Goal: Transaction & Acquisition: Subscribe to service/newsletter

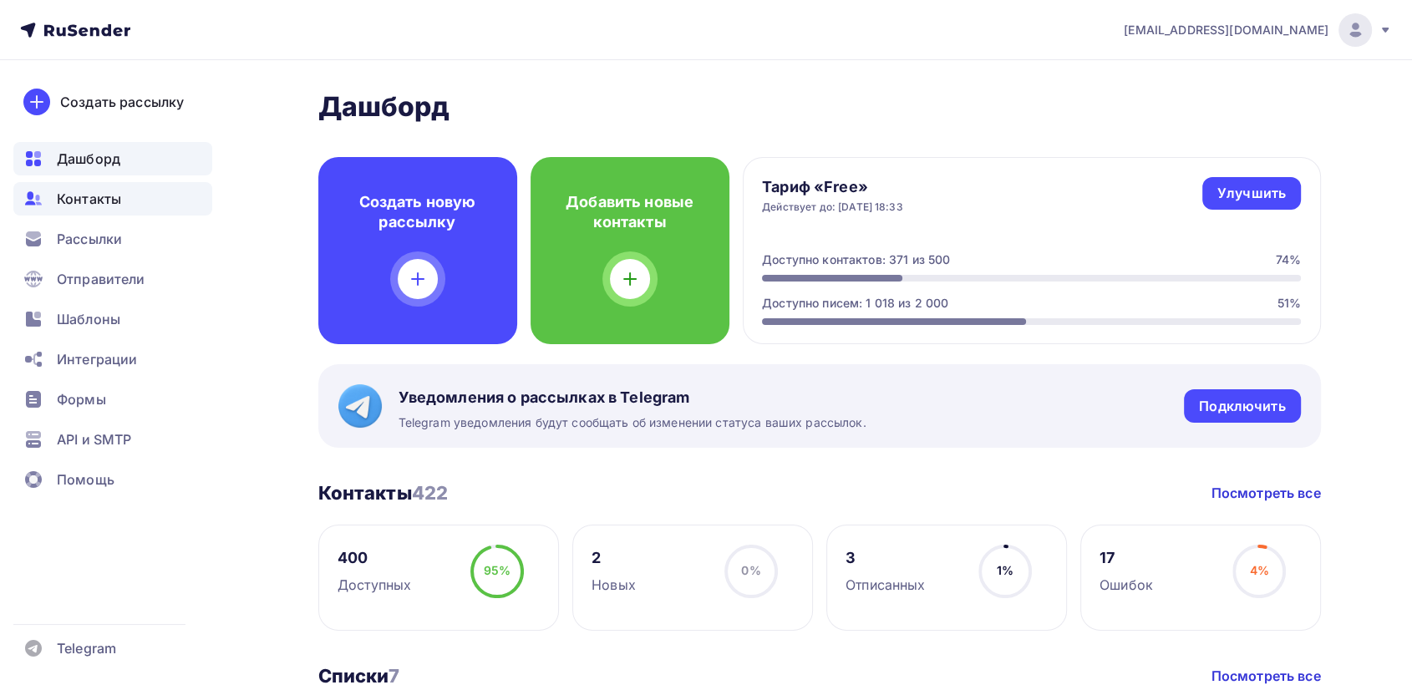
click at [74, 203] on span "Контакты" at bounding box center [89, 199] width 64 height 20
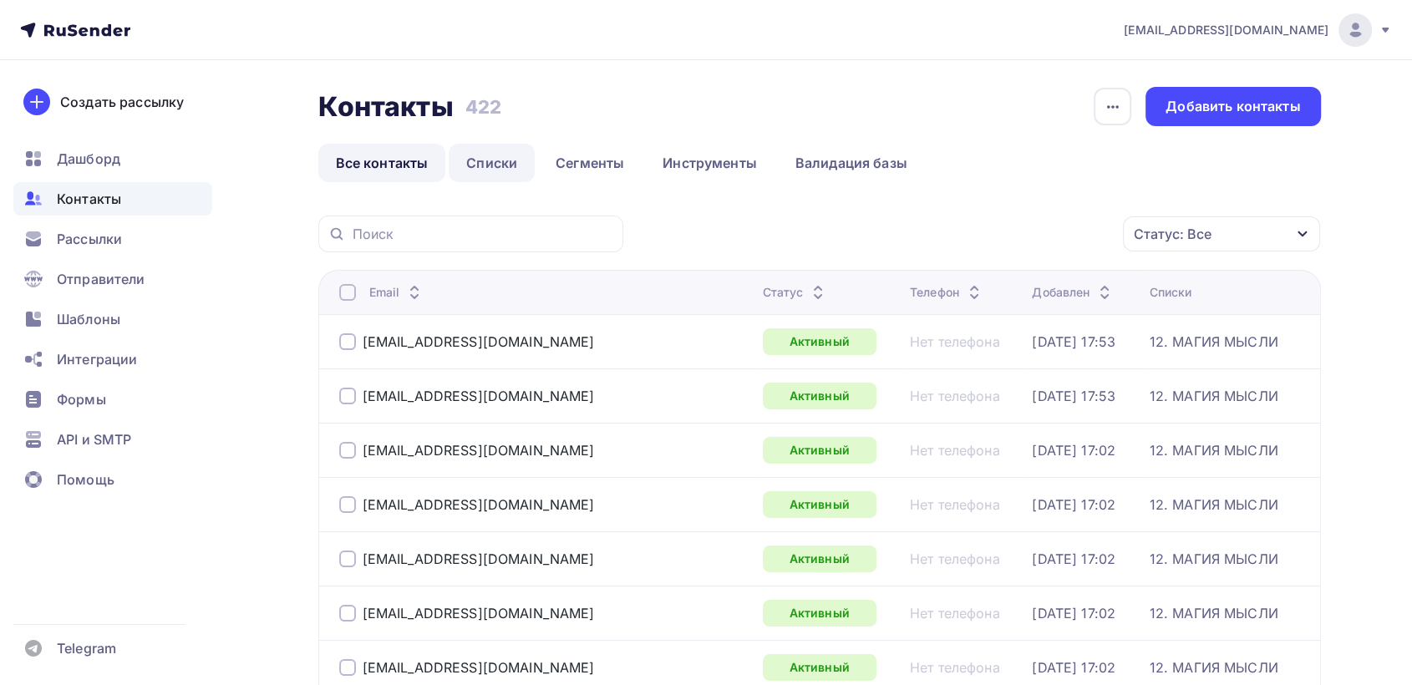
click at [495, 162] on link "Списки" at bounding box center [492, 163] width 86 height 38
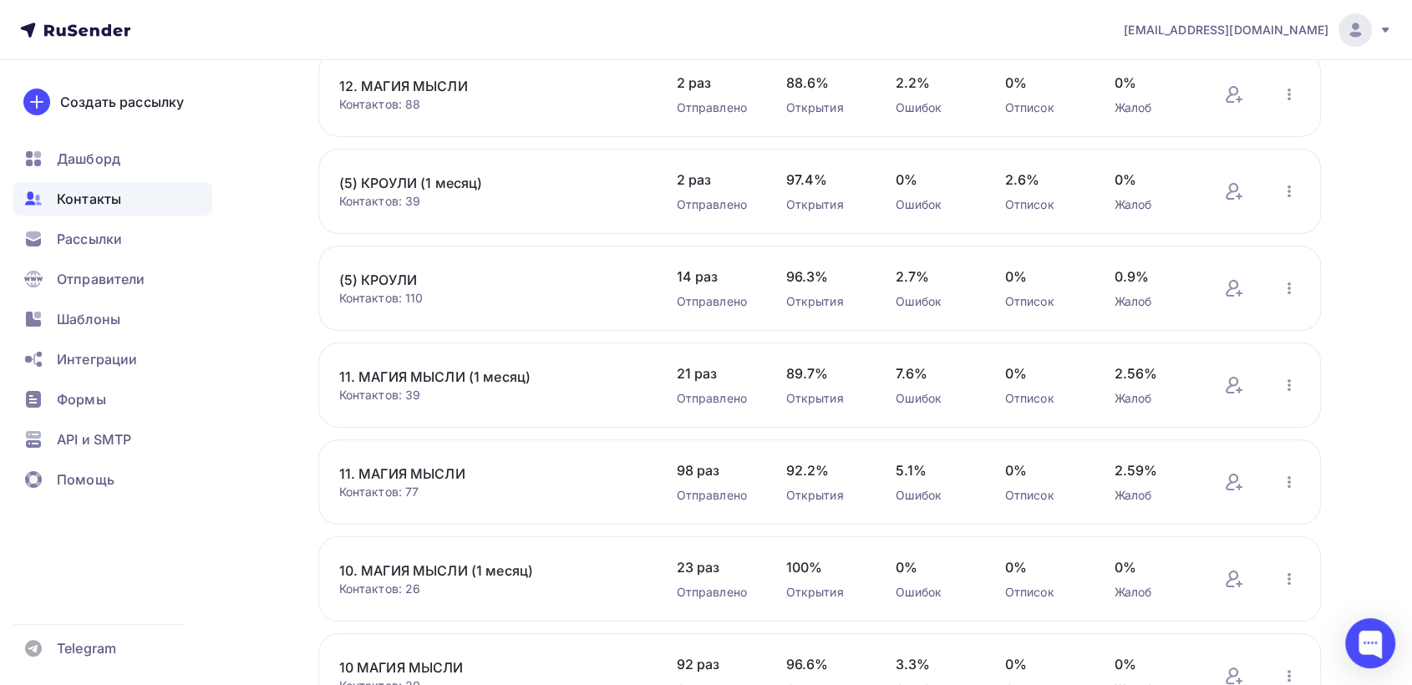
scroll to position [319, 0]
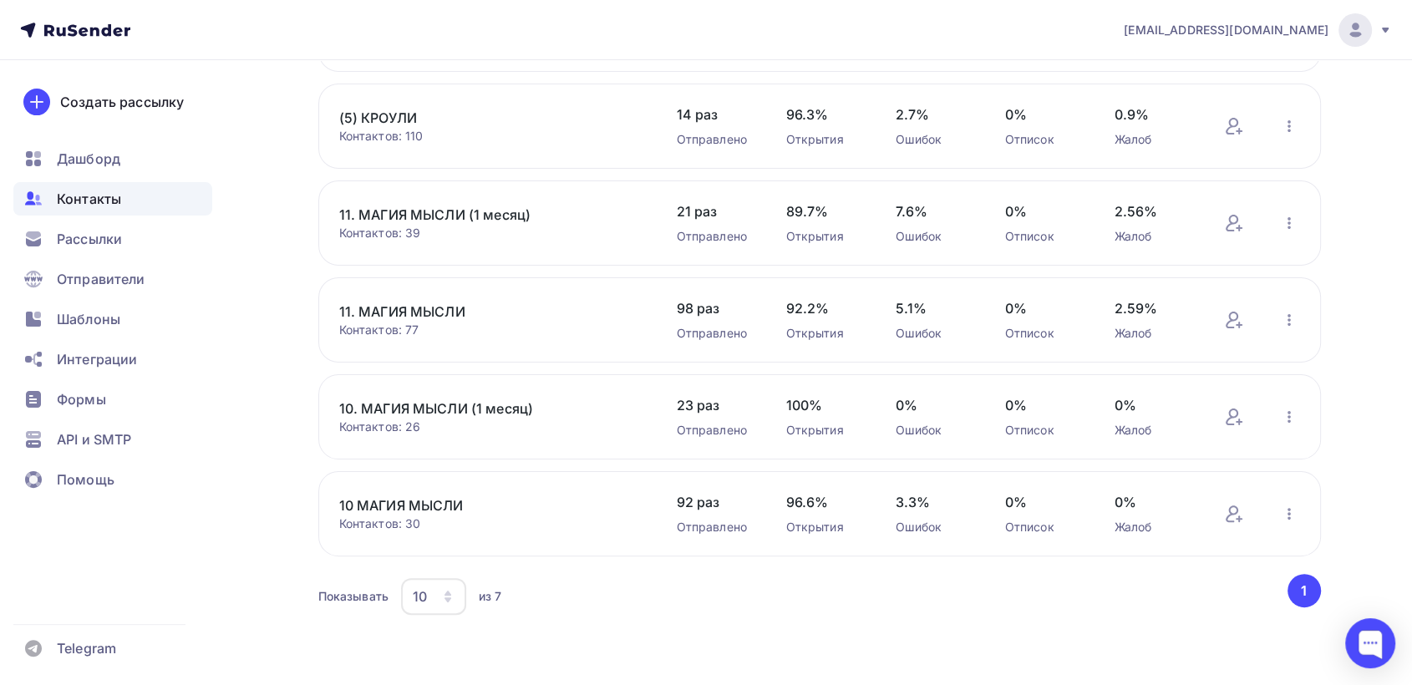
click at [436, 411] on link "10. МАГИЯ МЫСЛИ (1 месяц)" at bounding box center [481, 408] width 284 height 20
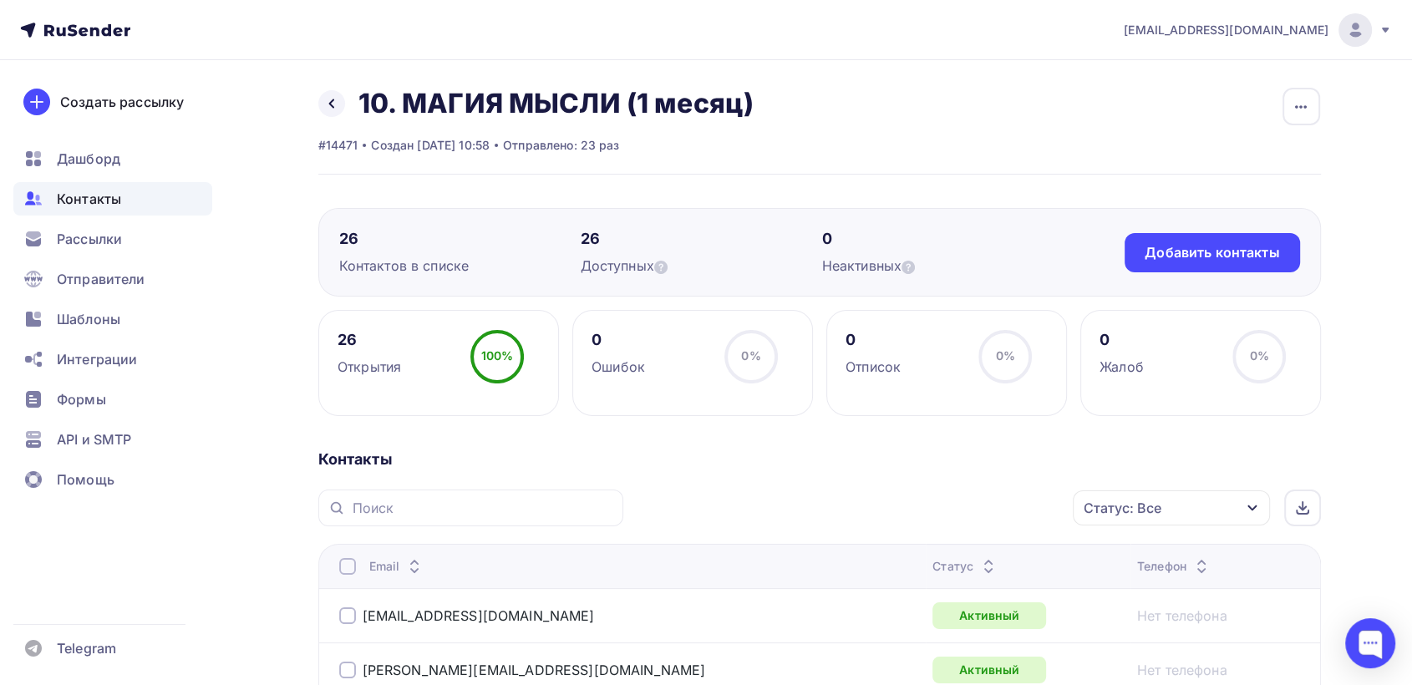
click at [344, 571] on div at bounding box center [347, 566] width 17 height 17
click at [929, 512] on div "Действие" at bounding box center [948, 508] width 221 height 33
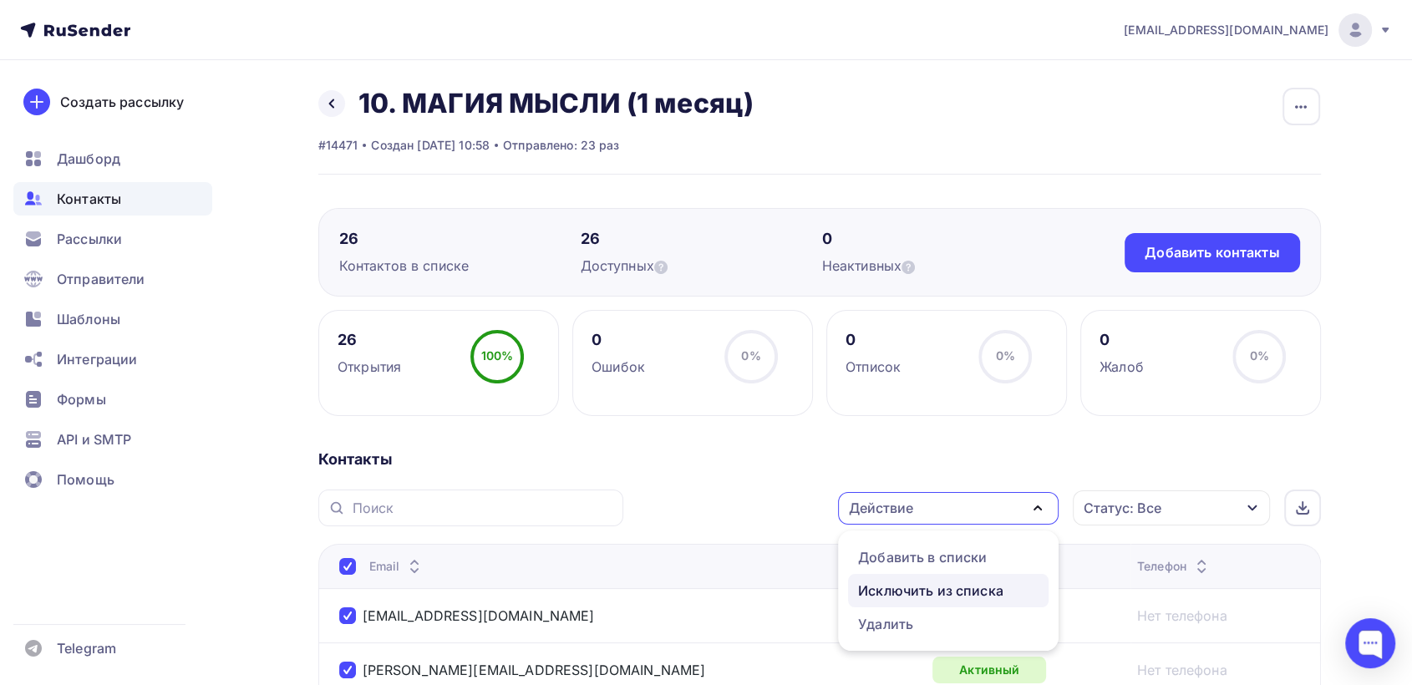
click at [929, 591] on div "Исключить из списка" at bounding box center [930, 591] width 145 height 20
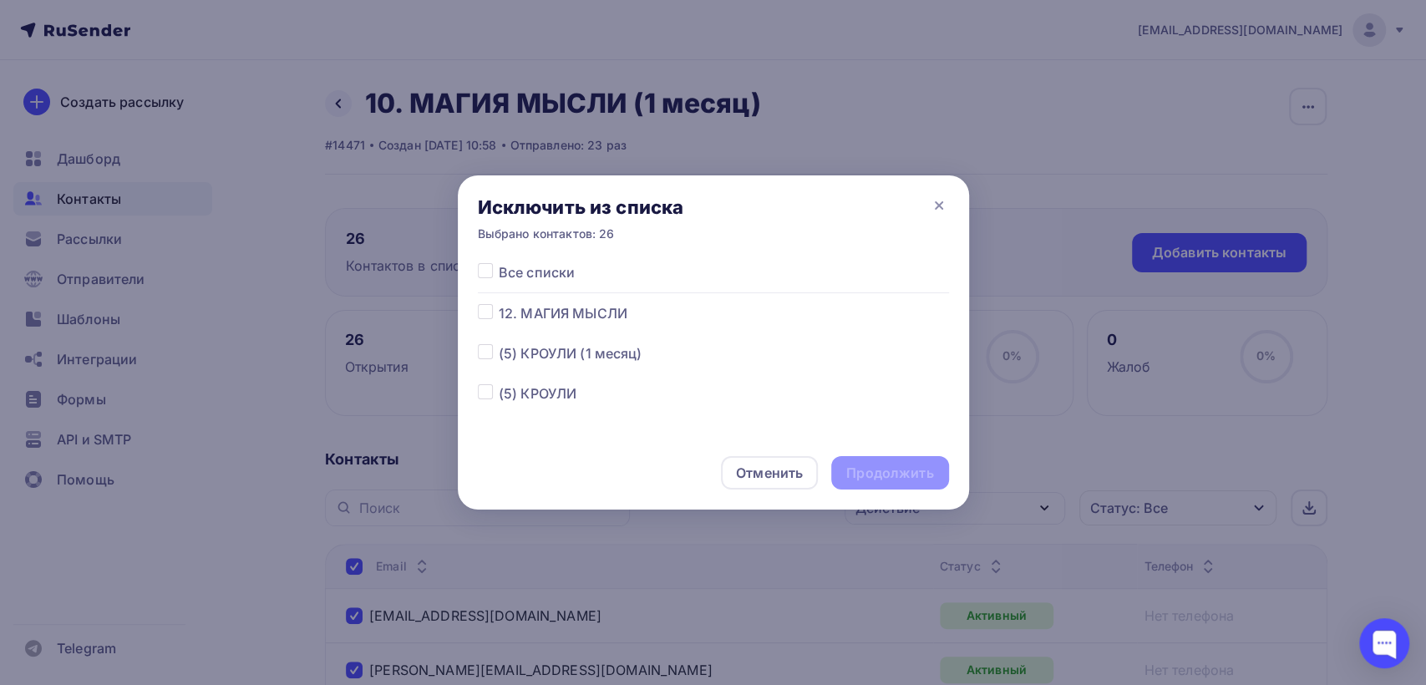
scroll to position [170, 0]
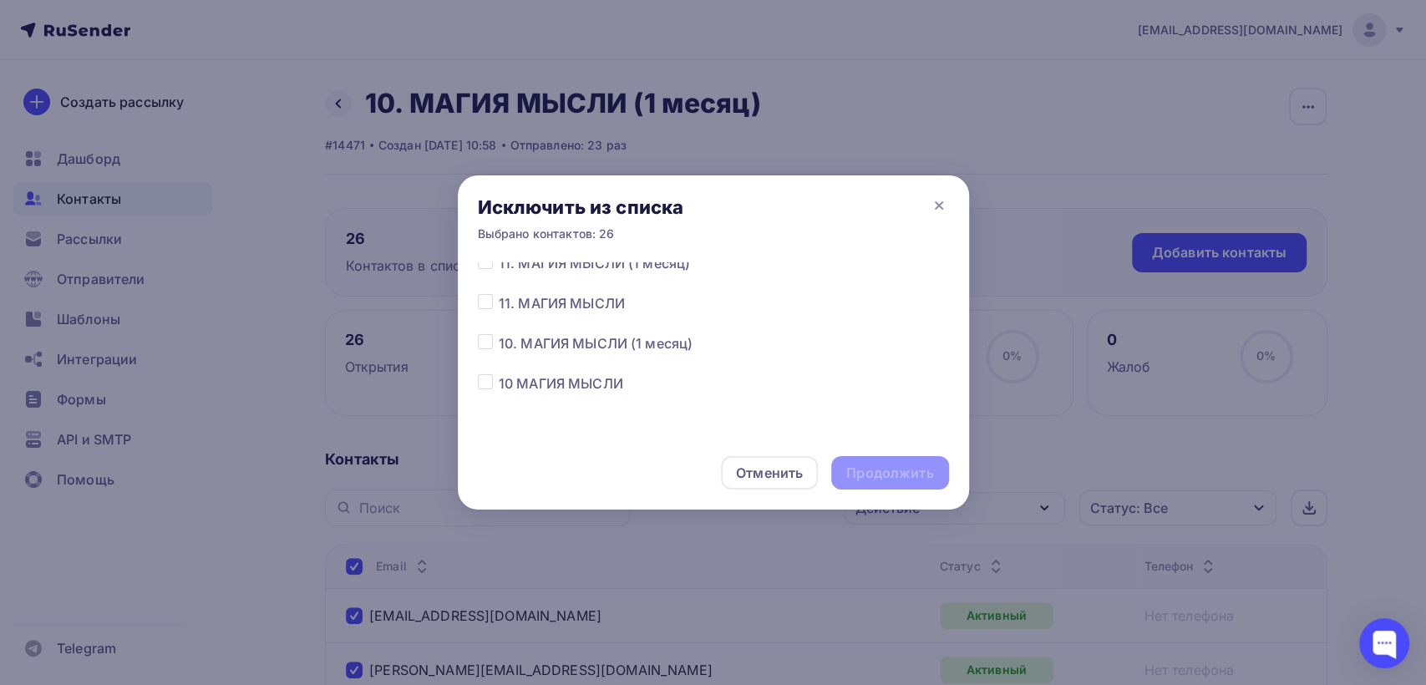
click at [499, 333] on label at bounding box center [499, 333] width 0 height 0
click at [485, 342] on input "checkbox" at bounding box center [485, 340] width 15 height 15
checkbox input "true"
click at [906, 465] on div "Продолжить" at bounding box center [889, 473] width 87 height 19
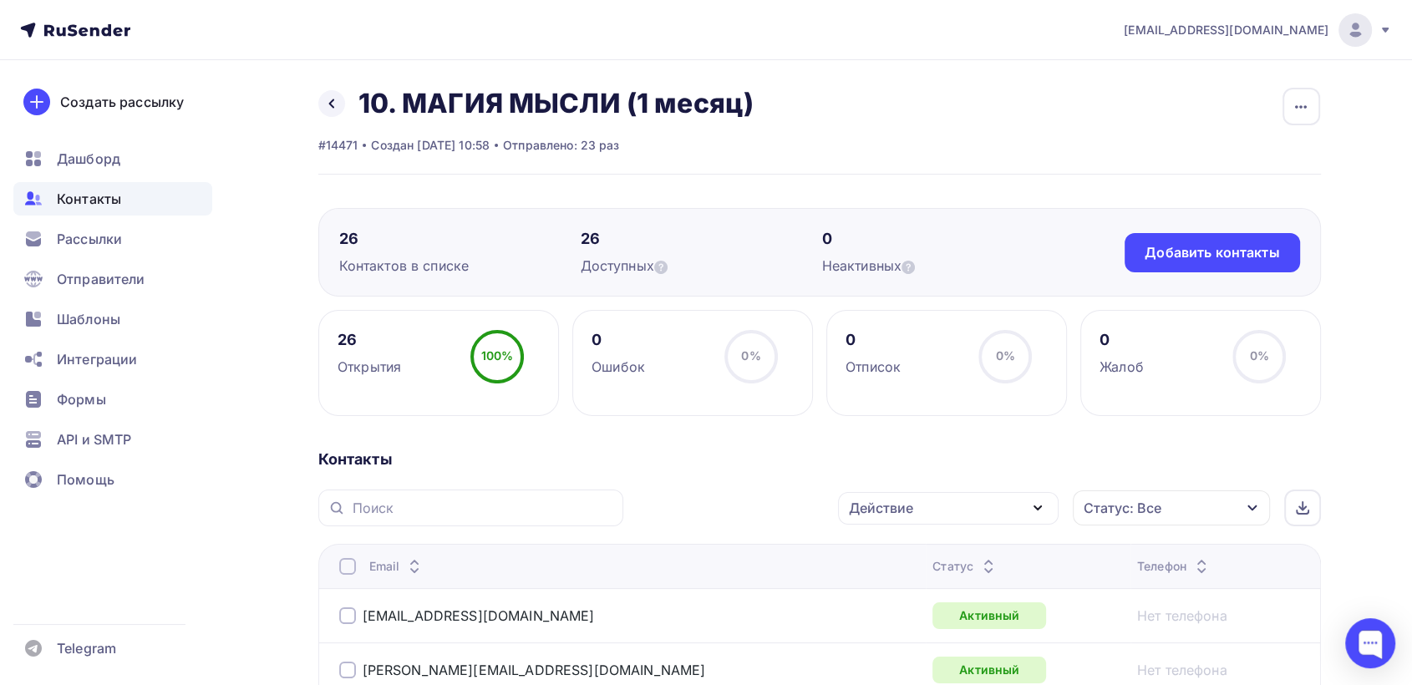
click at [342, 570] on div at bounding box center [347, 566] width 17 height 17
click at [956, 515] on div "Действие" at bounding box center [948, 508] width 221 height 33
click at [954, 581] on div "Исключить из списка" at bounding box center [930, 591] width 145 height 20
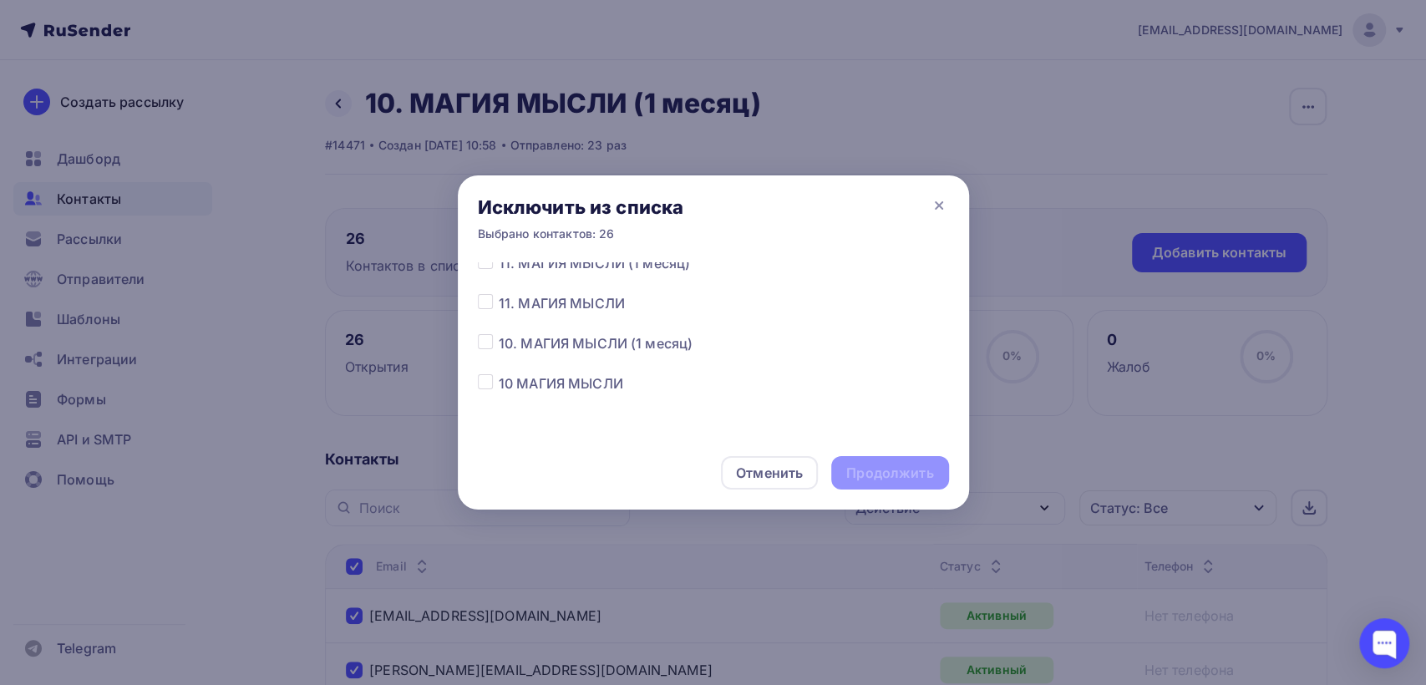
click at [499, 333] on label at bounding box center [499, 333] width 0 height 0
click at [481, 339] on input "checkbox" at bounding box center [485, 340] width 15 height 15
checkbox input "true"
click at [908, 476] on div "Продолжить" at bounding box center [889, 473] width 87 height 19
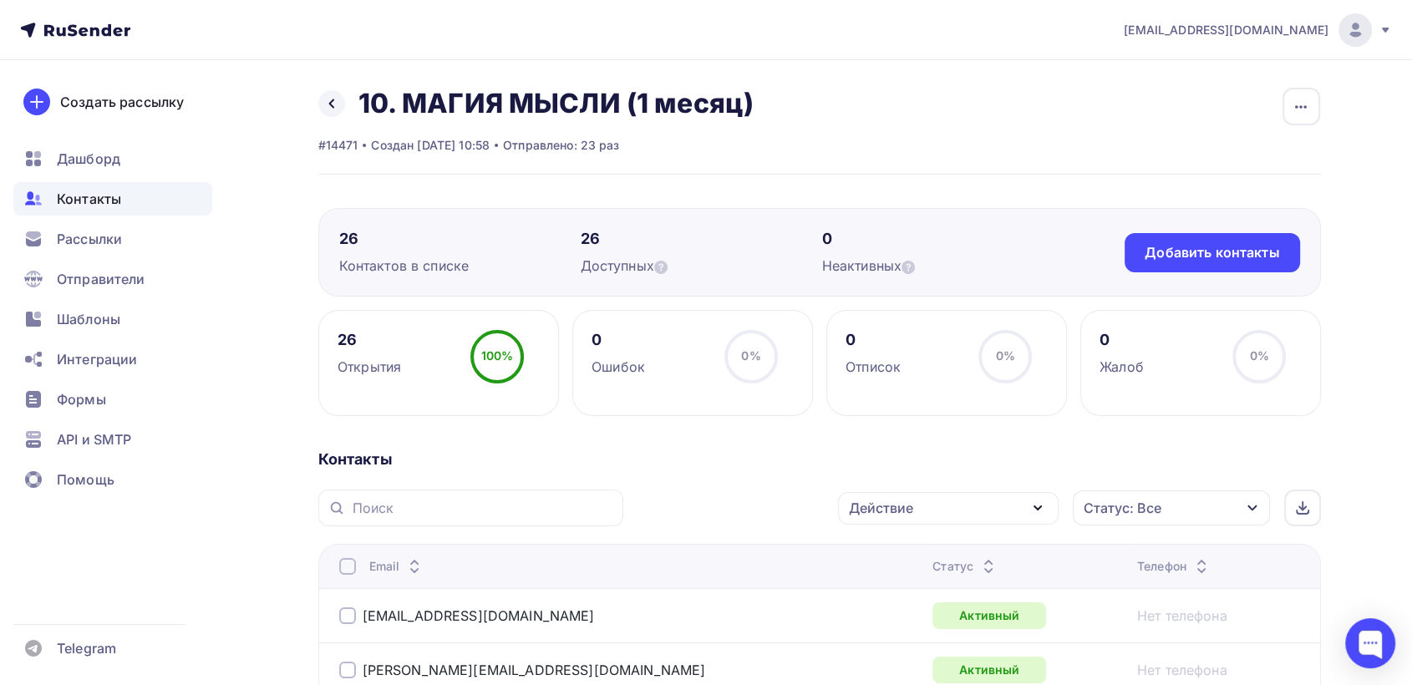
click at [342, 569] on div at bounding box center [347, 566] width 17 height 17
click at [343, 569] on div at bounding box center [347, 566] width 17 height 17
click at [941, 514] on div "Действие" at bounding box center [948, 508] width 221 height 33
click at [936, 578] on link "Исключить из списка" at bounding box center [948, 590] width 200 height 33
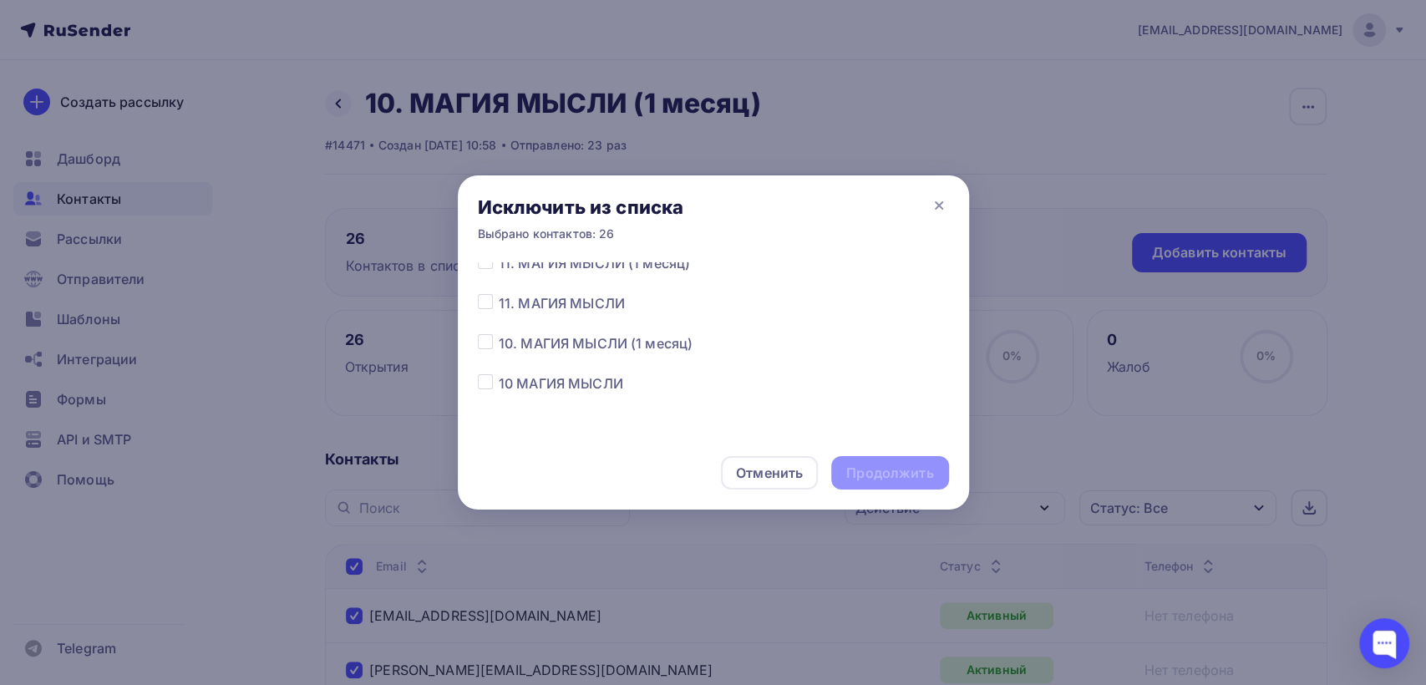
click at [499, 333] on label at bounding box center [499, 333] width 0 height 0
click at [481, 338] on input "checkbox" at bounding box center [485, 340] width 15 height 15
checkbox input "true"
click at [880, 474] on div "Продолжить" at bounding box center [889, 473] width 87 height 19
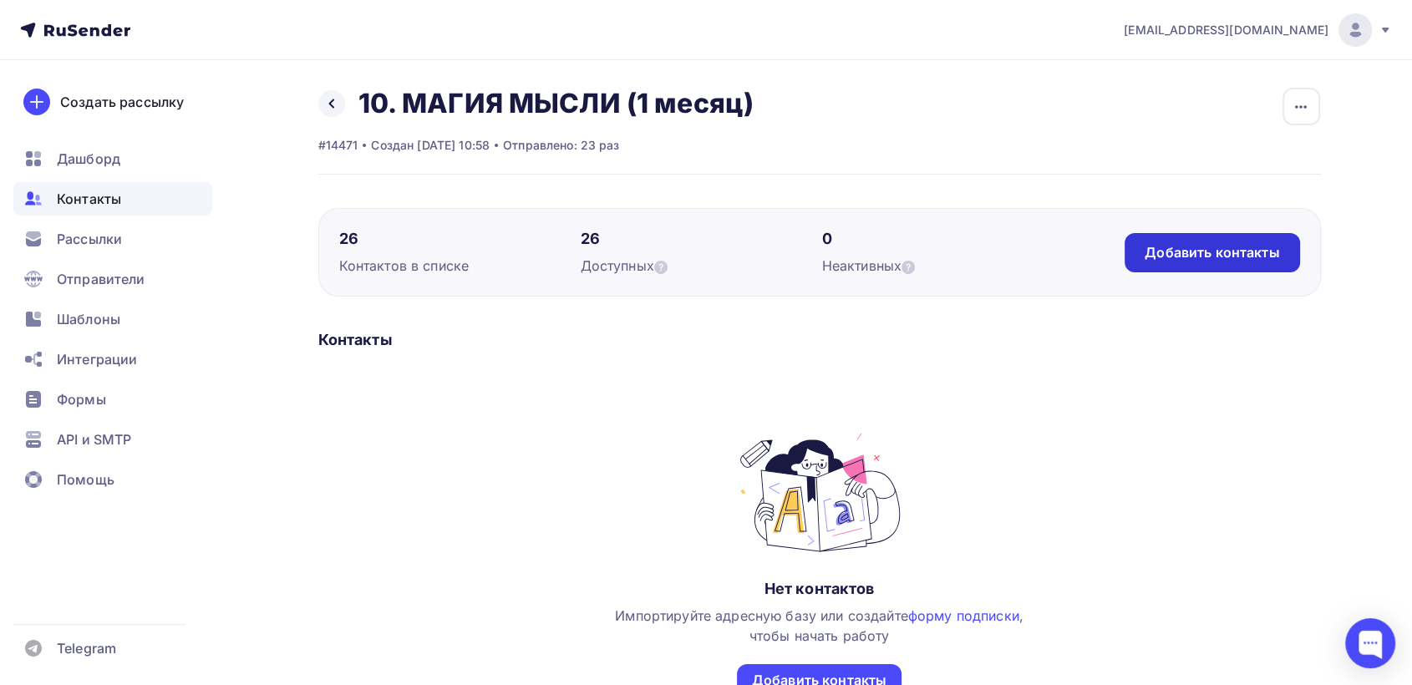
click at [1200, 251] on div "Добавить контакты" at bounding box center [1211, 252] width 134 height 19
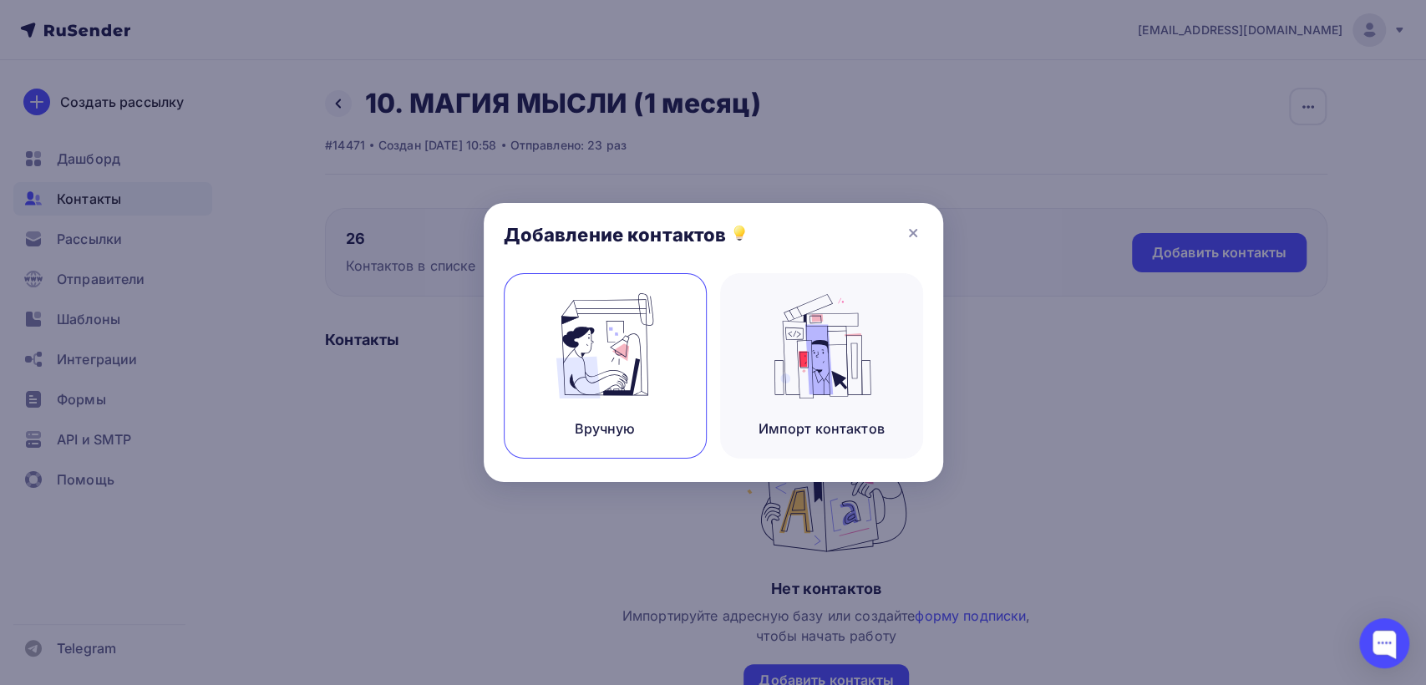
click at [652, 408] on div "Вручную" at bounding box center [605, 365] width 203 height 185
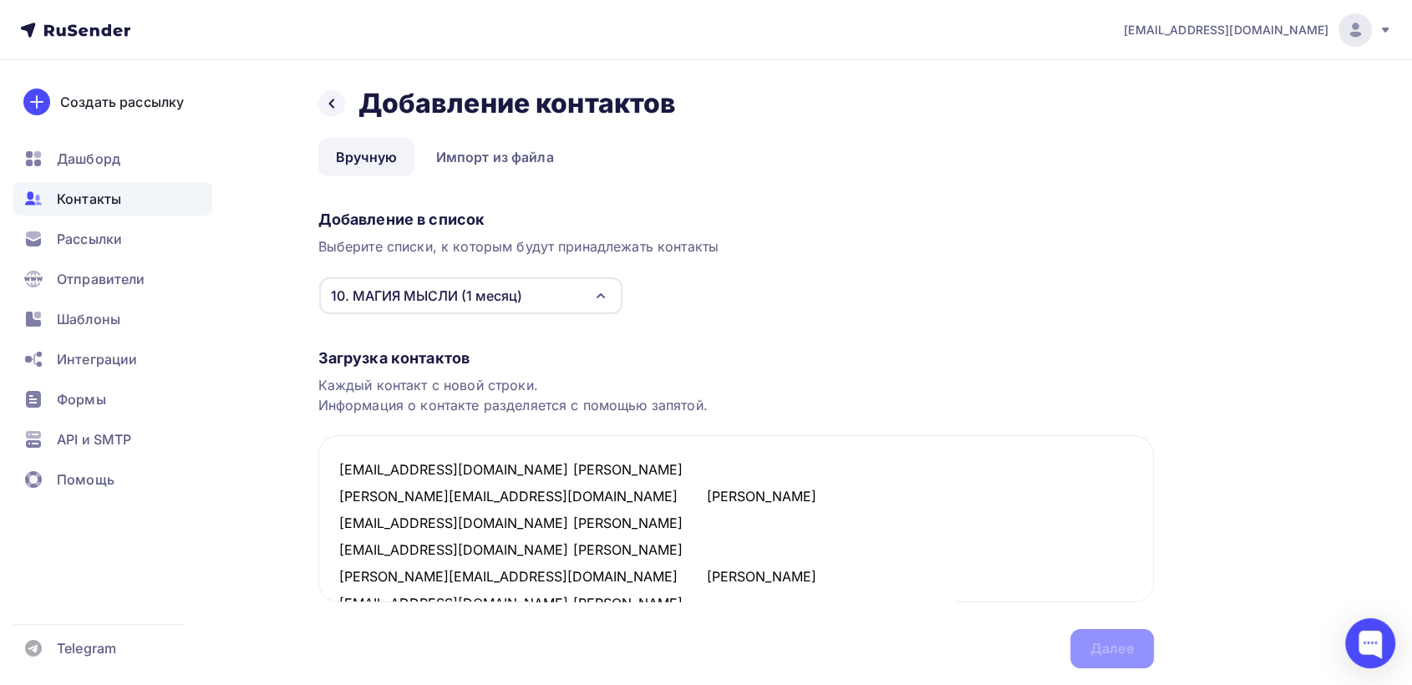
scroll to position [410, 0]
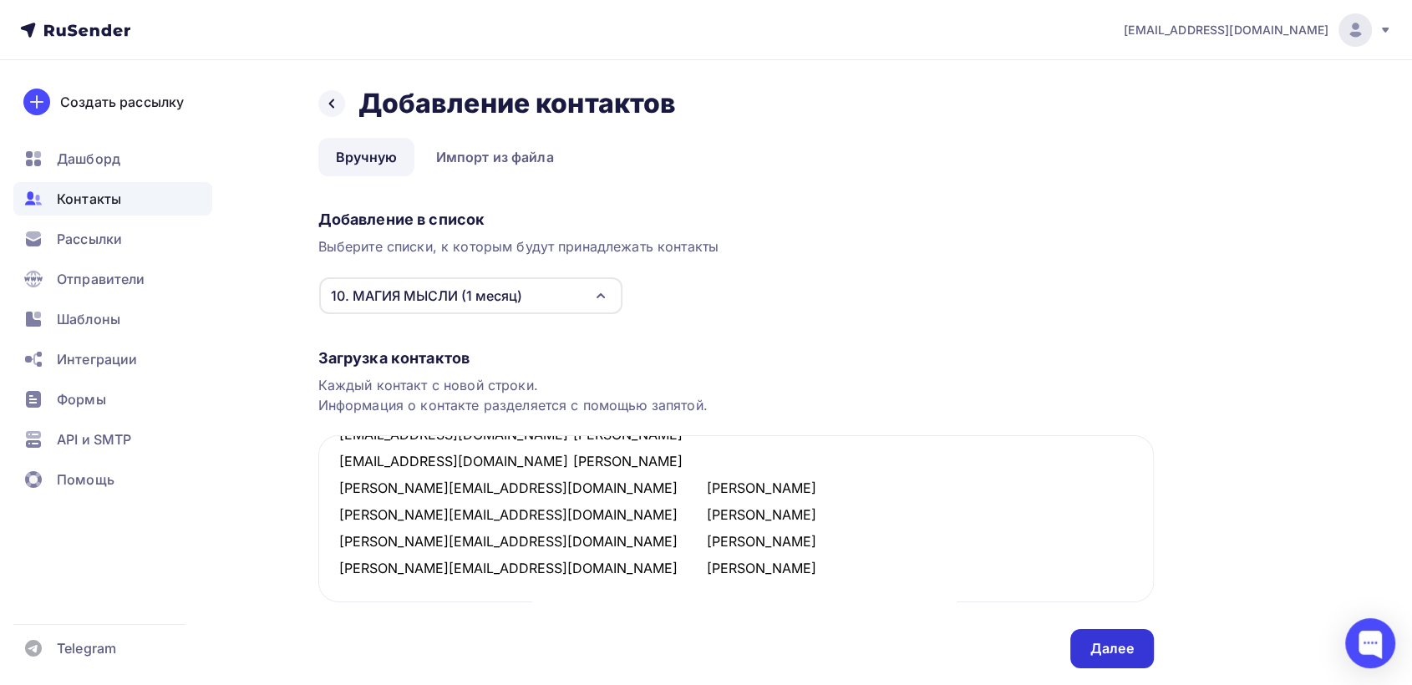
type textarea "[EMAIL_ADDRESS][DOMAIN_NAME] [PERSON_NAME] [PERSON_NAME][EMAIL_ADDRESS][DOMAIN_…"
click at [1091, 642] on div "Далее" at bounding box center [1111, 648] width 43 height 19
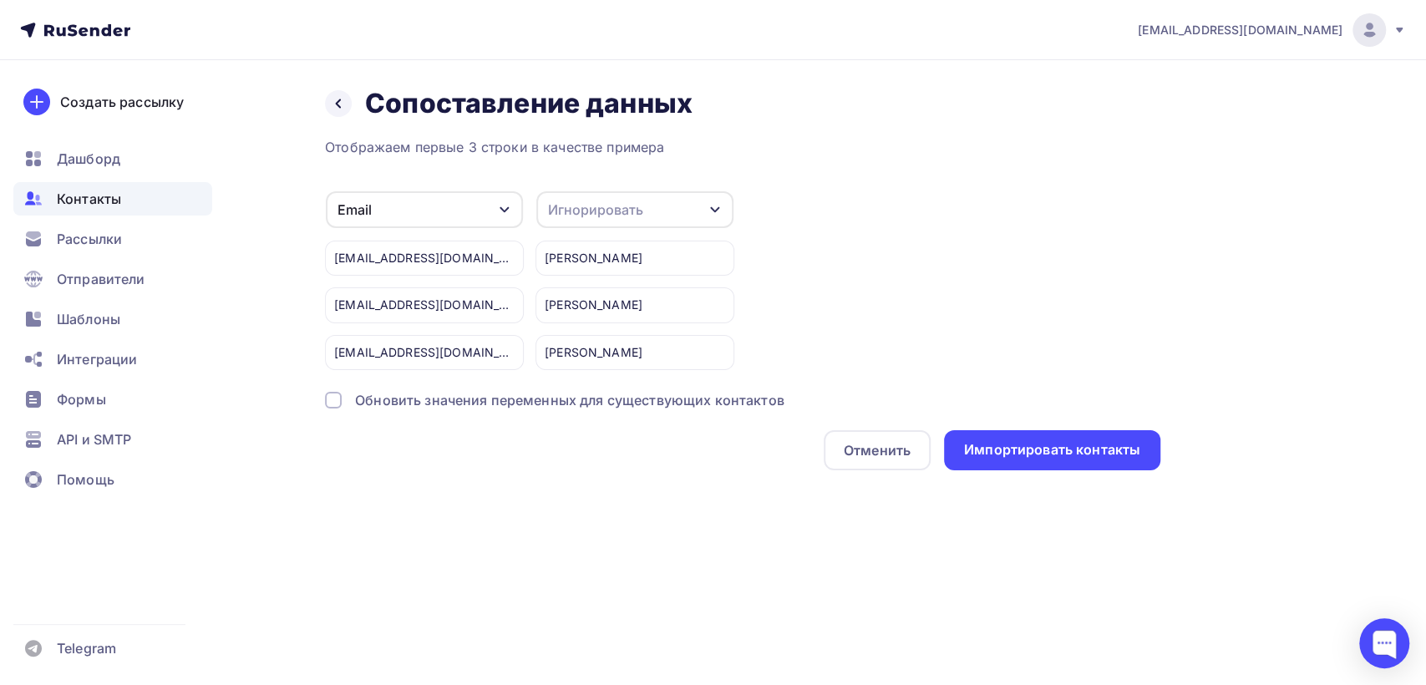
click at [632, 202] on div "Игнорировать" at bounding box center [595, 210] width 95 height 20
click at [619, 290] on div "Имя" at bounding box center [604, 295] width 97 height 20
click at [1065, 453] on div "Импортировать контакты" at bounding box center [1052, 449] width 176 height 19
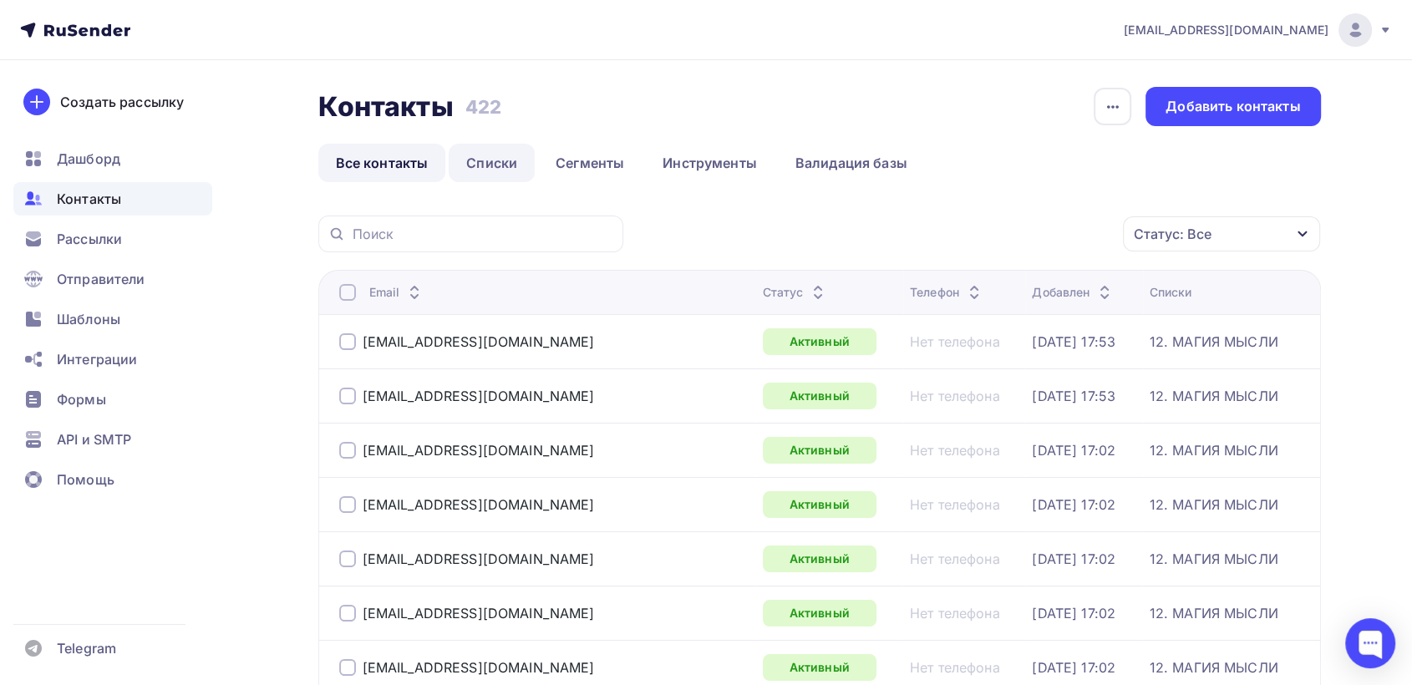
click at [500, 164] on link "Списки" at bounding box center [492, 163] width 86 height 38
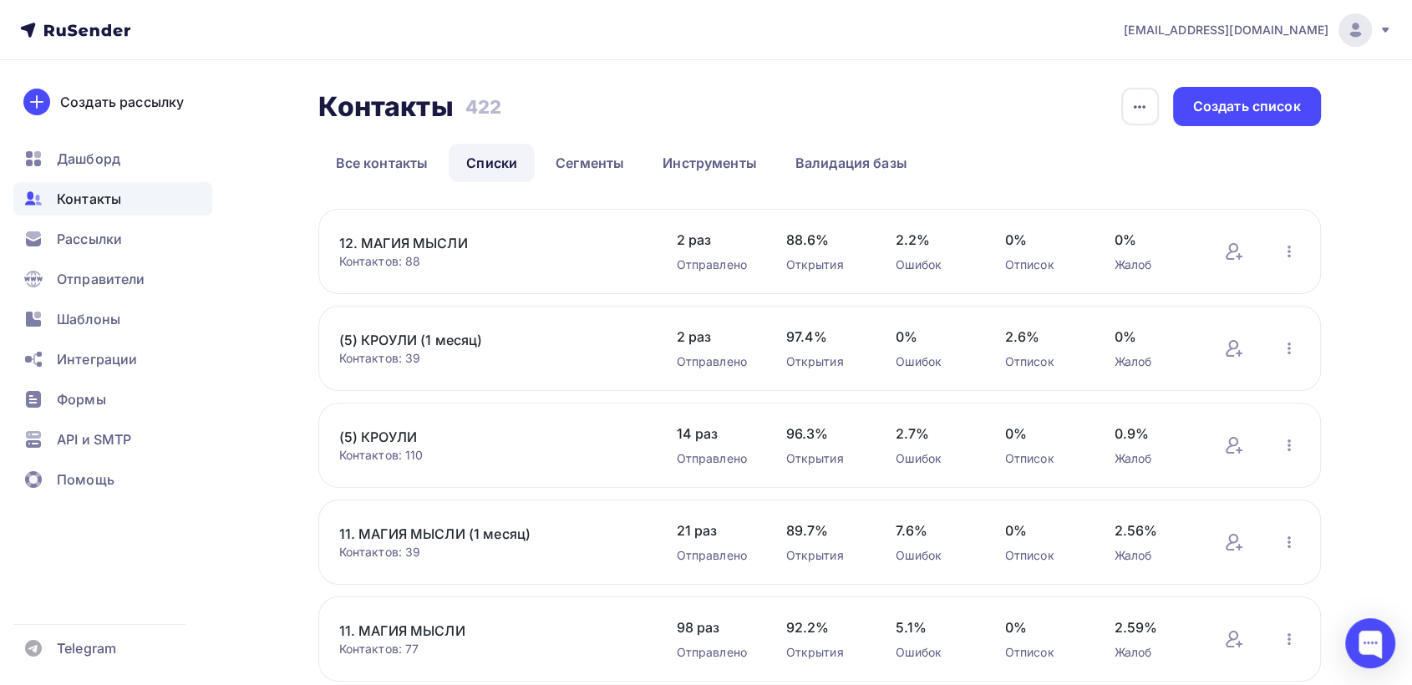
scroll to position [319, 0]
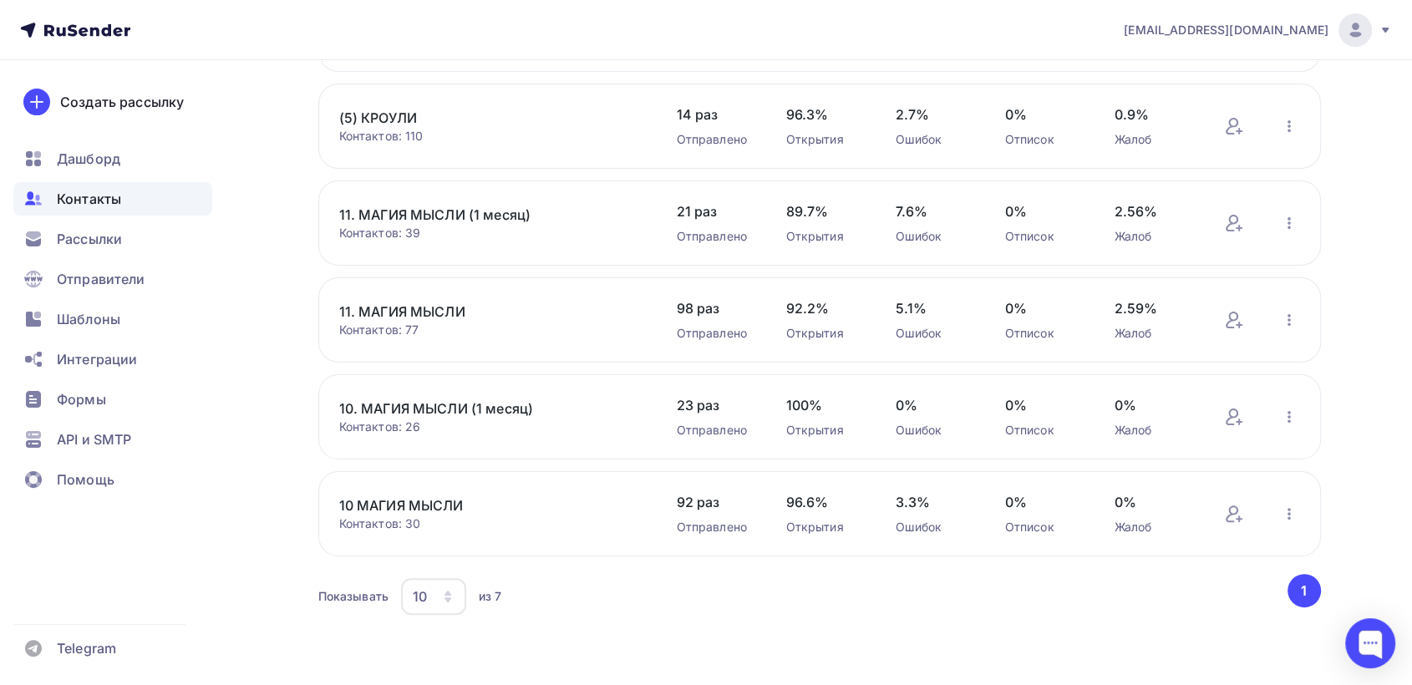
click at [379, 405] on link "10. МАГИЯ МЫСЛИ (1 месяц)" at bounding box center [481, 408] width 284 height 20
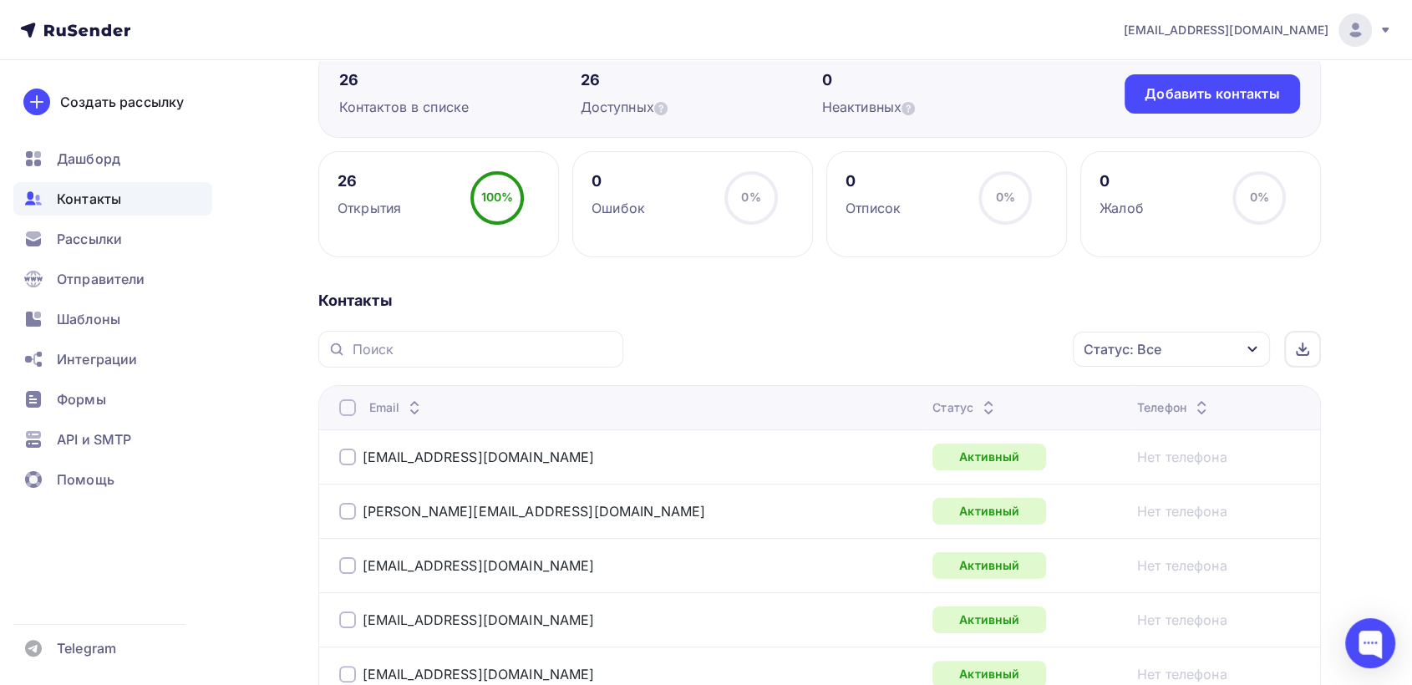
scroll to position [137, 0]
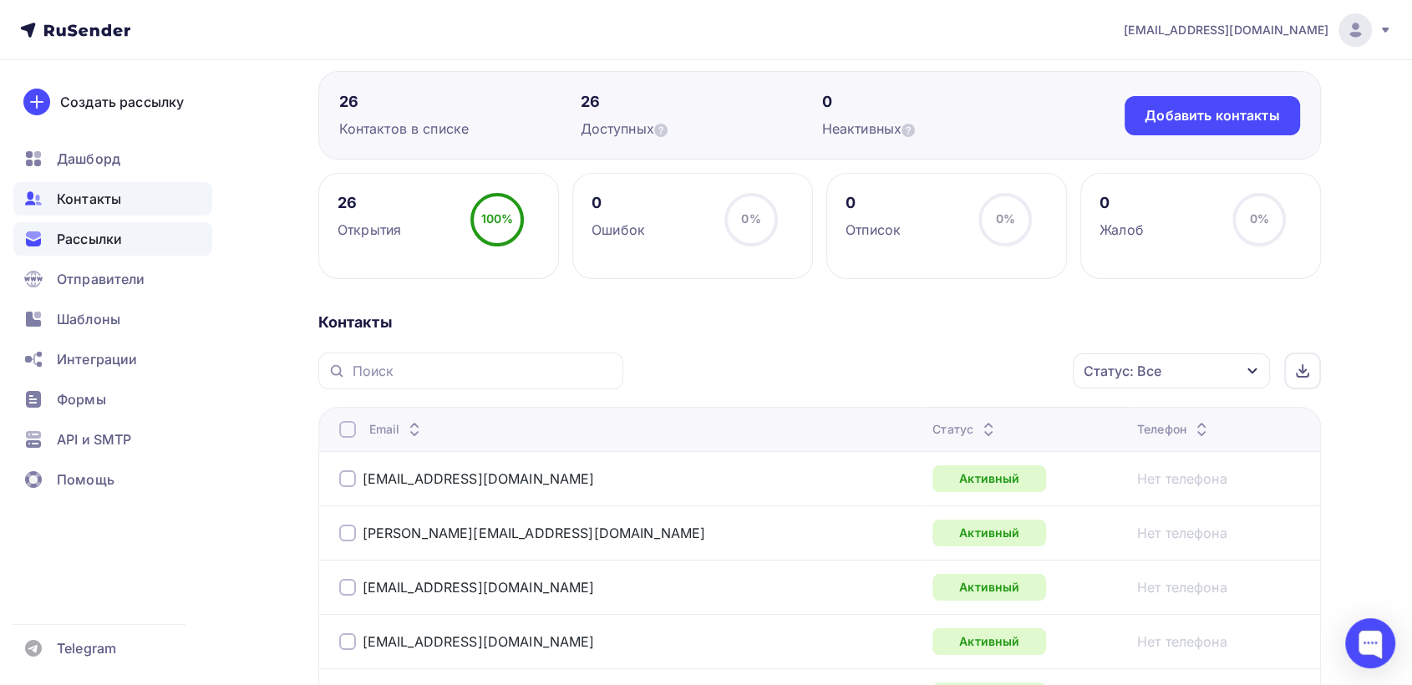
click at [88, 239] on span "Рассылки" at bounding box center [89, 239] width 65 height 20
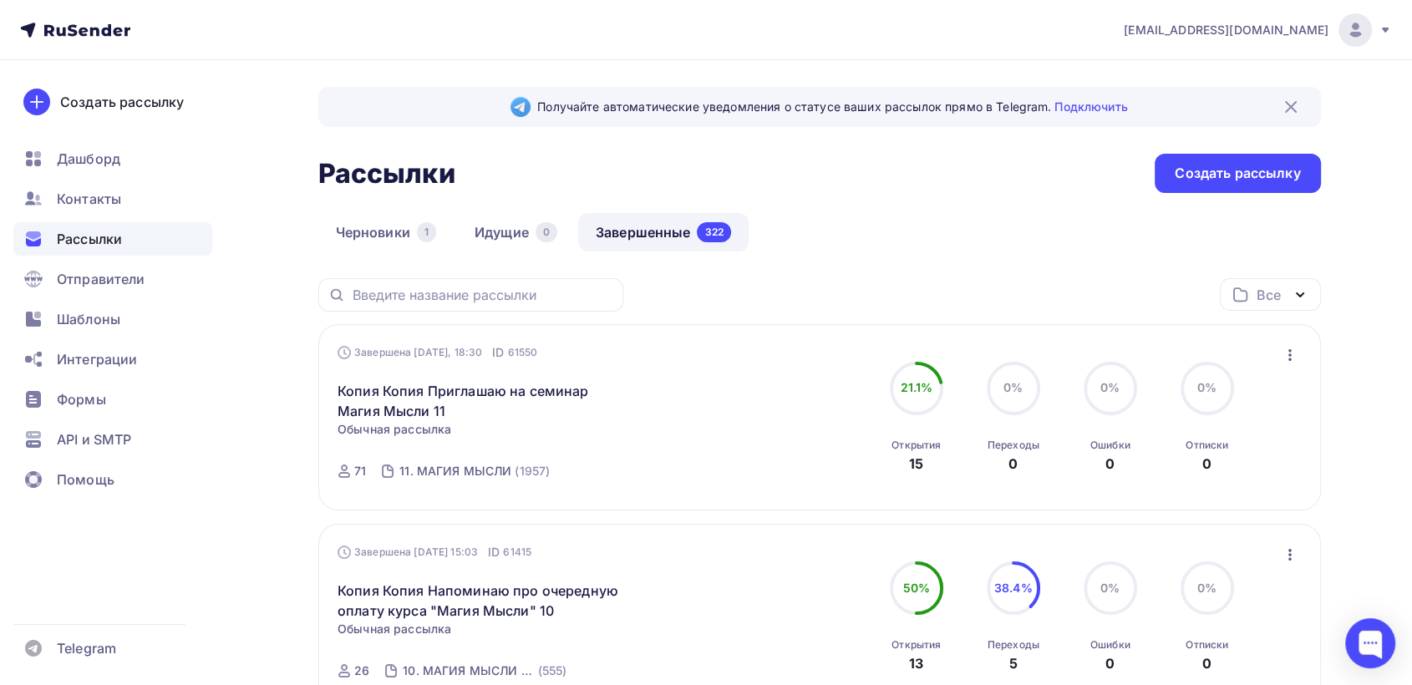
scroll to position [185, 0]
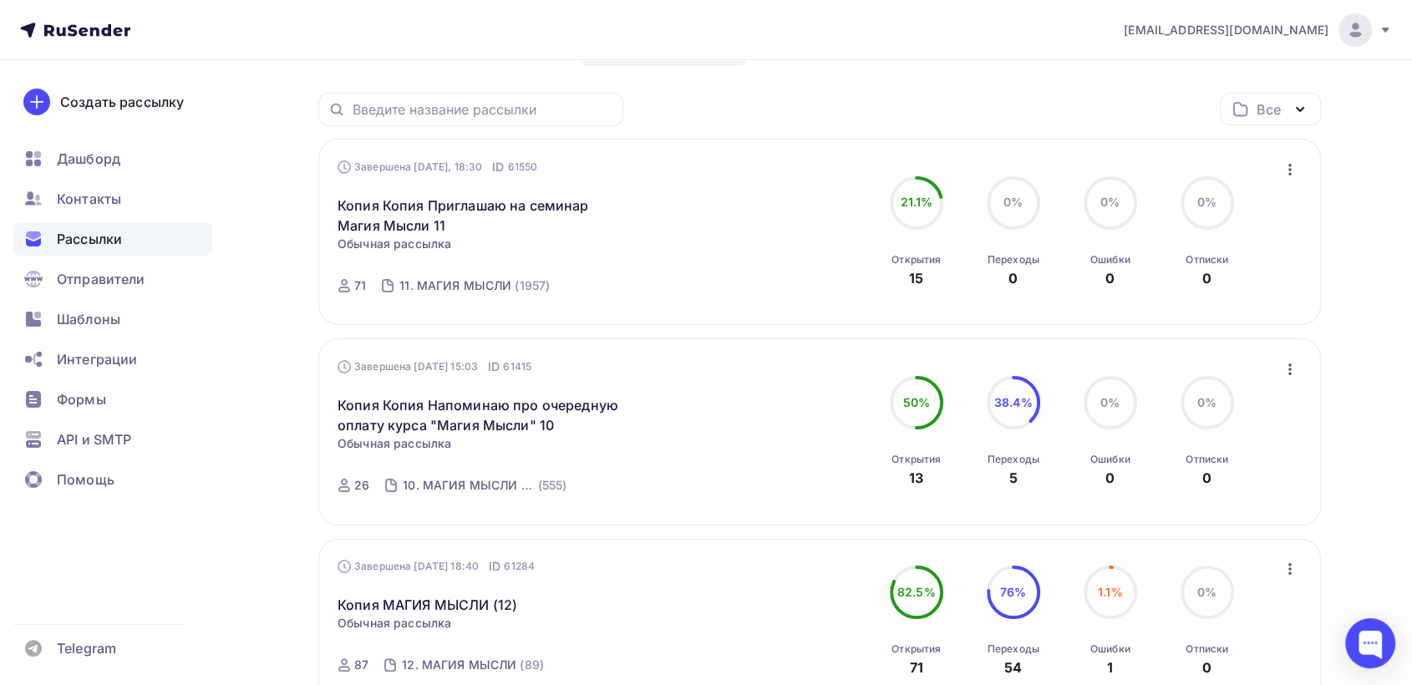
click at [1290, 371] on icon "button" at bounding box center [1289, 369] width 3 height 12
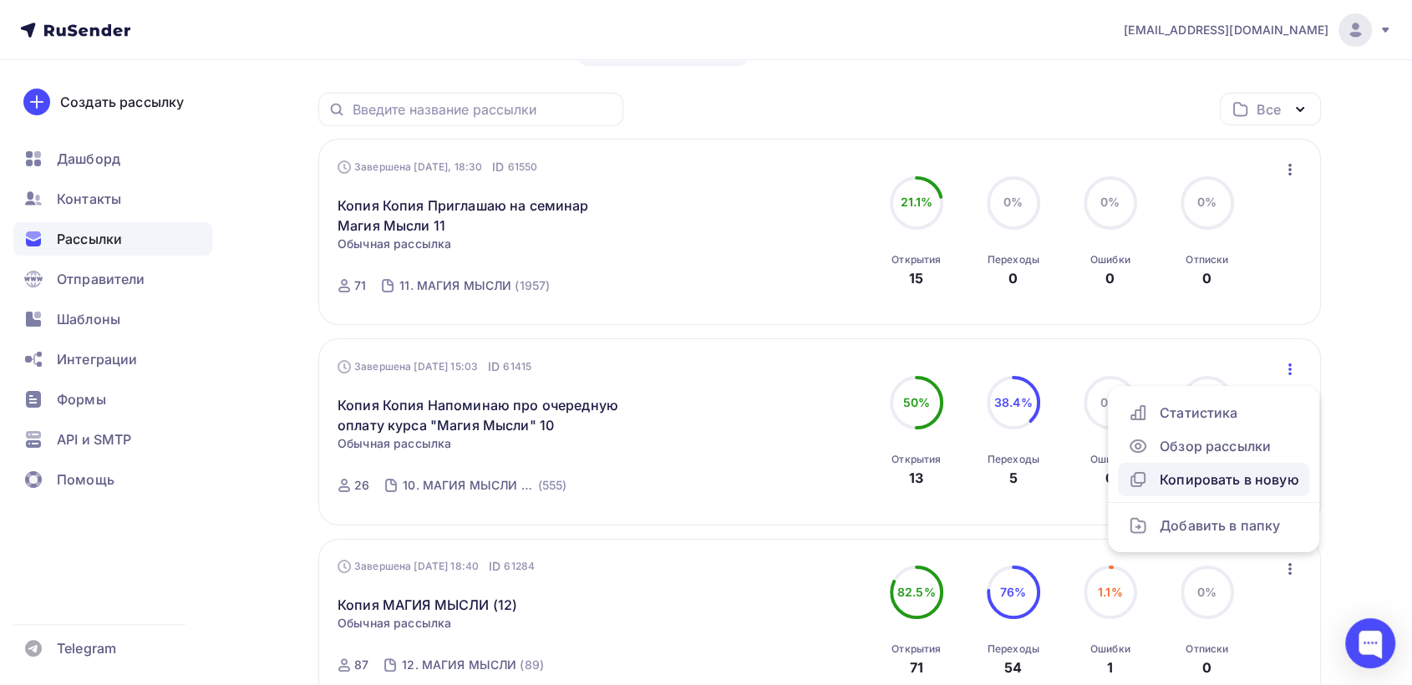
click at [1231, 482] on div "Копировать в новую" at bounding box center [1213, 479] width 171 height 20
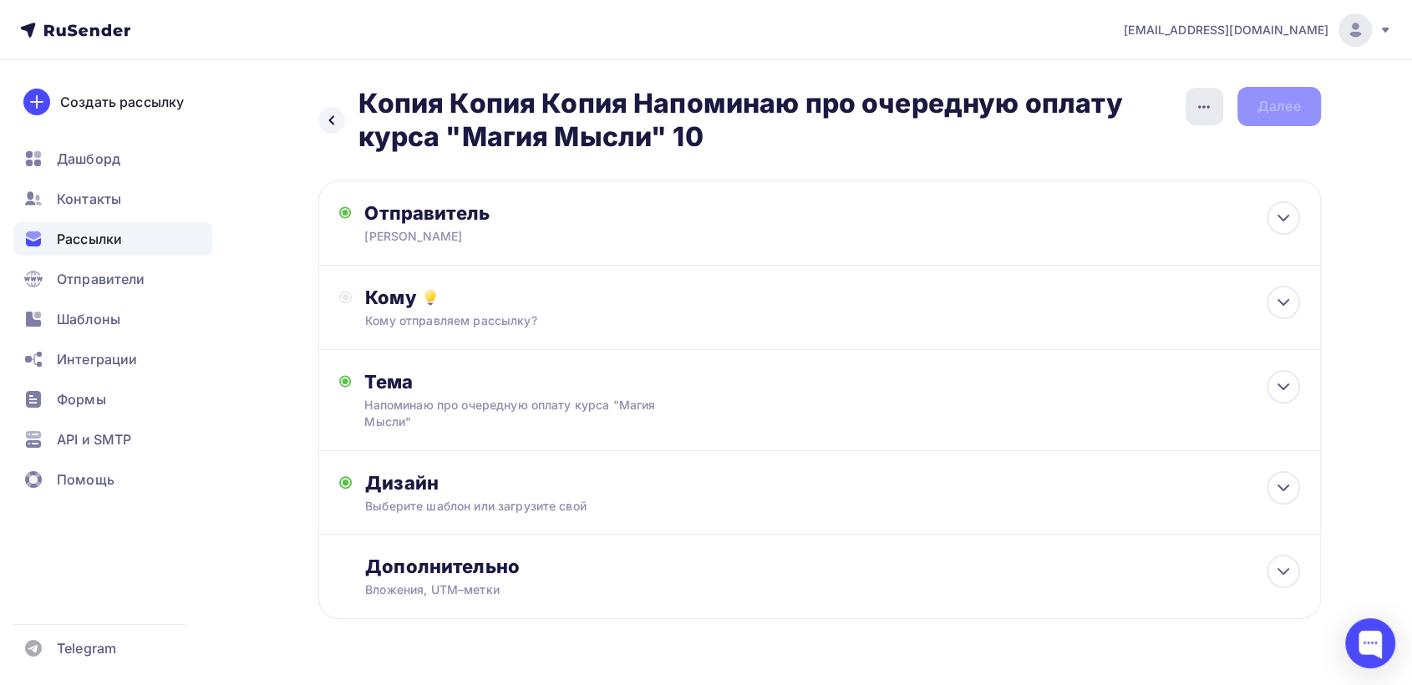
click at [1194, 104] on icon "button" at bounding box center [1204, 107] width 20 height 20
click at [1158, 192] on div "Переименовать рассылку" at bounding box center [1115, 192] width 207 height 20
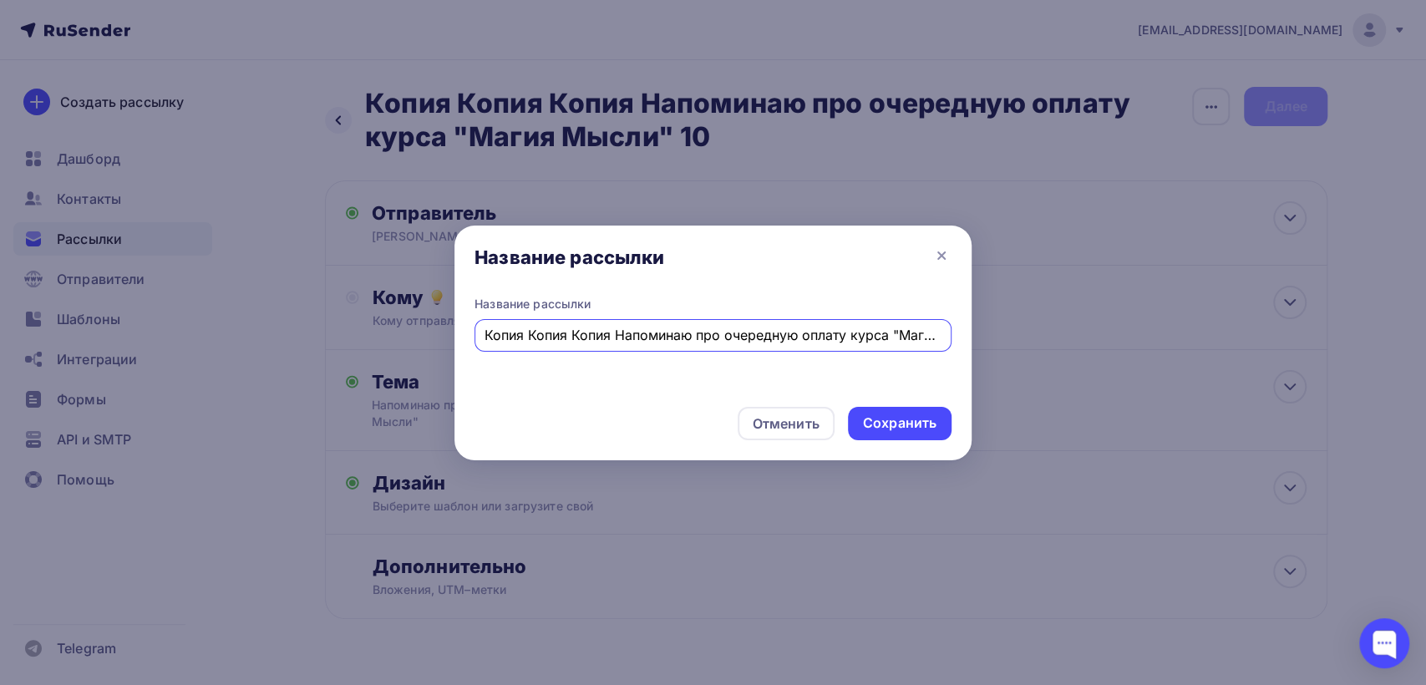
drag, startPoint x: 545, startPoint y: 334, endPoint x: 408, endPoint y: 336, distance: 137.8
click at [408, 336] on div "Название рассылки Название рассылки Копия Копия Копия Напоминаю про очередную о…" at bounding box center [713, 342] width 1426 height 685
type input "Напоминаю про очередную оплату курса "Магия Мысли" 10"
click at [922, 429] on div "Сохранить" at bounding box center [900, 423] width 74 height 19
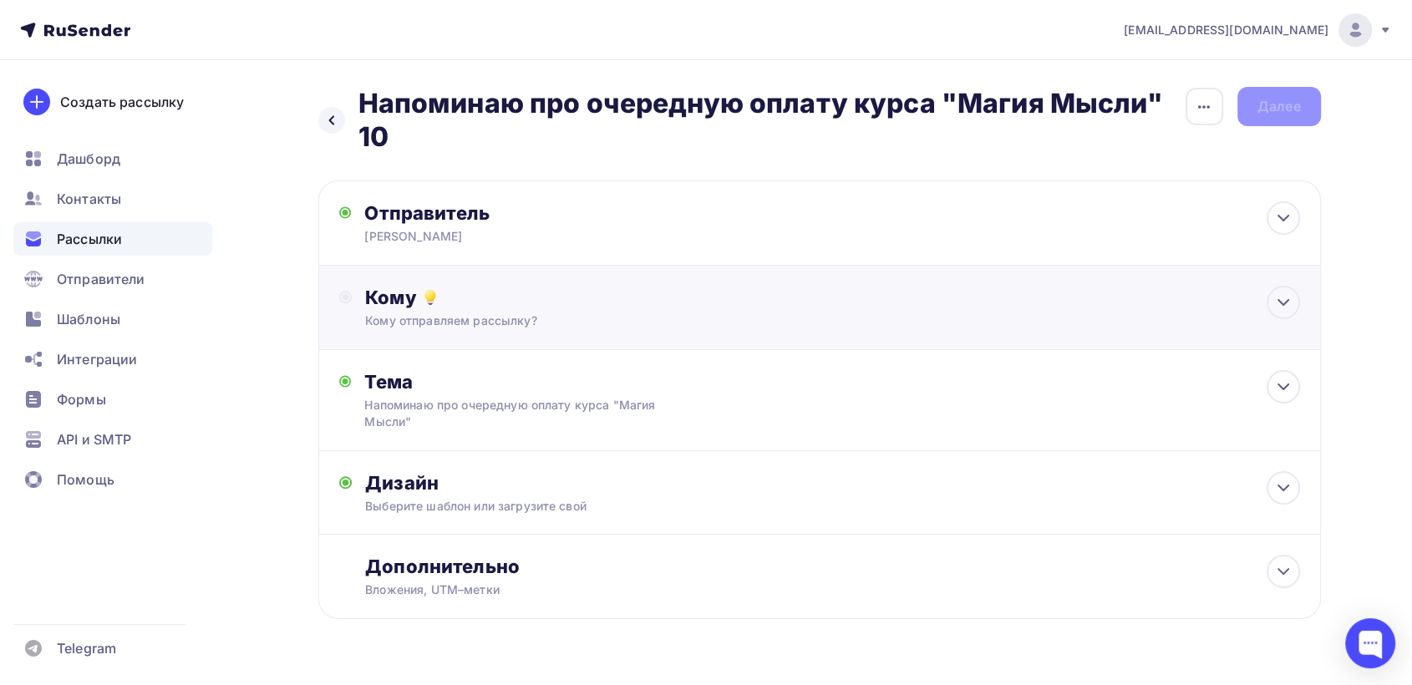
click at [342, 298] on circle at bounding box center [345, 297] width 7 height 7
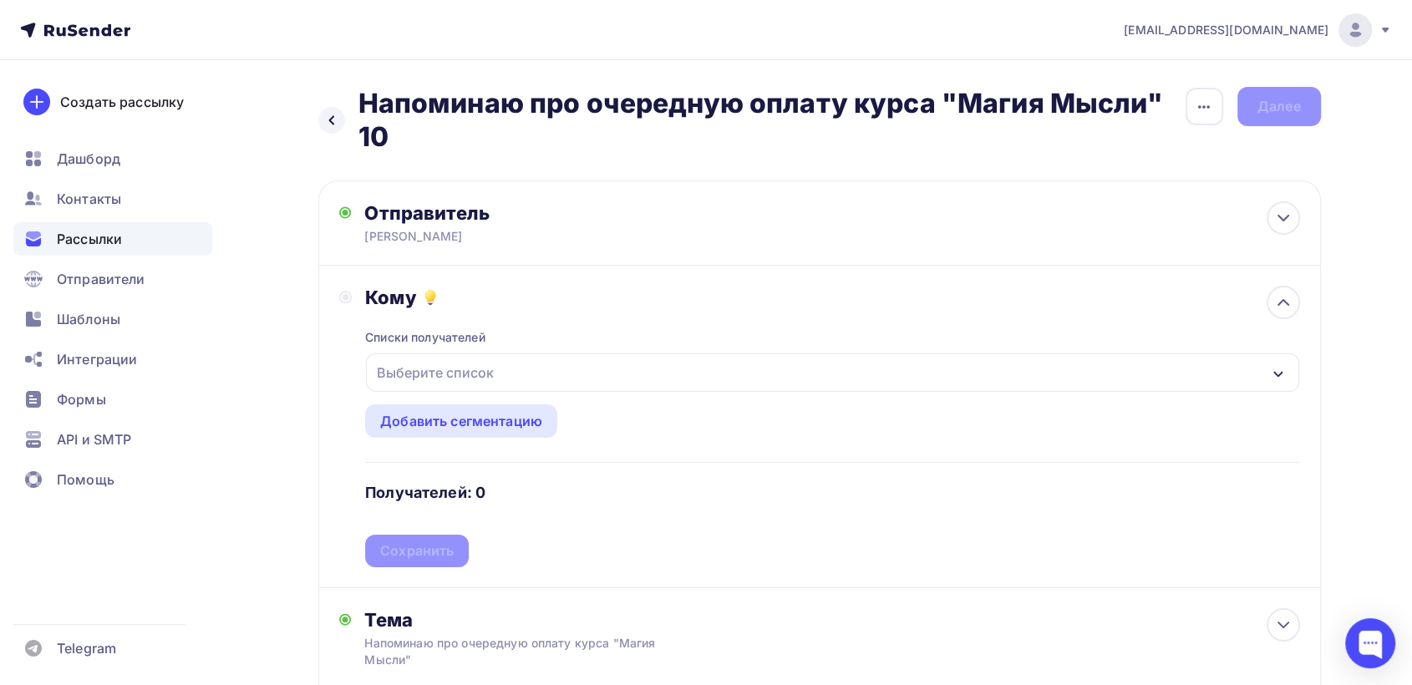
click at [415, 372] on div "Выберите список" at bounding box center [435, 373] width 130 height 30
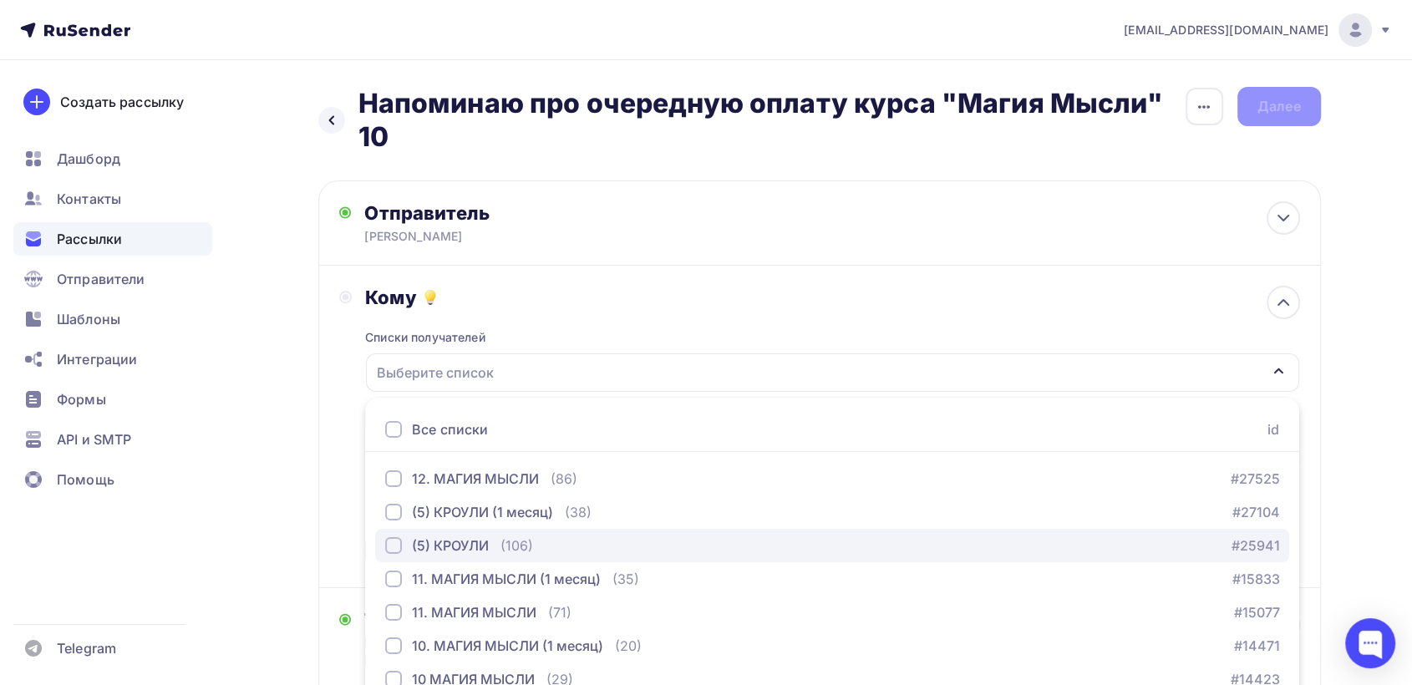
scroll to position [81, 0]
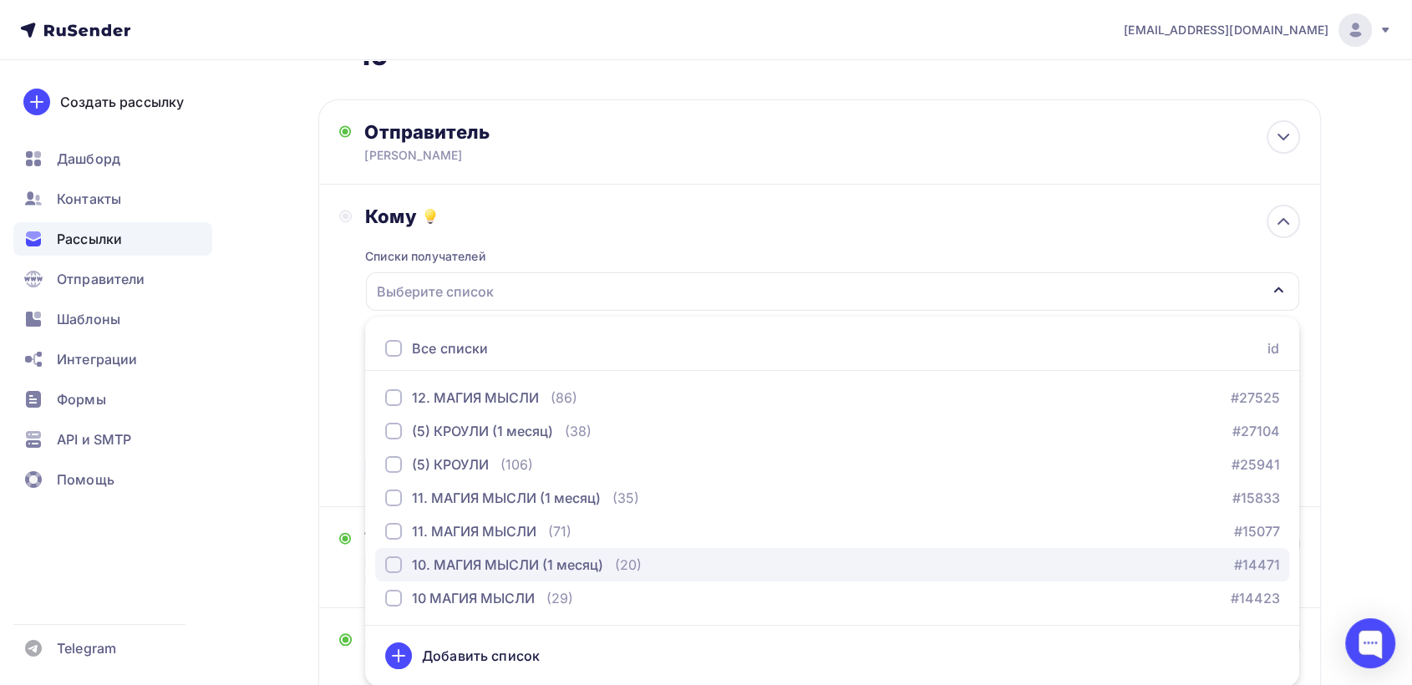
click at [396, 565] on div "button" at bounding box center [393, 564] width 17 height 17
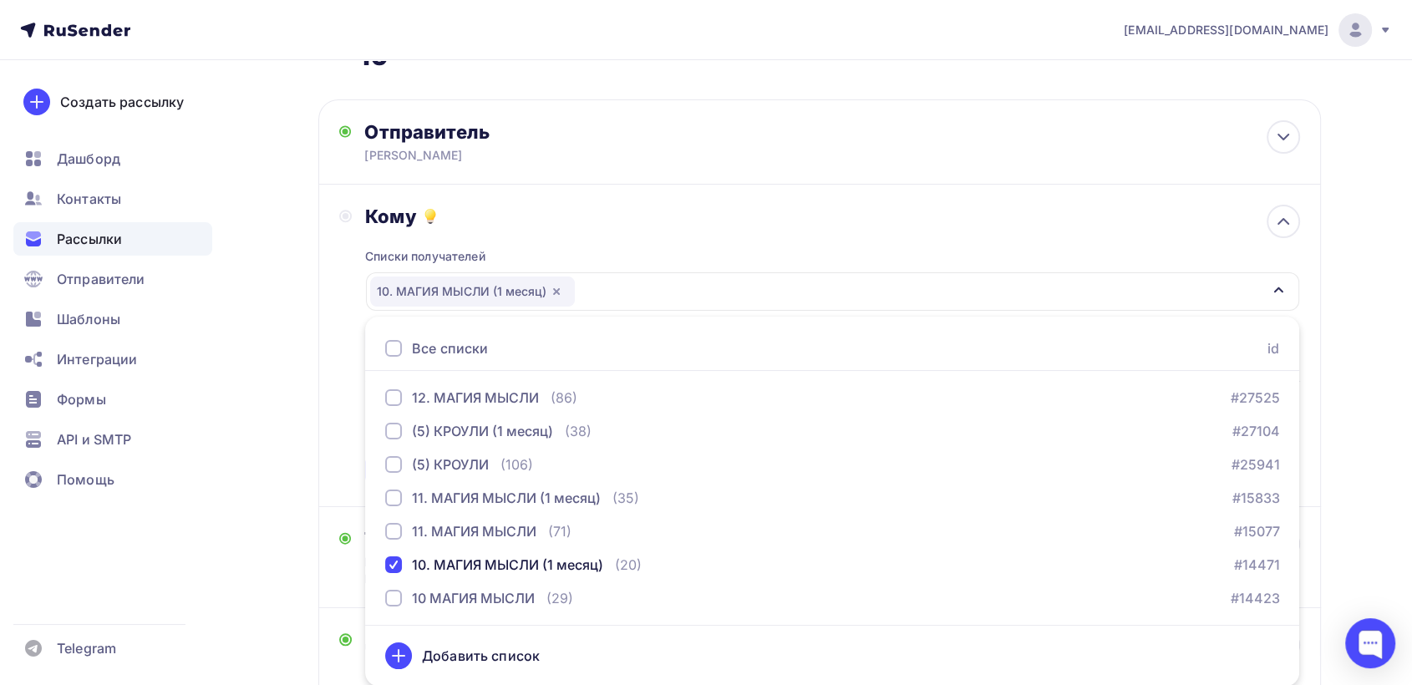
click at [348, 439] on div "Кому Списки получателей 10. МАГИЯ МЫСЛИ (1 месяц) Все списки id 12. МАГИЯ МЫСЛИ…" at bounding box center [819, 346] width 961 height 282
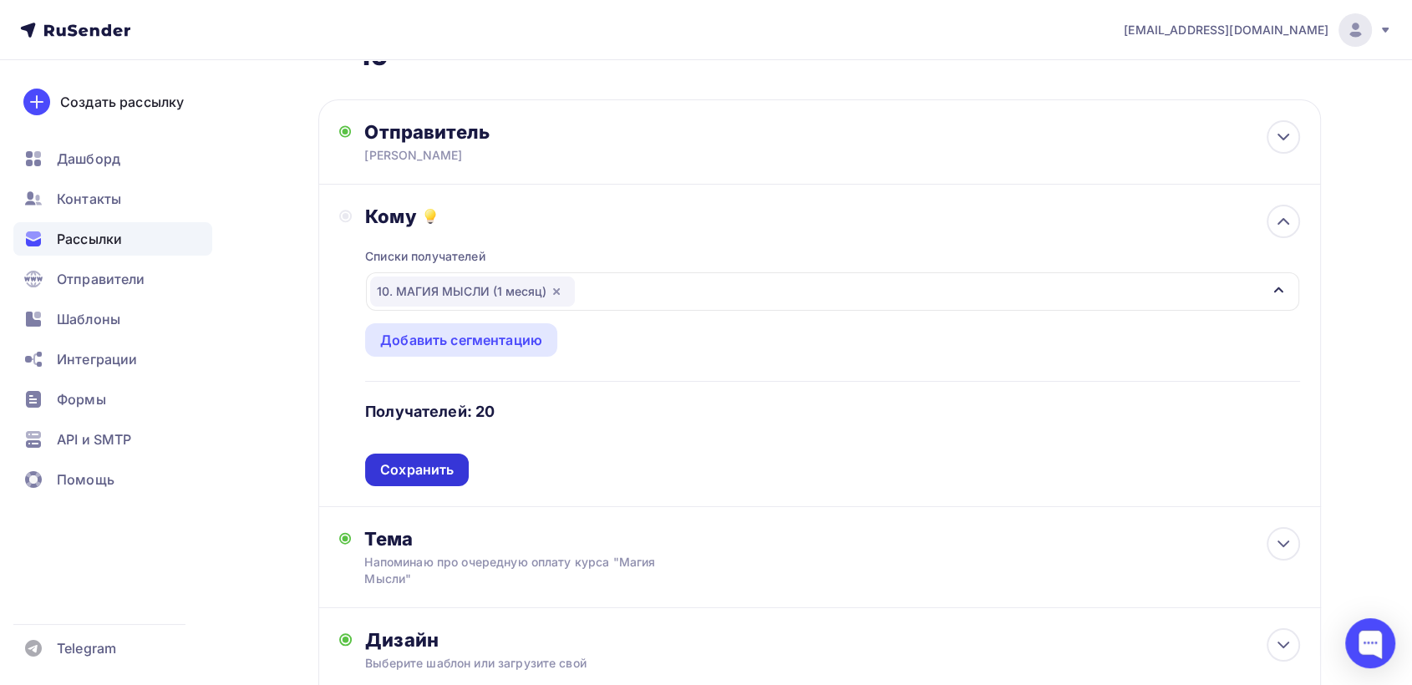
click at [411, 477] on div "Сохранить" at bounding box center [417, 469] width 74 height 19
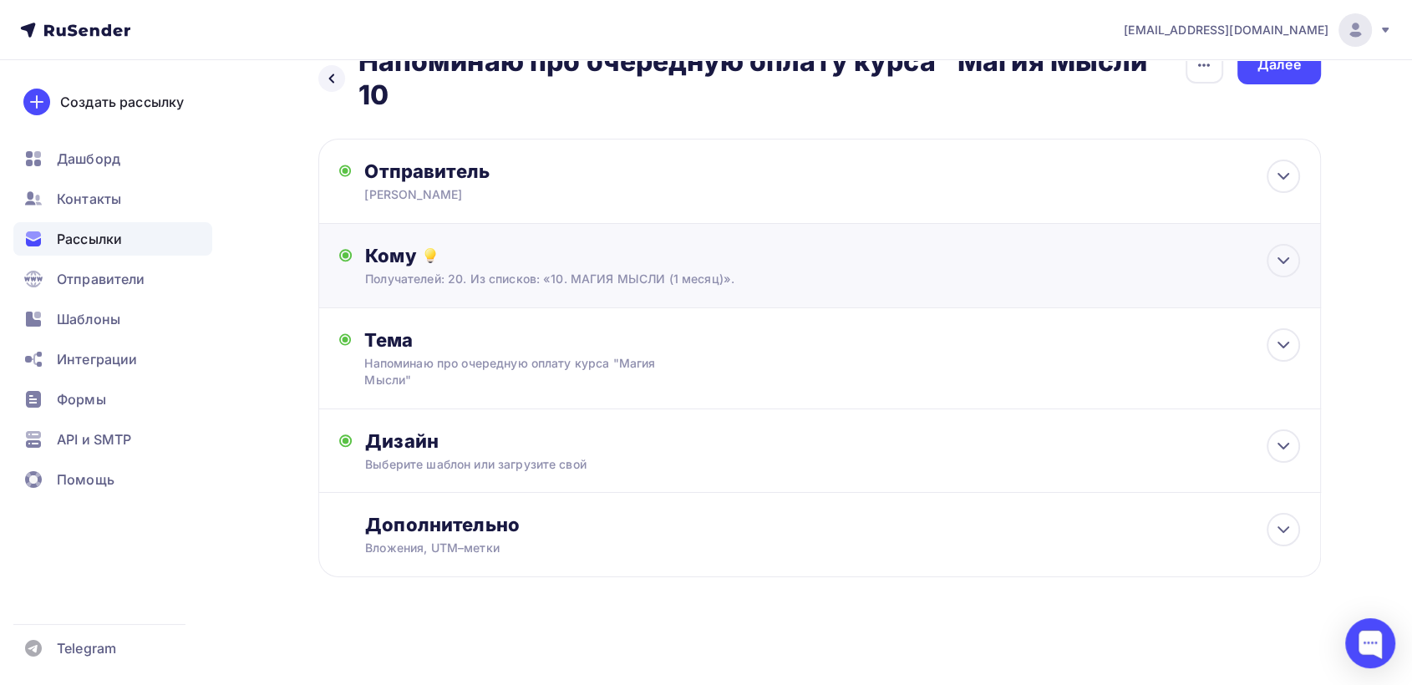
scroll to position [41, 0]
click at [1267, 71] on div "Далее" at bounding box center [1278, 65] width 43 height 19
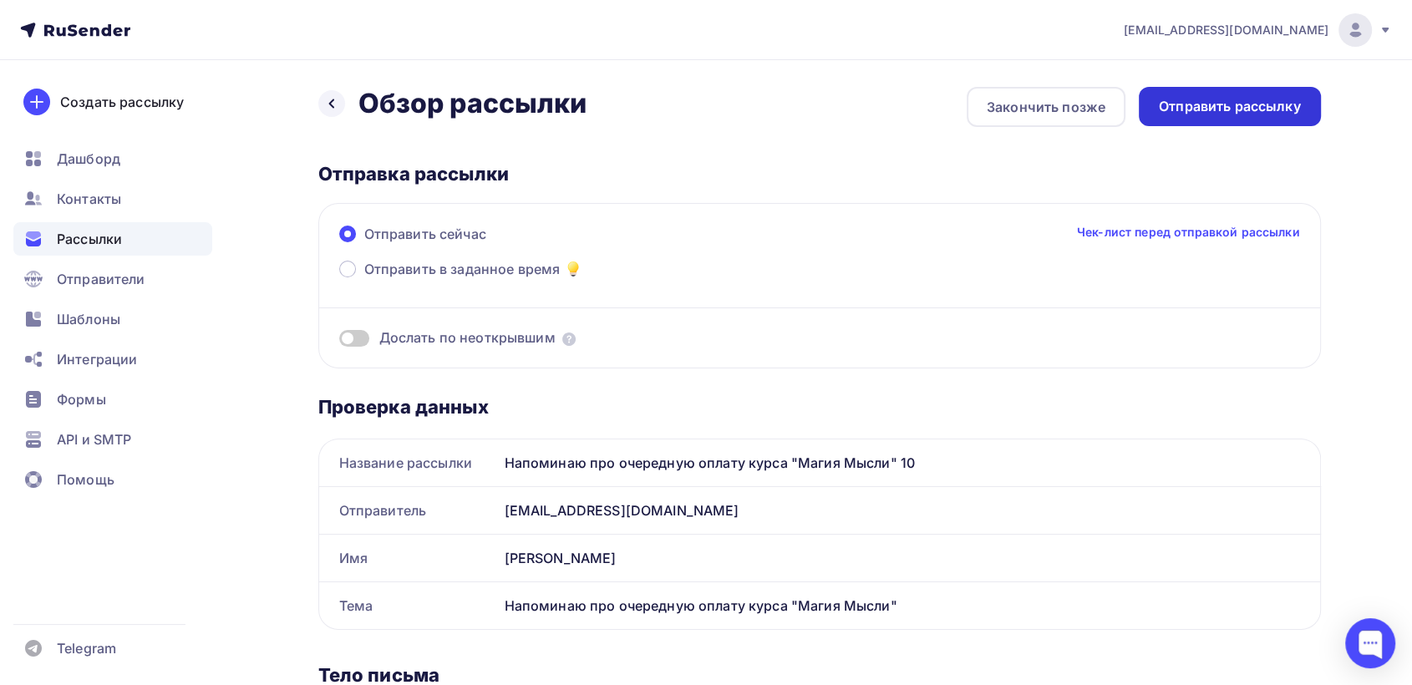
click at [1252, 113] on div "Отправить рассылку" at bounding box center [1230, 106] width 142 height 19
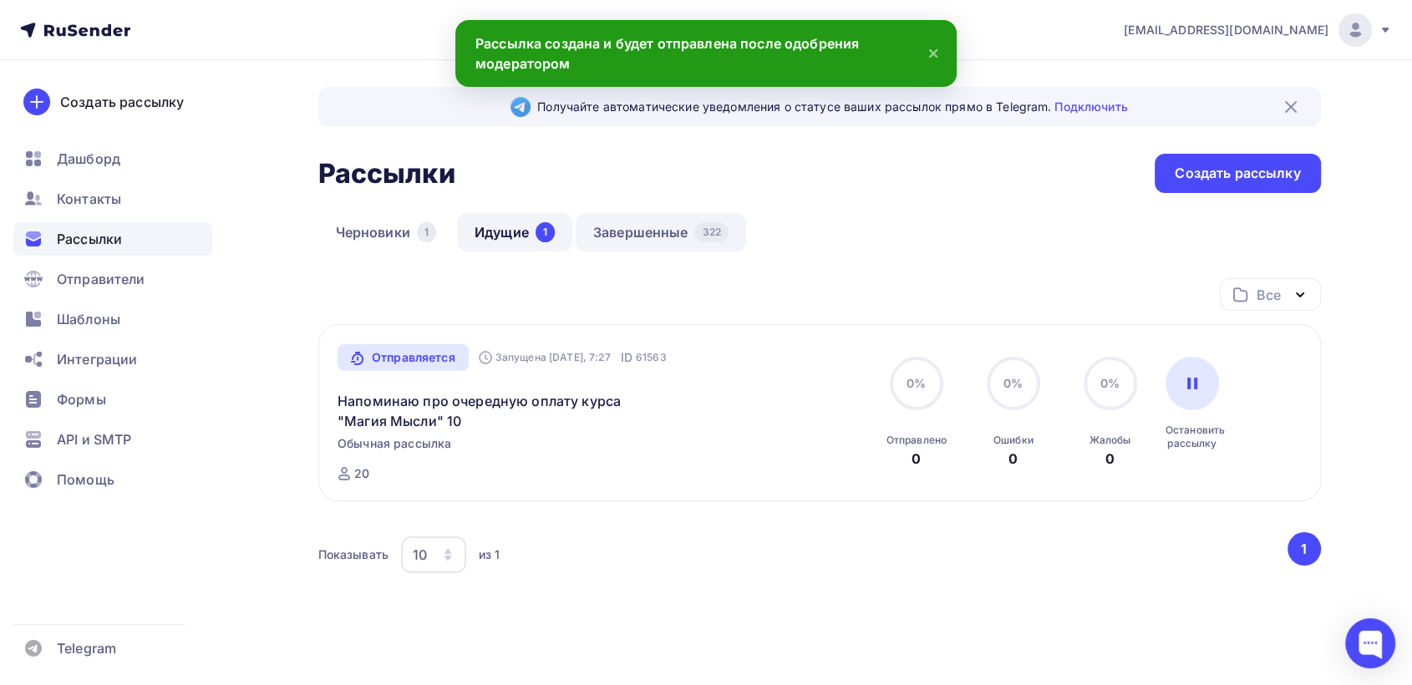
click at [646, 230] on link "Завершенные 322" at bounding box center [661, 232] width 170 height 38
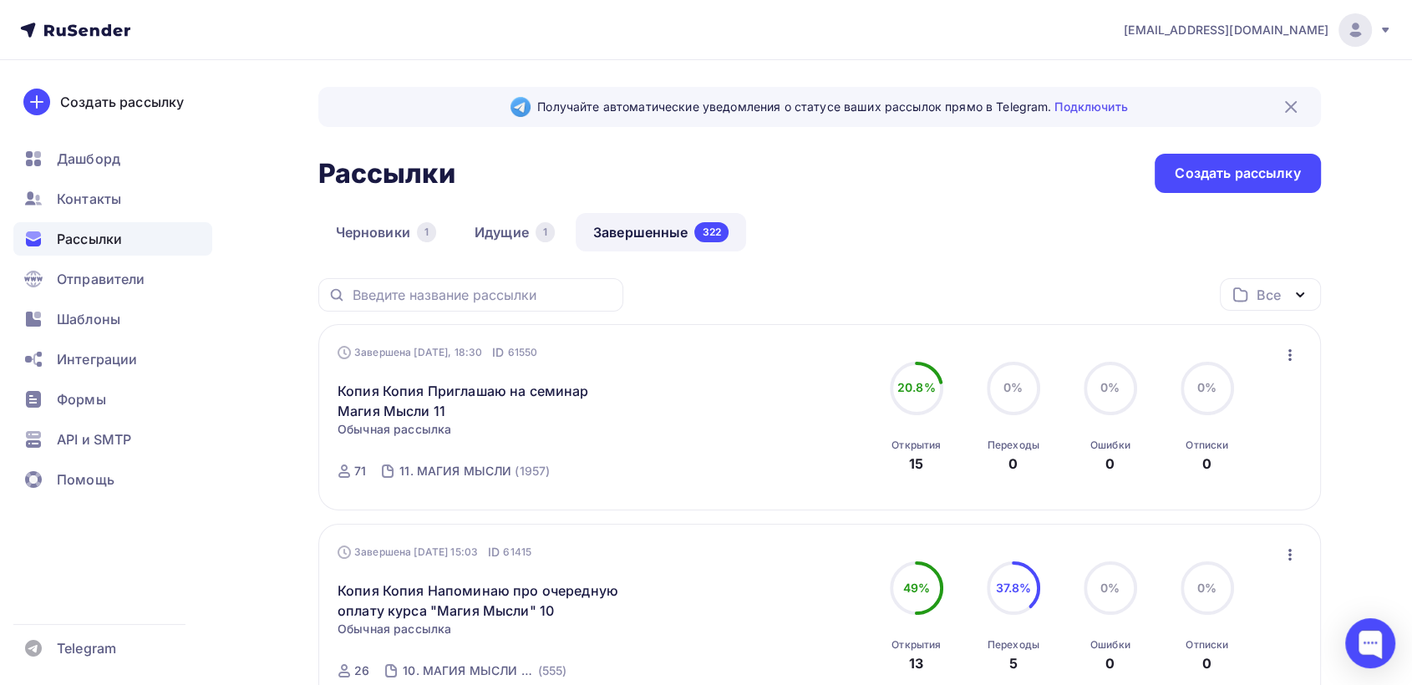
click at [1292, 349] on icon "button" at bounding box center [1290, 355] width 20 height 20
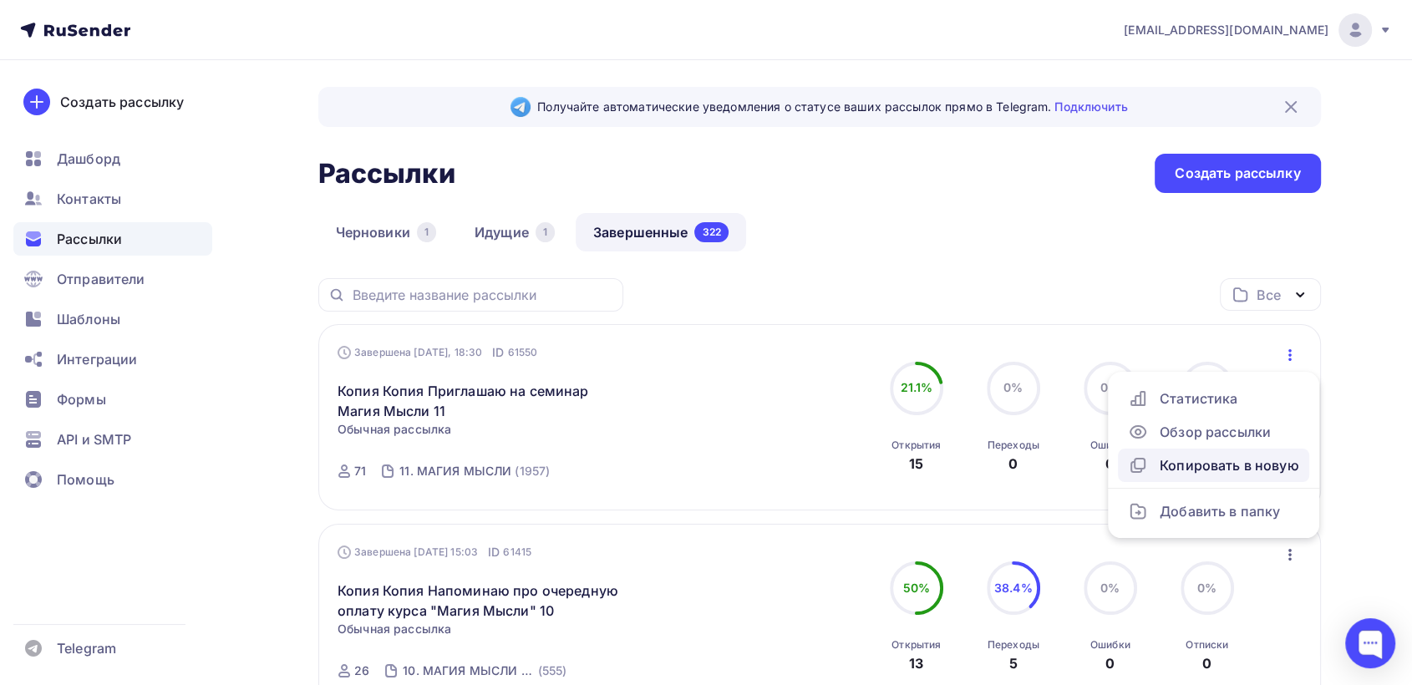
click at [1238, 461] on div "Копировать в новую" at bounding box center [1213, 465] width 171 height 20
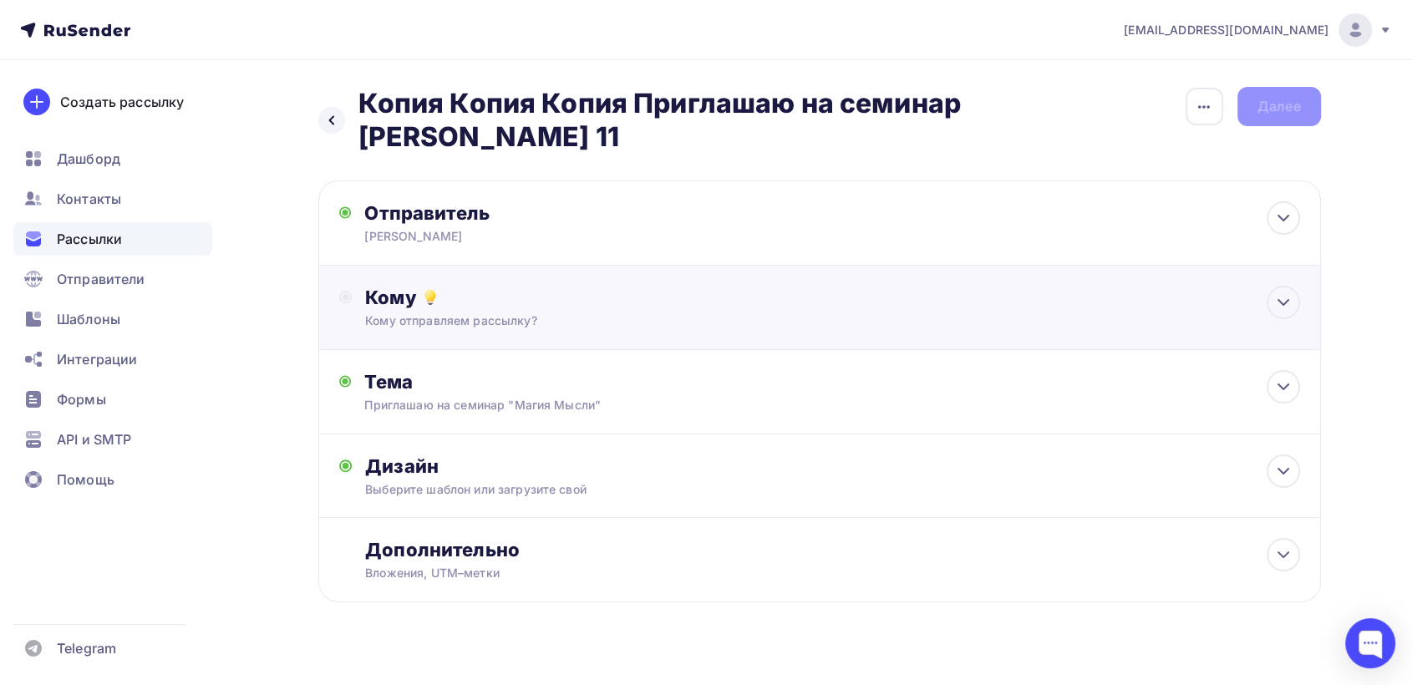
click at [352, 297] on div "Кому Кому отправляем рассылку? Списки получателей Выберите список Все списки id…" at bounding box center [819, 307] width 961 height 43
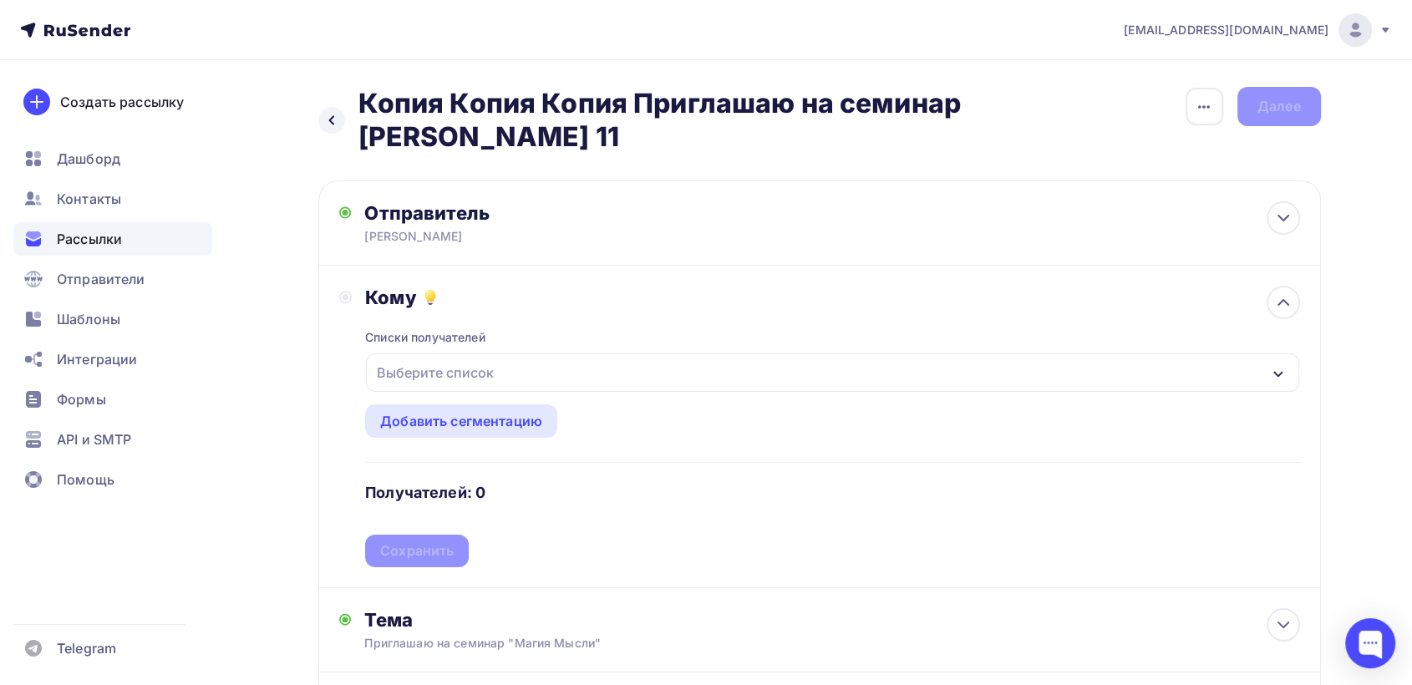
click at [420, 374] on div "Выберите список" at bounding box center [435, 373] width 130 height 30
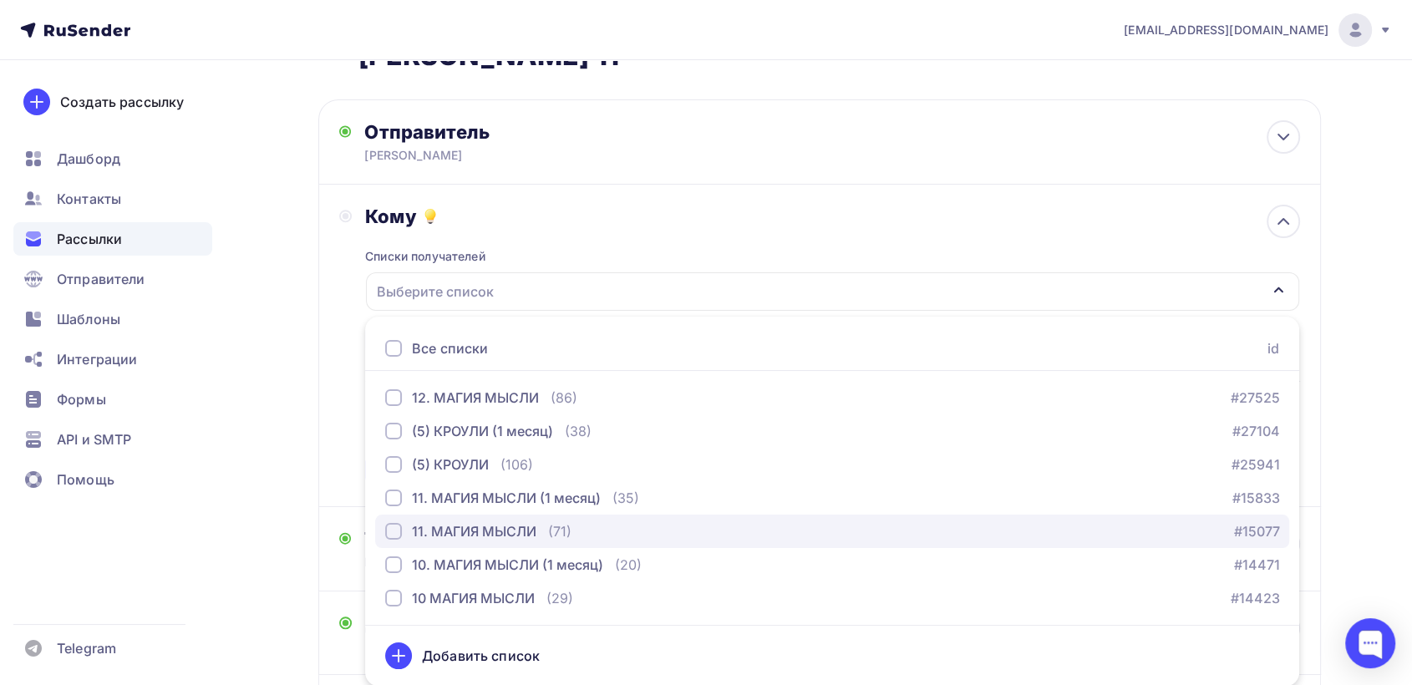
click at [393, 532] on div "button" at bounding box center [393, 531] width 17 height 17
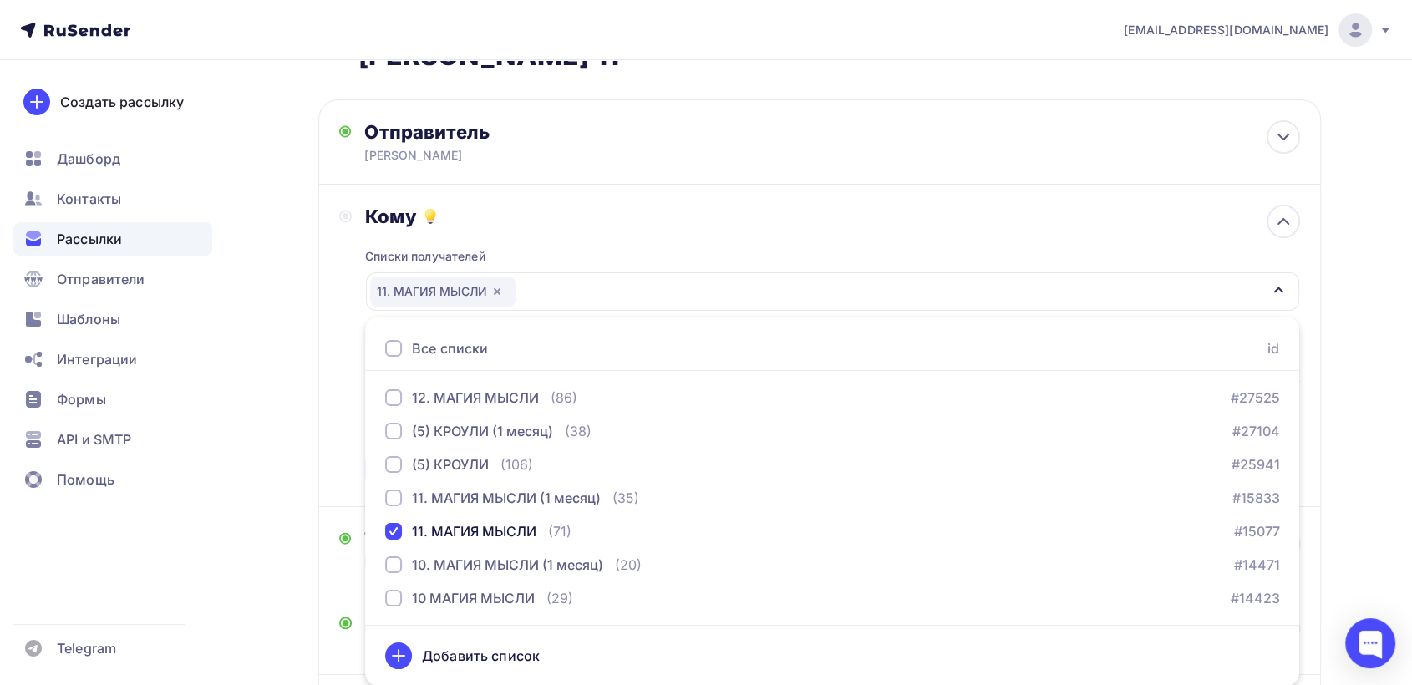
click at [348, 443] on div "Кому Списки получателей 11. МАГИЯ МЫСЛИ Все списки id 12. МАГИЯ МЫСЛИ (86) #275…" at bounding box center [819, 346] width 961 height 282
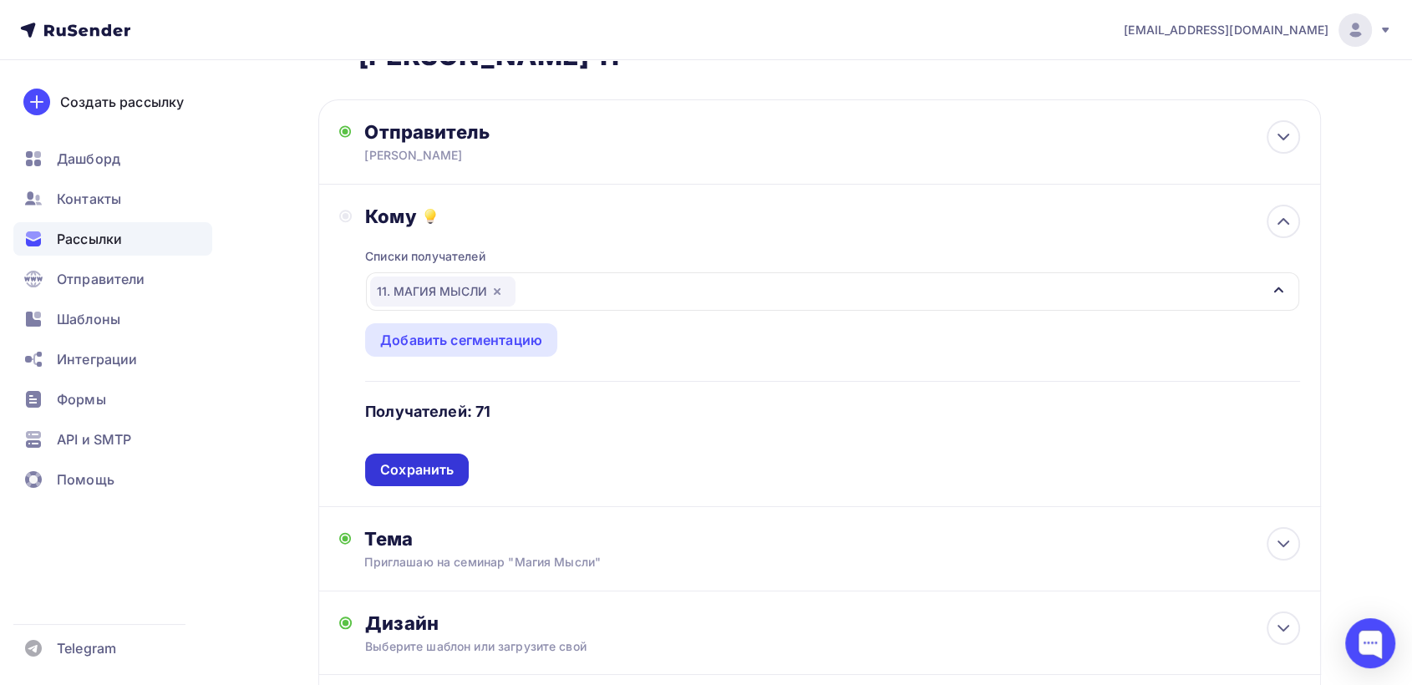
click at [430, 468] on div "Сохранить" at bounding box center [417, 469] width 74 height 19
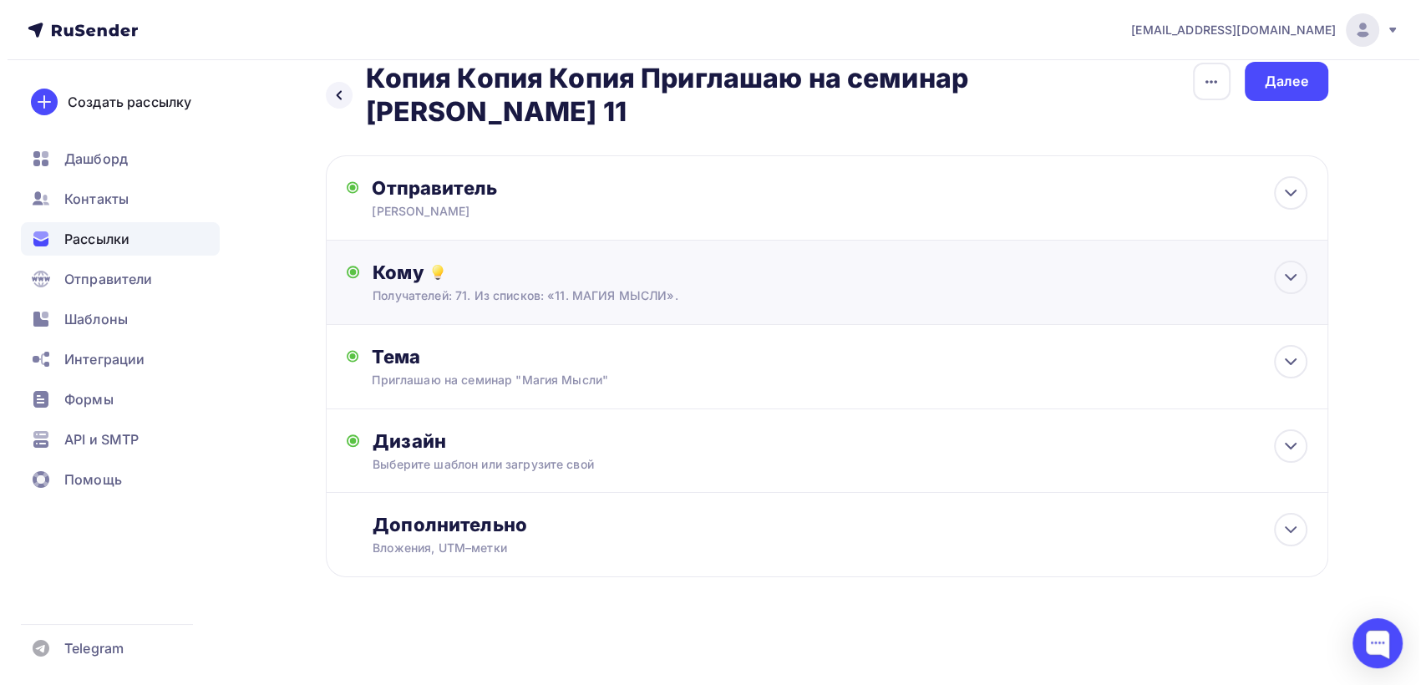
scroll to position [25, 0]
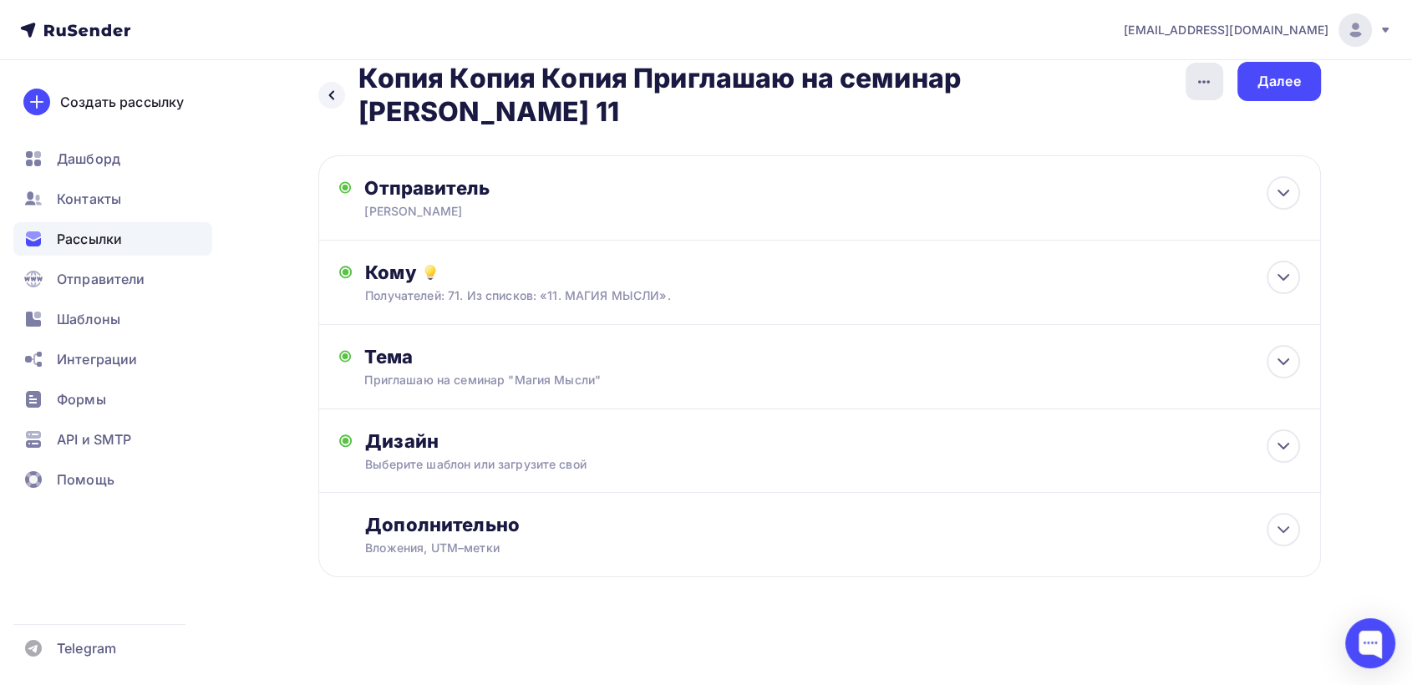
click at [1197, 75] on icon "button" at bounding box center [1204, 82] width 20 height 20
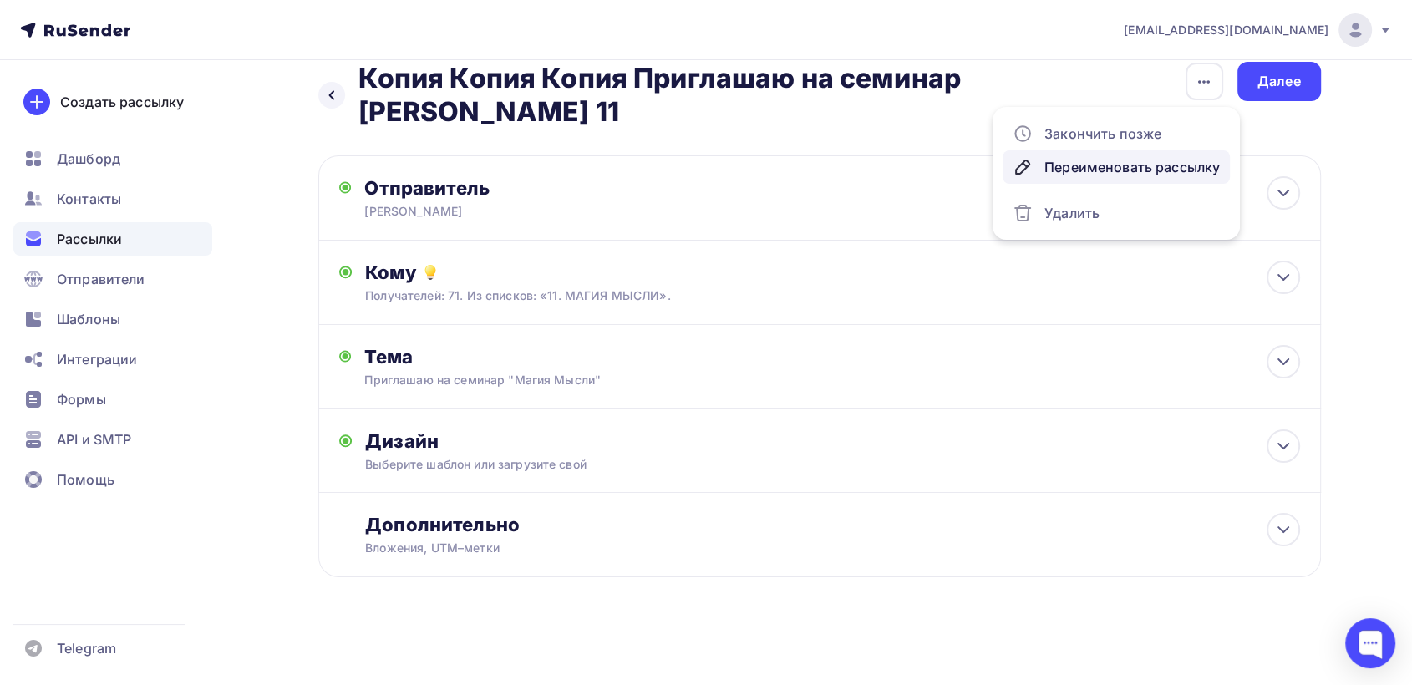
click at [1155, 162] on div "Переименовать рассылку" at bounding box center [1115, 167] width 207 height 20
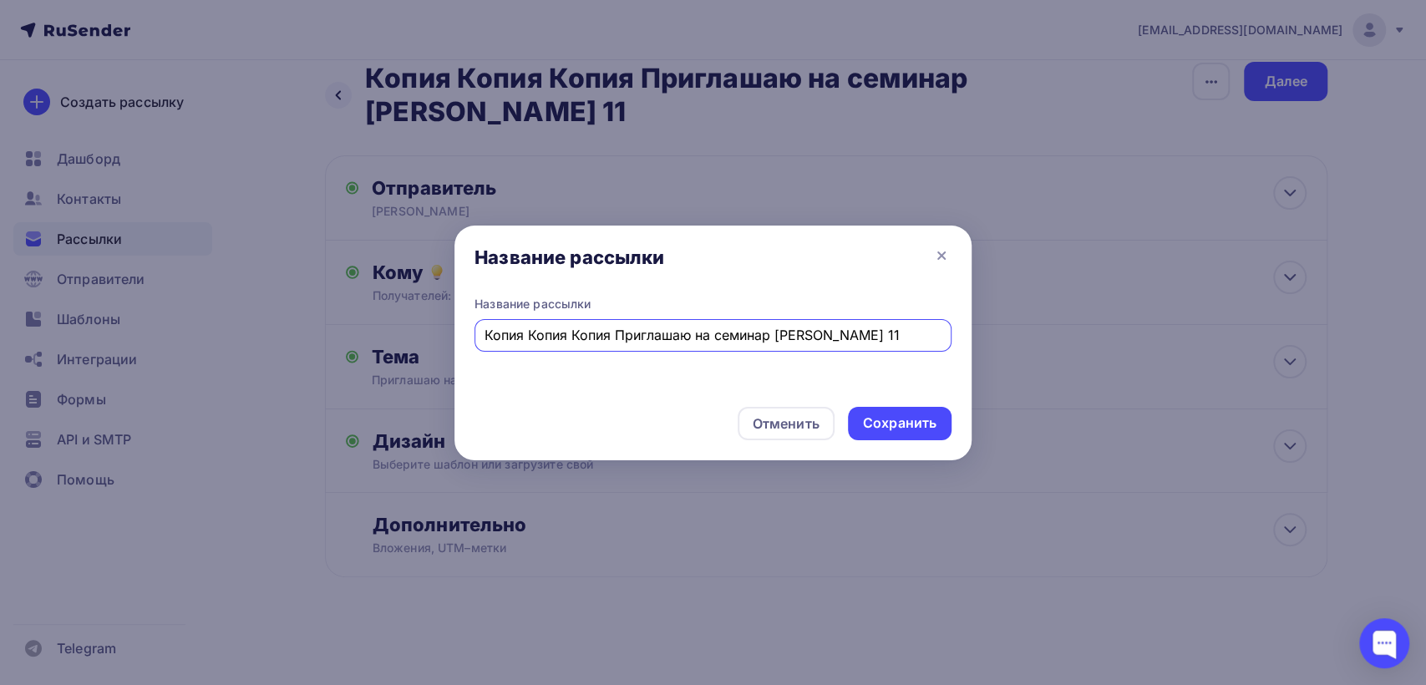
drag, startPoint x: 612, startPoint y: 335, endPoint x: 401, endPoint y: 336, distance: 211.3
click at [401, 336] on div "Название рассылки Название рассылки Копия Копия Копия Приглашаю на семинар Маги…" at bounding box center [713, 342] width 1426 height 685
type input "Приглашаю на семинар Магия Мысли 11"
click at [921, 423] on div "Сохранить" at bounding box center [900, 423] width 74 height 19
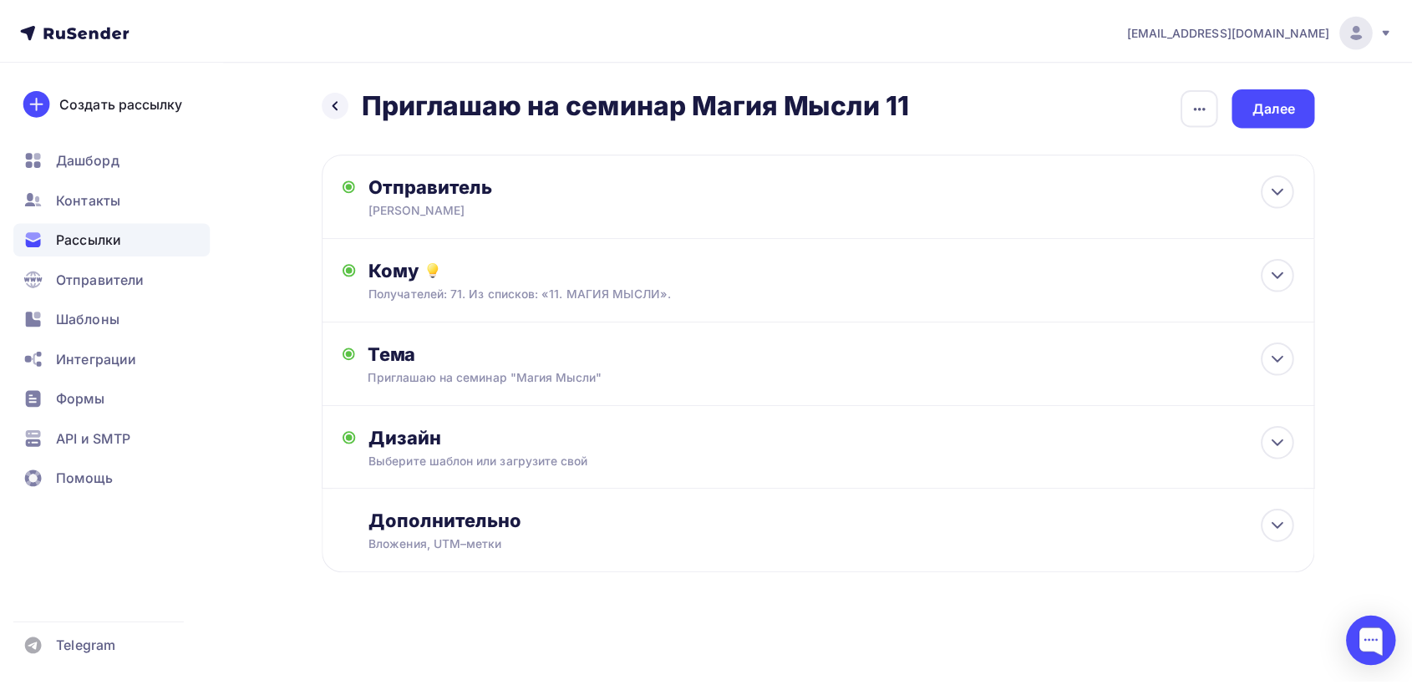
scroll to position [0, 0]
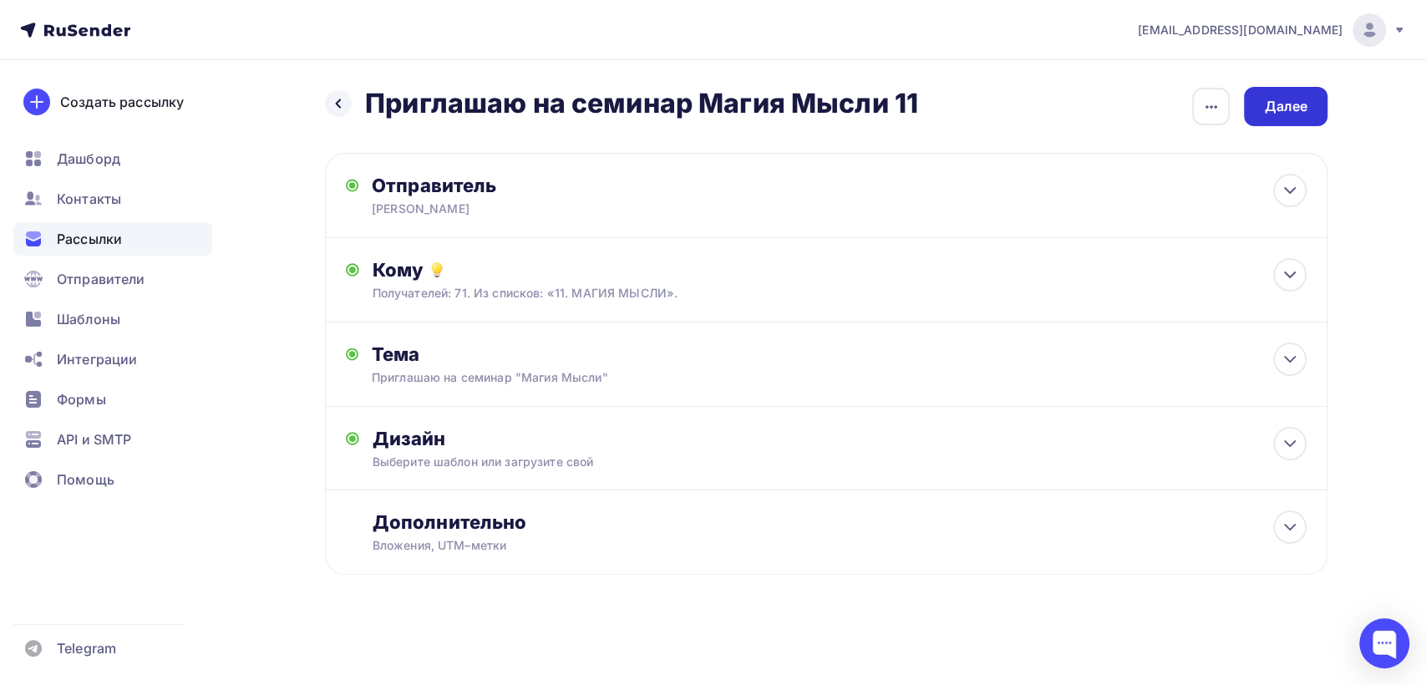
click at [1289, 111] on div "Далее" at bounding box center [1285, 106] width 43 height 19
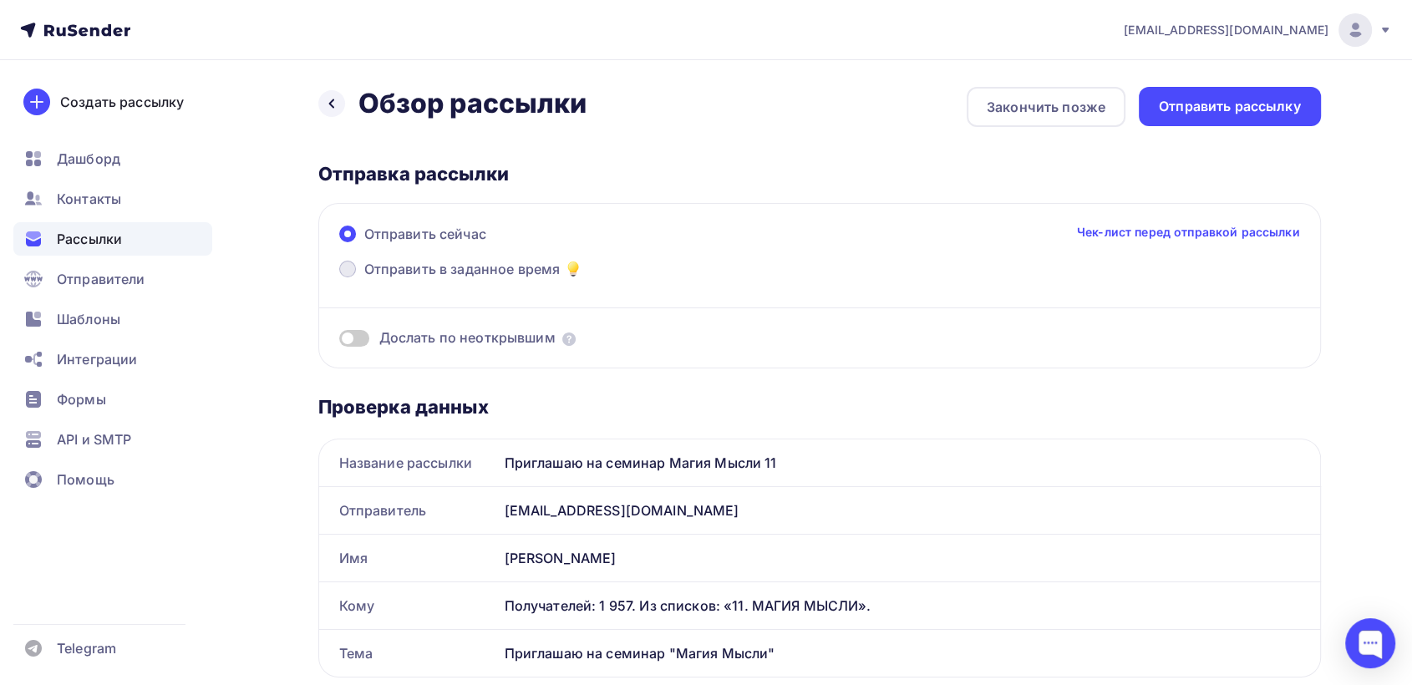
click at [353, 267] on span at bounding box center [347, 269] width 17 height 17
click at [364, 279] on input "Отправить в заданное время" at bounding box center [364, 279] width 0 height 0
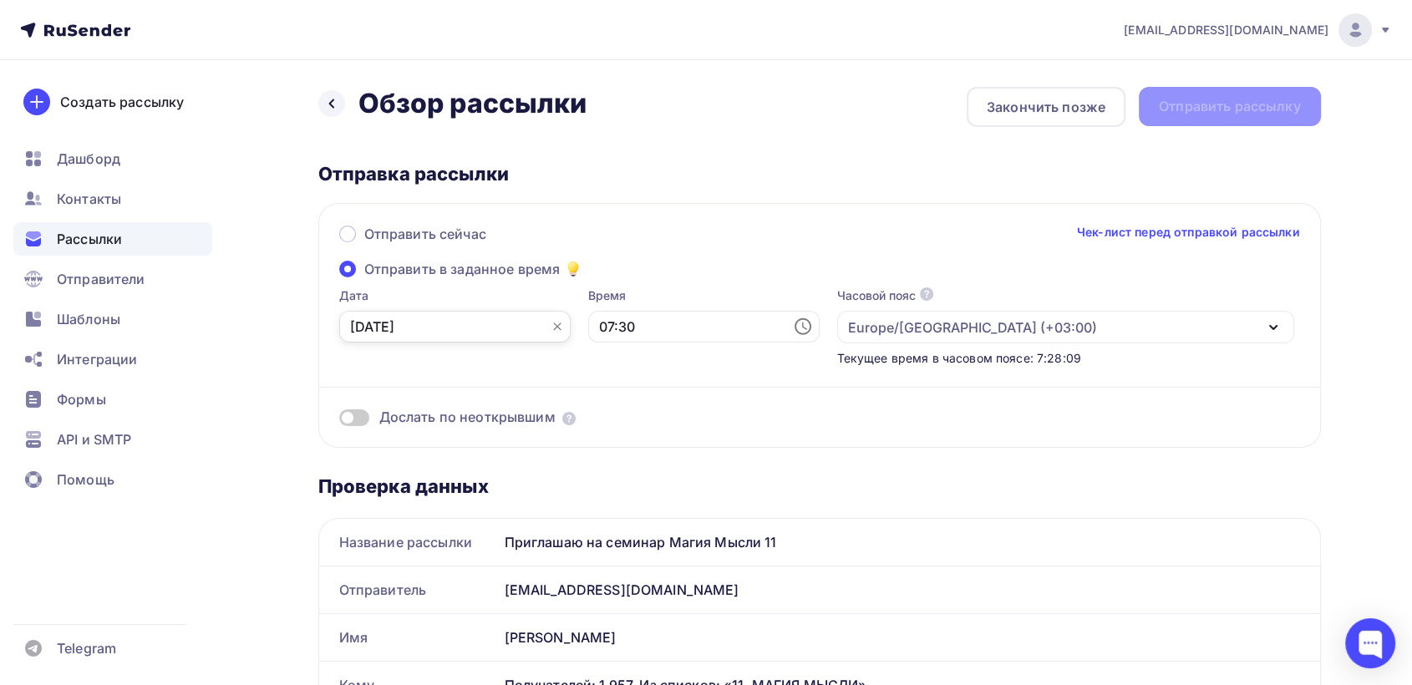
click at [412, 331] on input "[DATE]" at bounding box center [454, 327] width 231 height 32
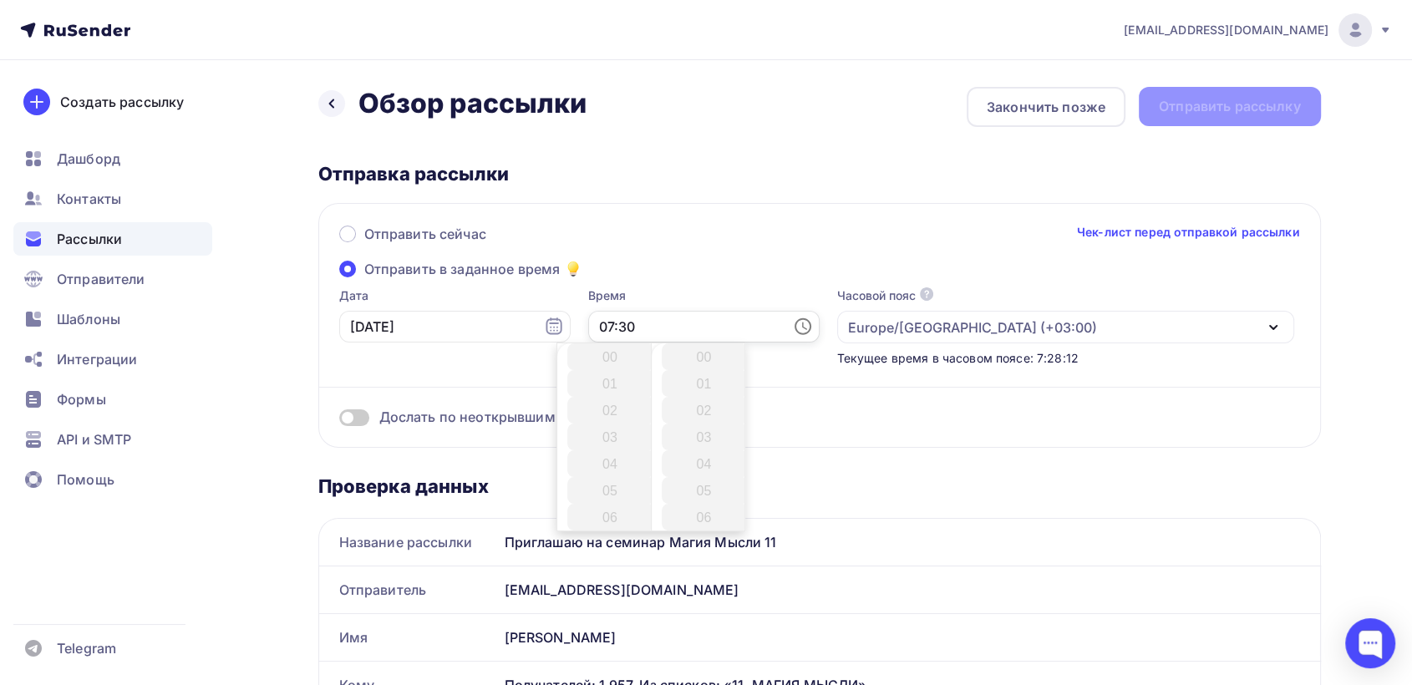
click at [678, 329] on input "07:30" at bounding box center [703, 327] width 231 height 32
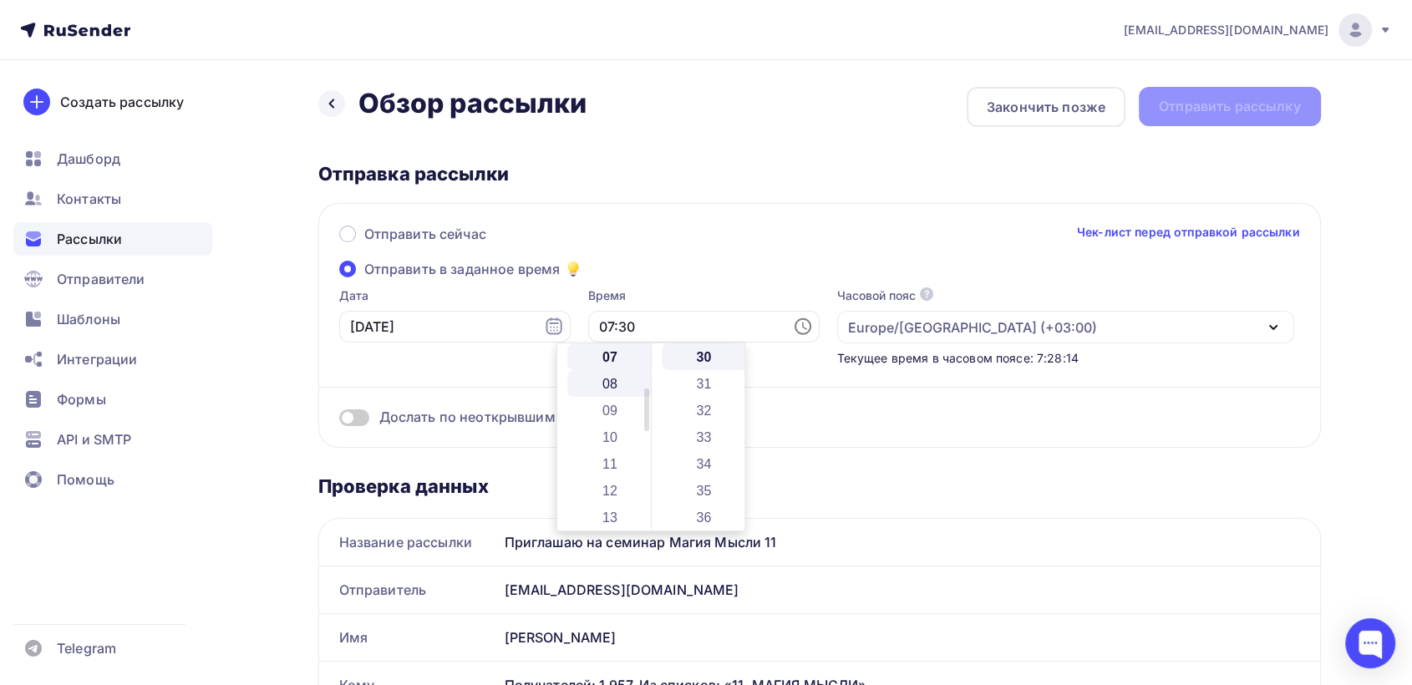
click at [596, 388] on li "08" at bounding box center [611, 383] width 88 height 27
type input "08:30"
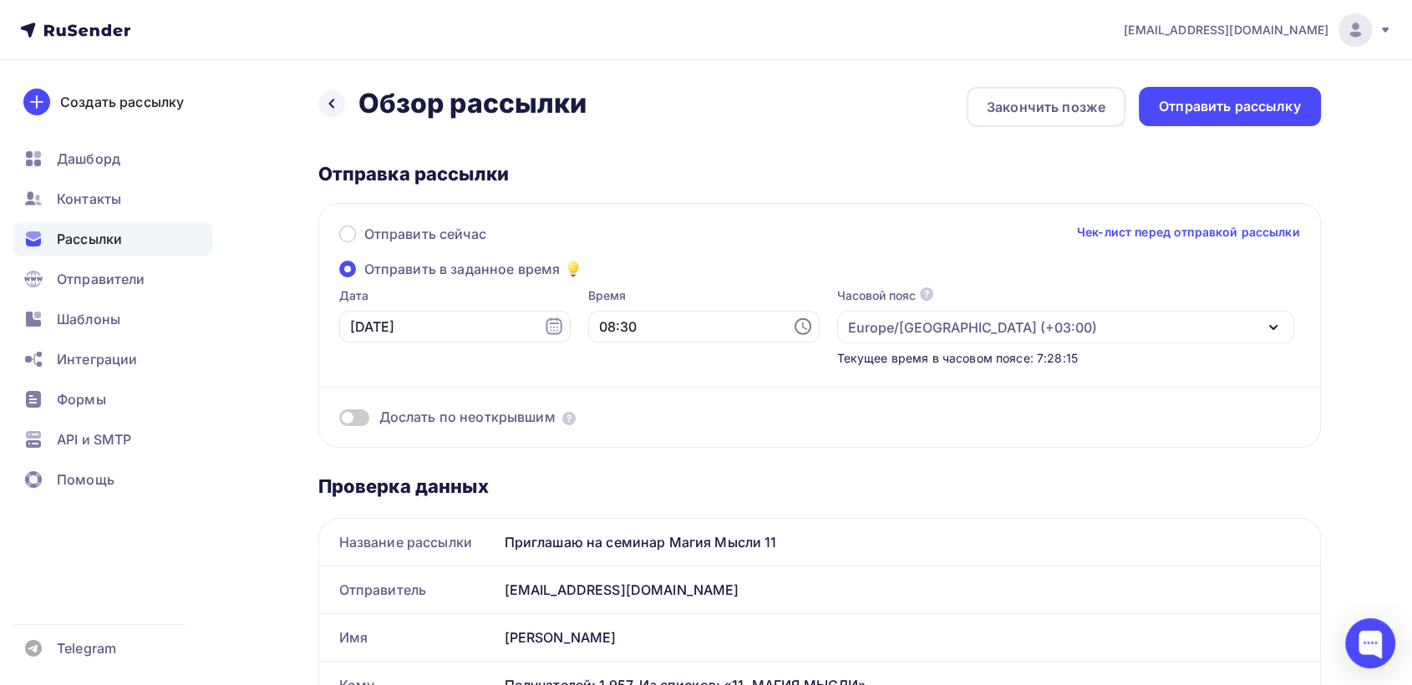
click at [626, 274] on div "Отправить сейчас Чек-лист перед отправкой рассылки Отправить в заданное время Д…" at bounding box center [819, 325] width 1002 height 245
click at [1247, 104] on div "Отправить рассылку" at bounding box center [1230, 106] width 142 height 19
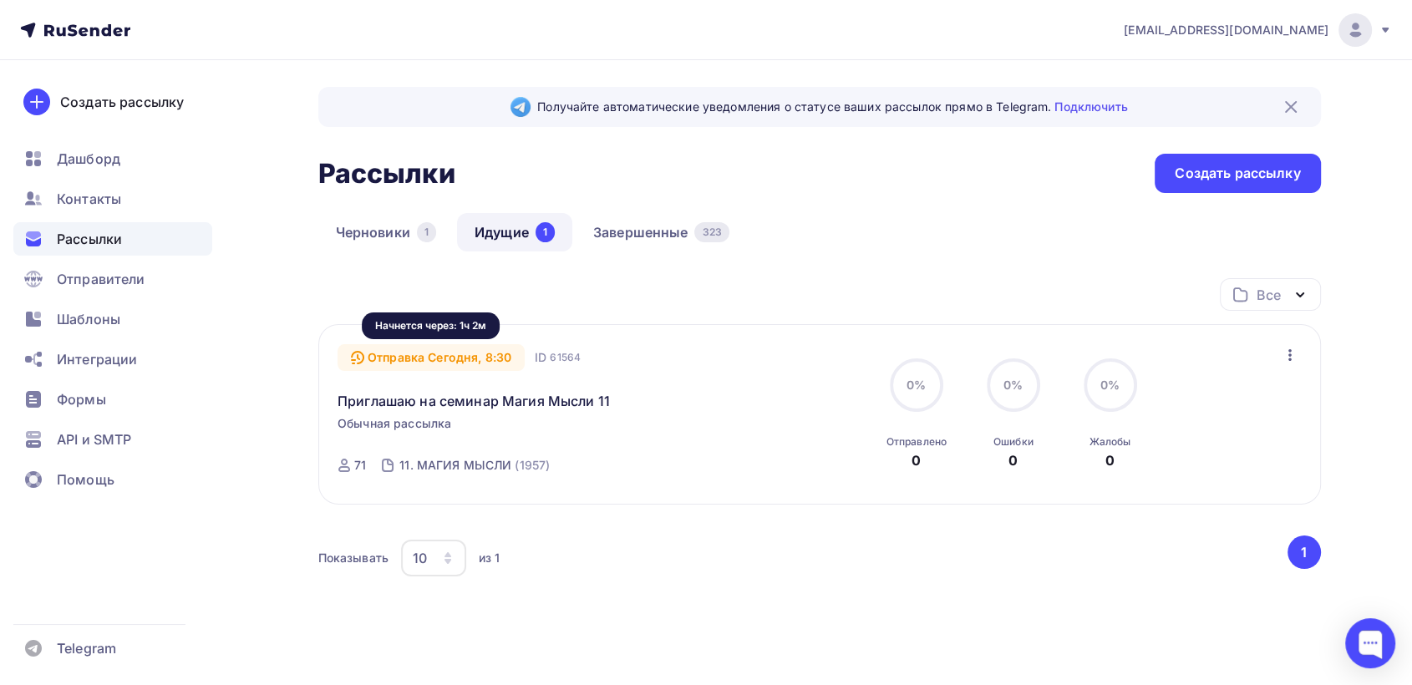
click at [474, 356] on div "Отправка [DATE], 8:30" at bounding box center [430, 357] width 187 height 27
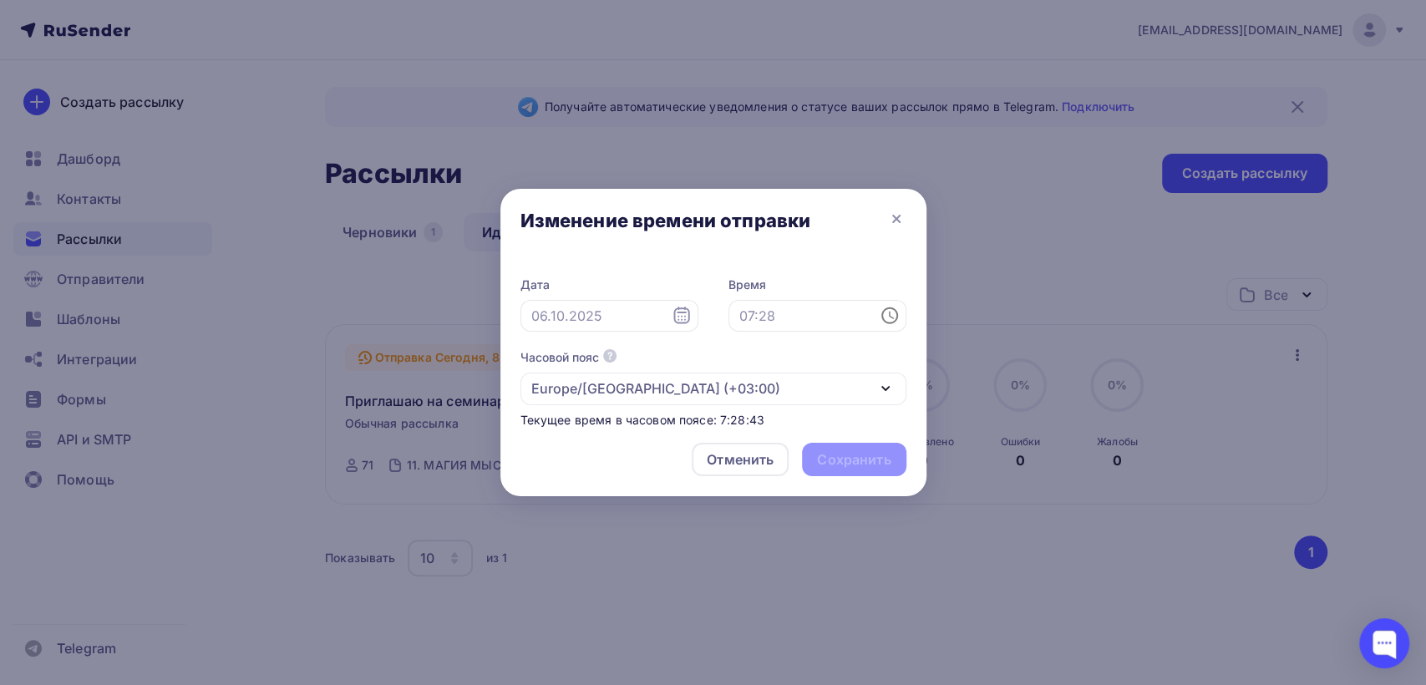
click at [805, 149] on div at bounding box center [713, 342] width 1426 height 685
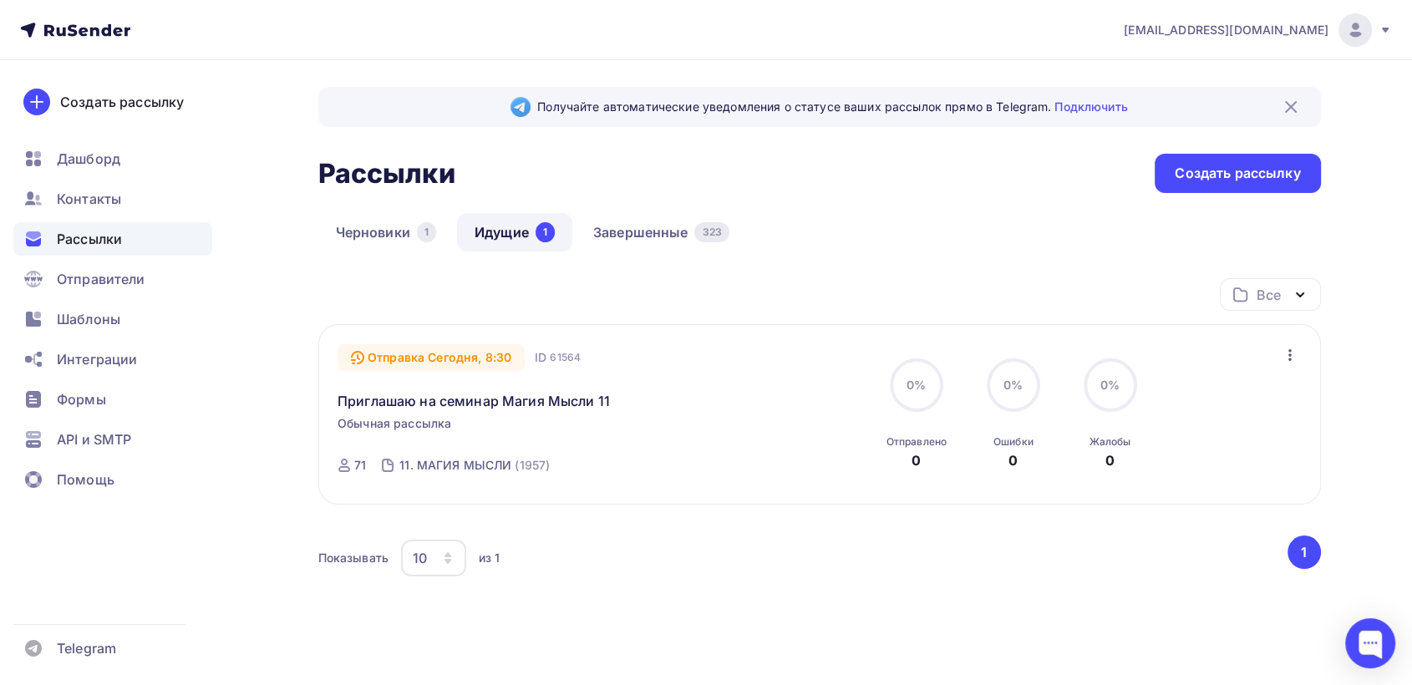
click at [1289, 356] on icon "button" at bounding box center [1290, 355] width 20 height 20
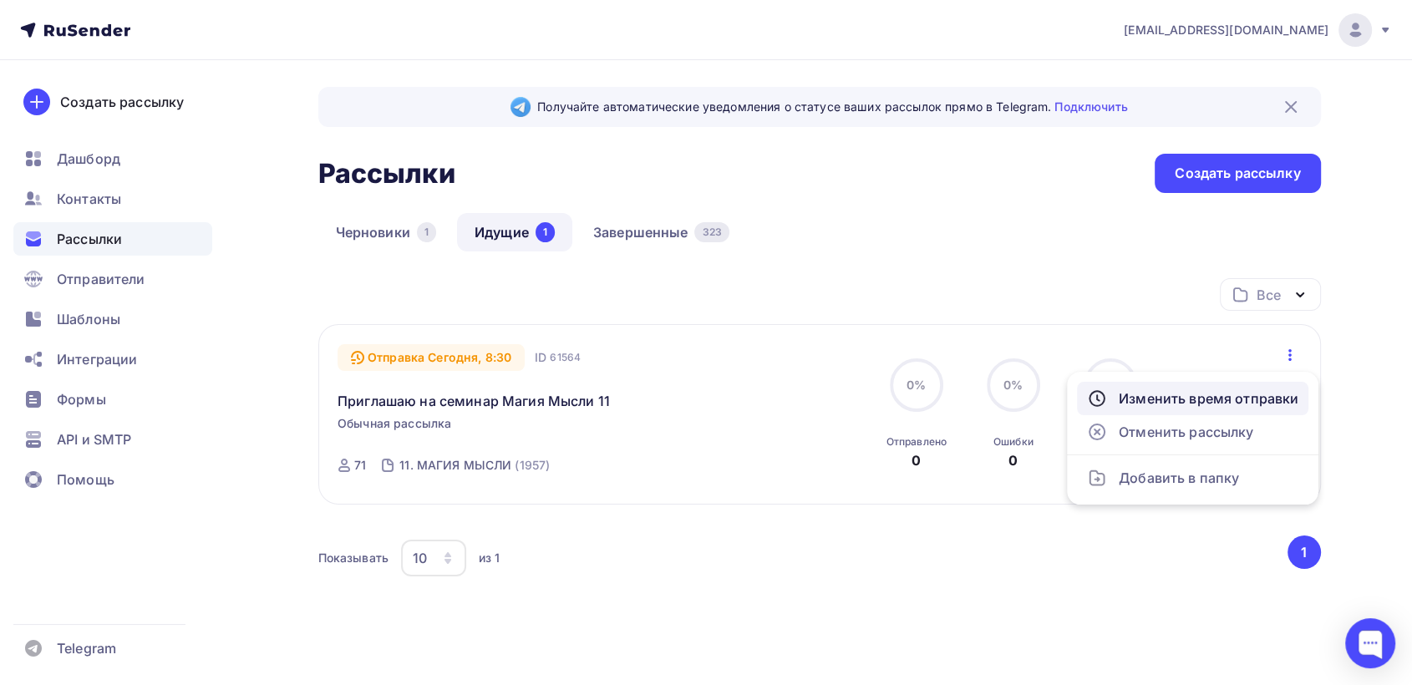
click at [1254, 404] on div "Изменить время отправки" at bounding box center [1192, 398] width 211 height 20
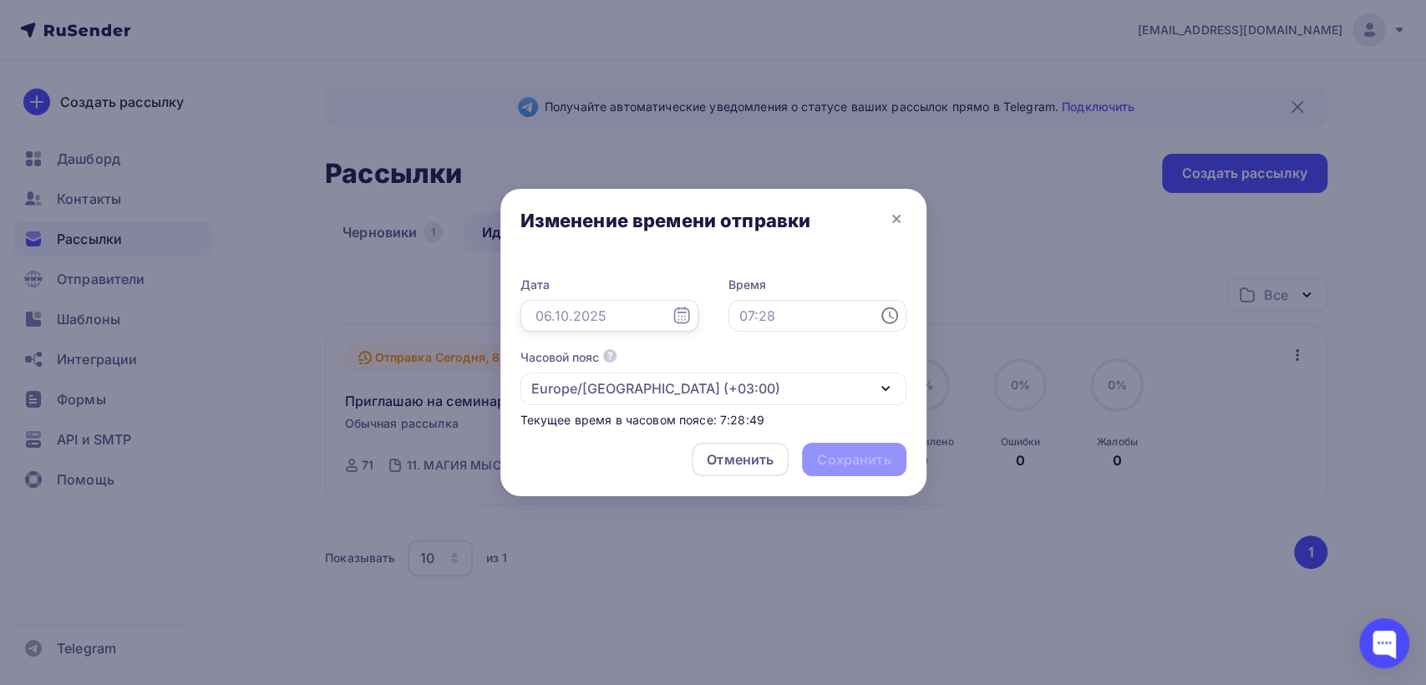
click at [605, 317] on input "text" at bounding box center [609, 316] width 178 height 32
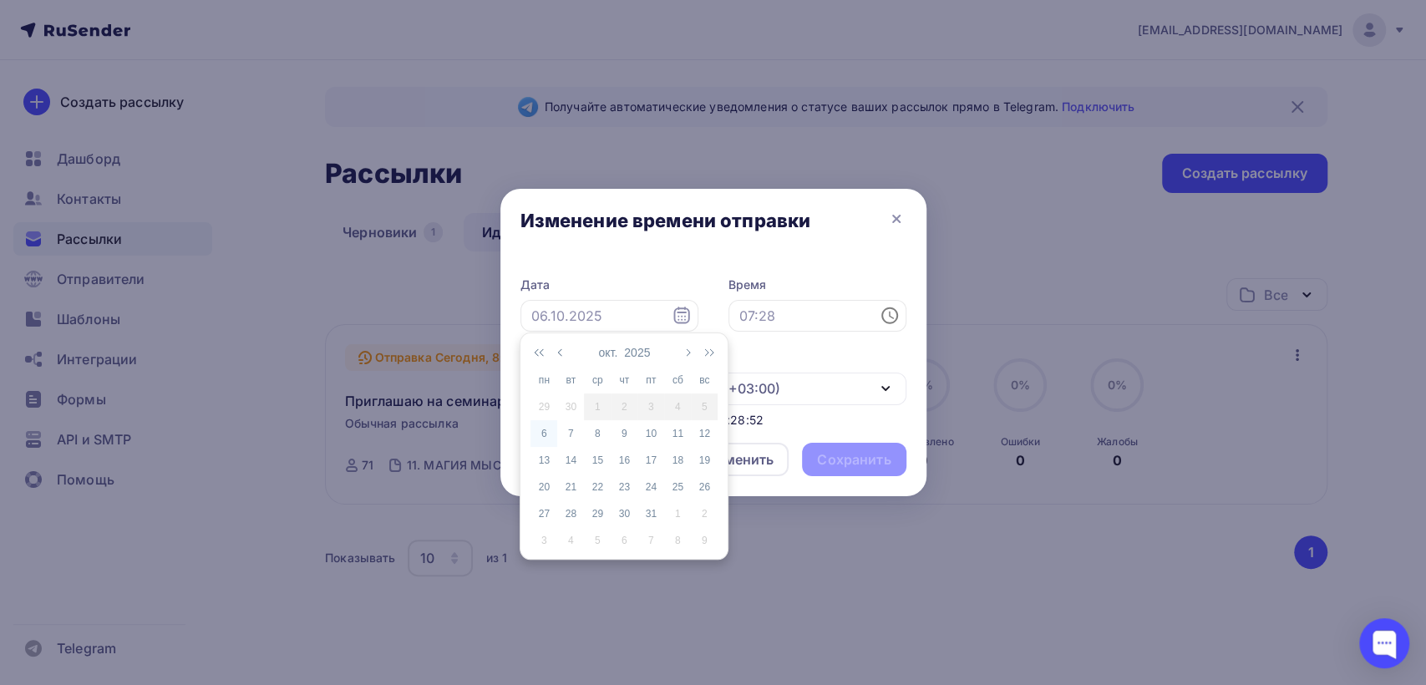
click at [540, 432] on div "6" at bounding box center [543, 433] width 27 height 15
type input "[DATE]"
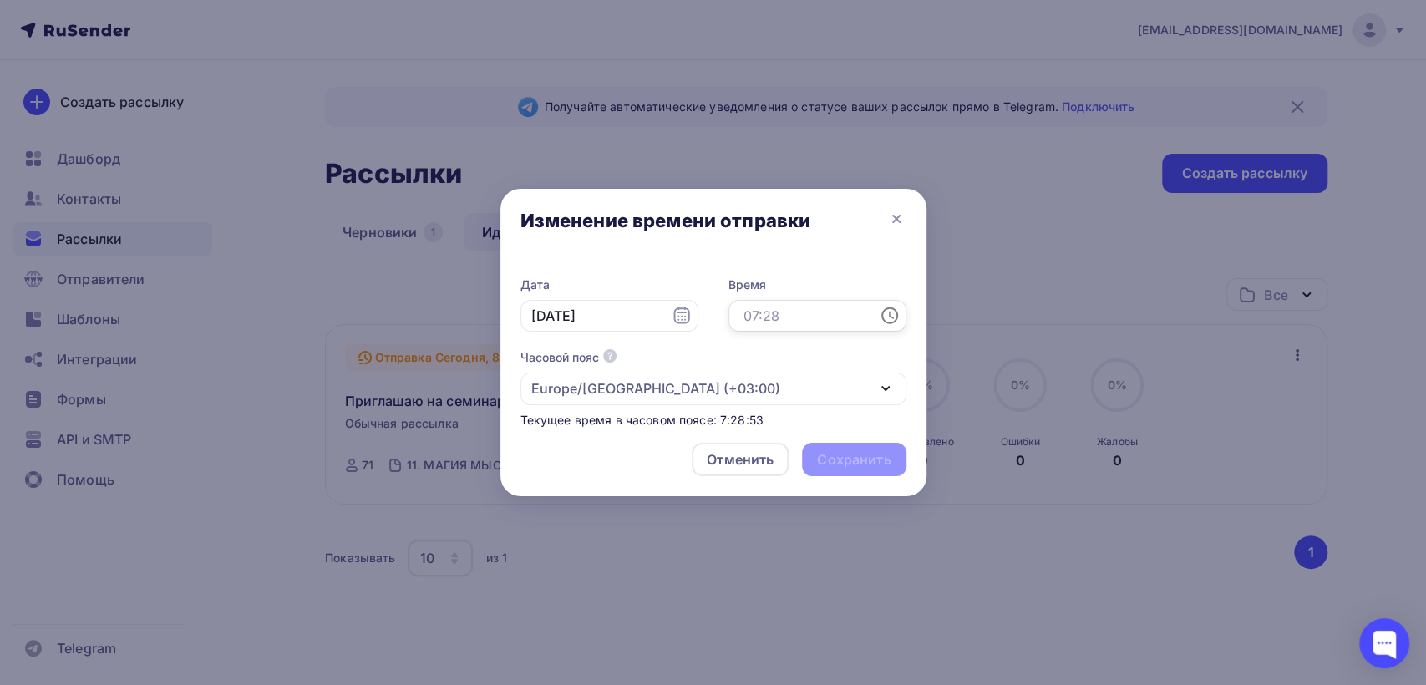
click at [831, 322] on input "text" at bounding box center [817, 316] width 178 height 32
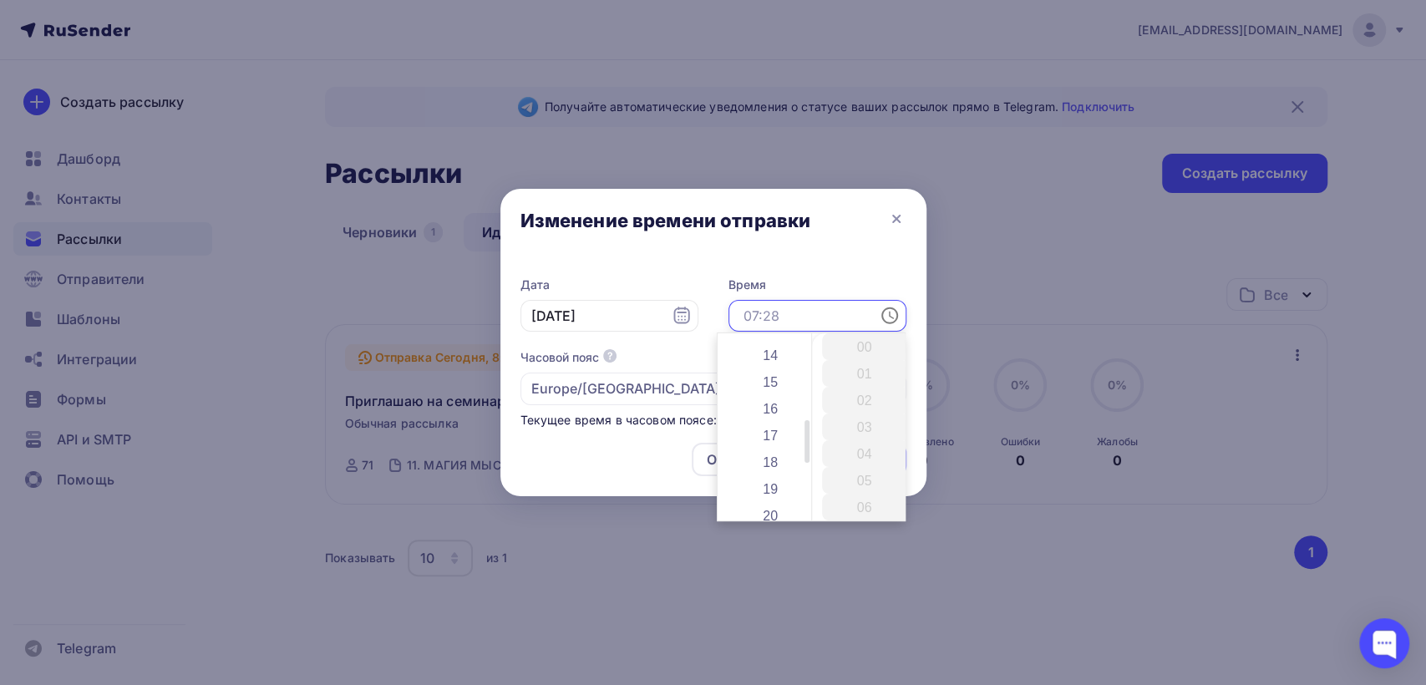
scroll to position [371, 0]
click at [759, 457] on li "18" at bounding box center [772, 457] width 88 height 27
click at [867, 411] on li "30" at bounding box center [866, 406] width 88 height 27
type input "18:30"
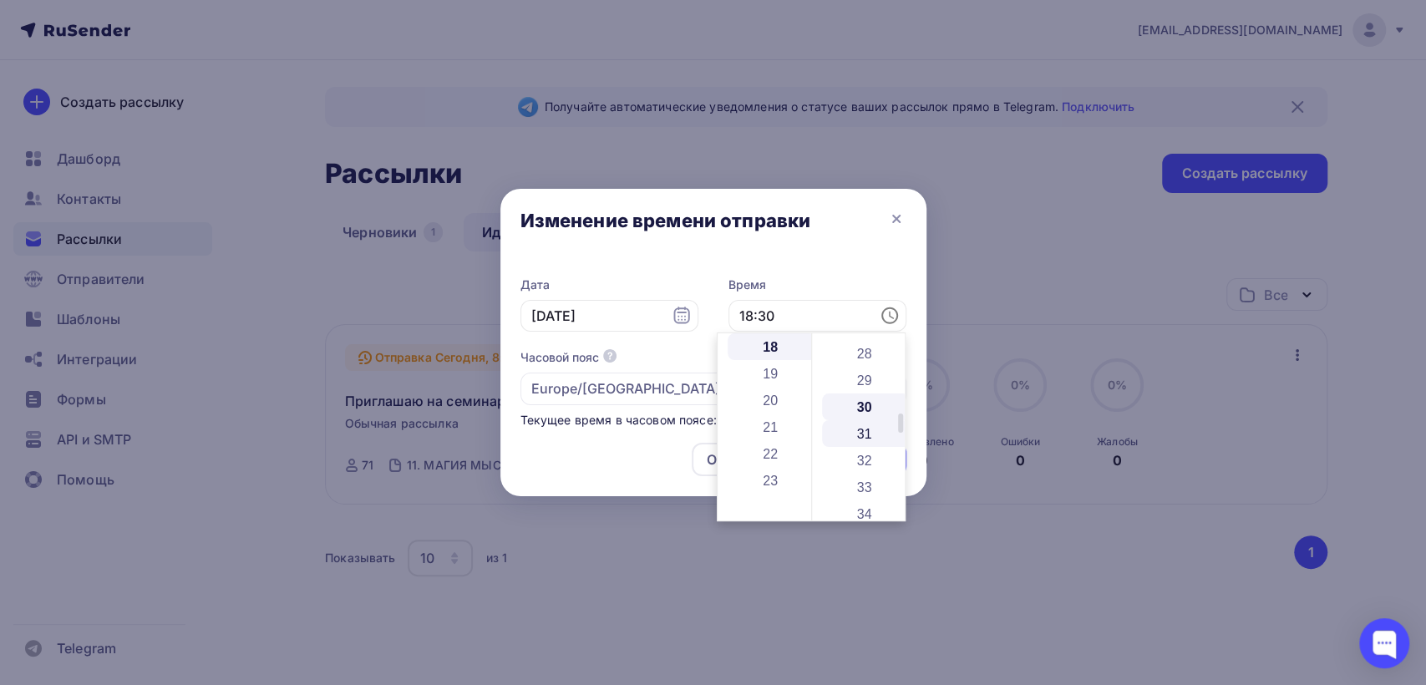
scroll to position [802, 0]
click at [972, 256] on div at bounding box center [713, 342] width 1426 height 685
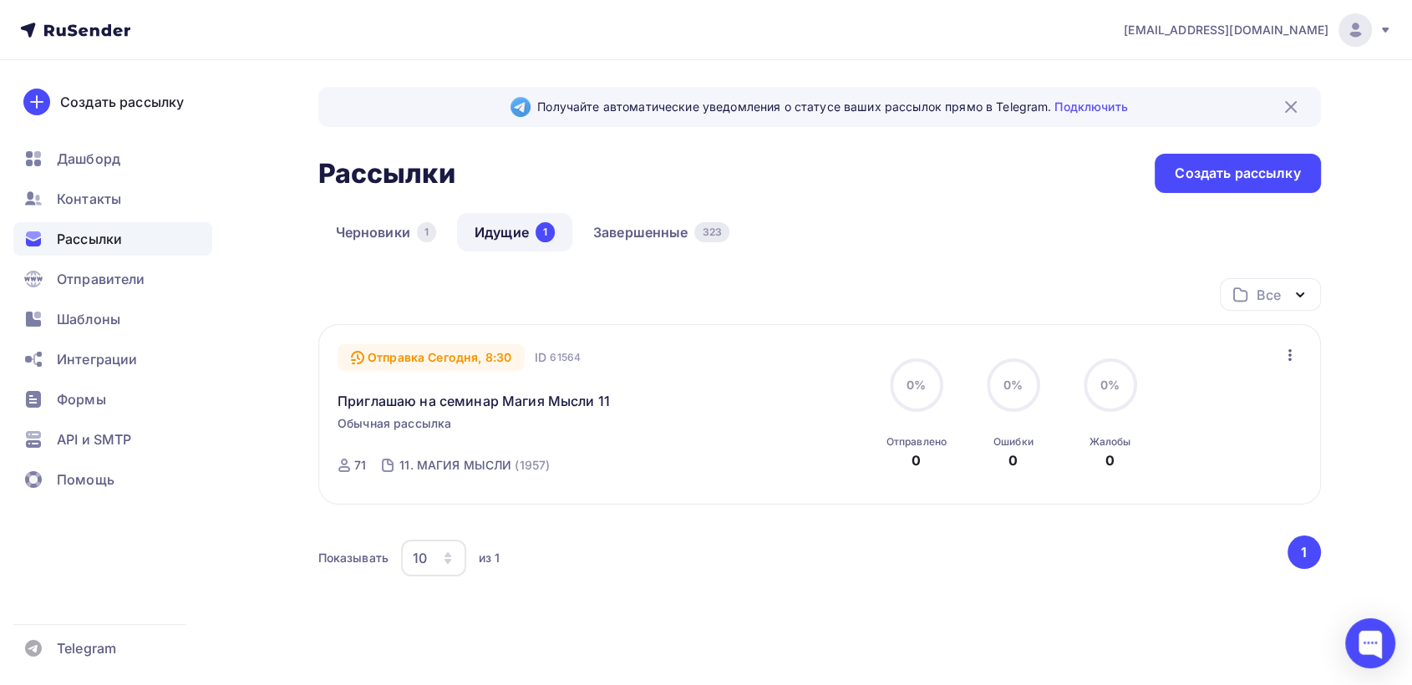
click at [1290, 351] on icon "button" at bounding box center [1290, 355] width 20 height 20
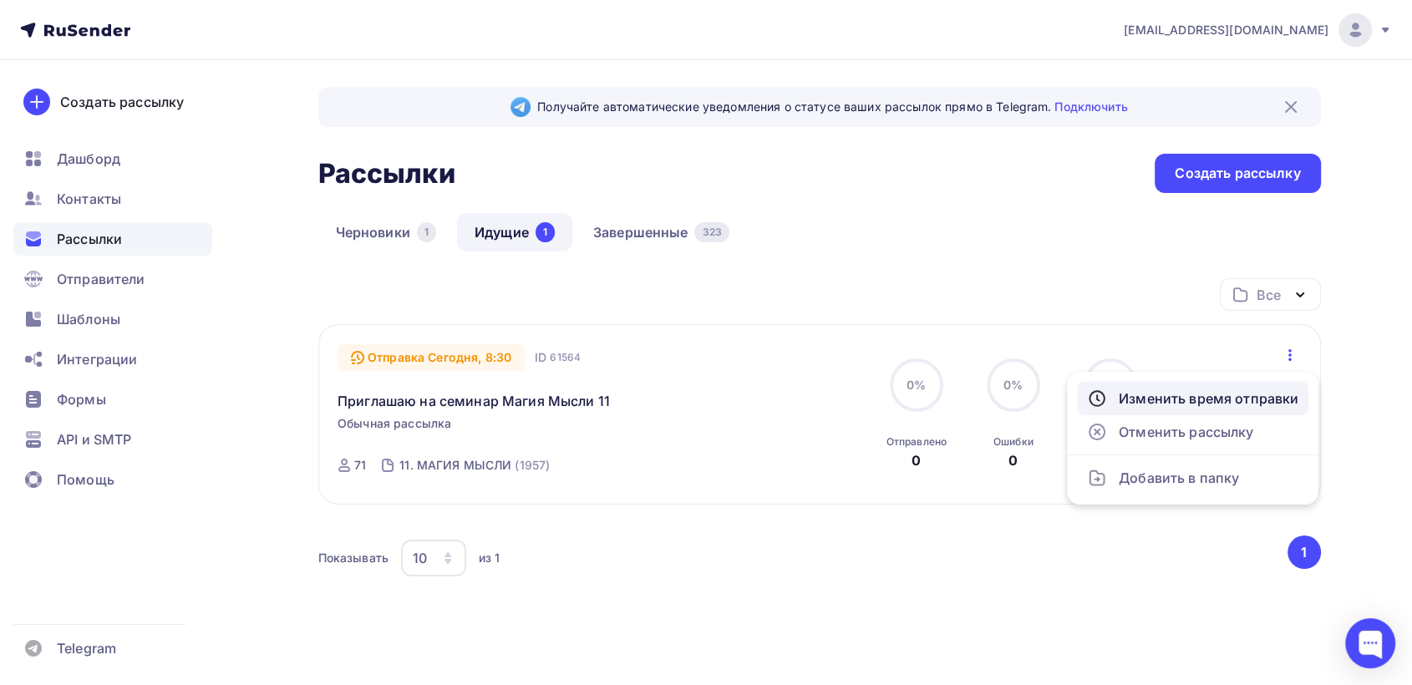
click at [1219, 398] on div "Изменить время отправки" at bounding box center [1192, 398] width 211 height 20
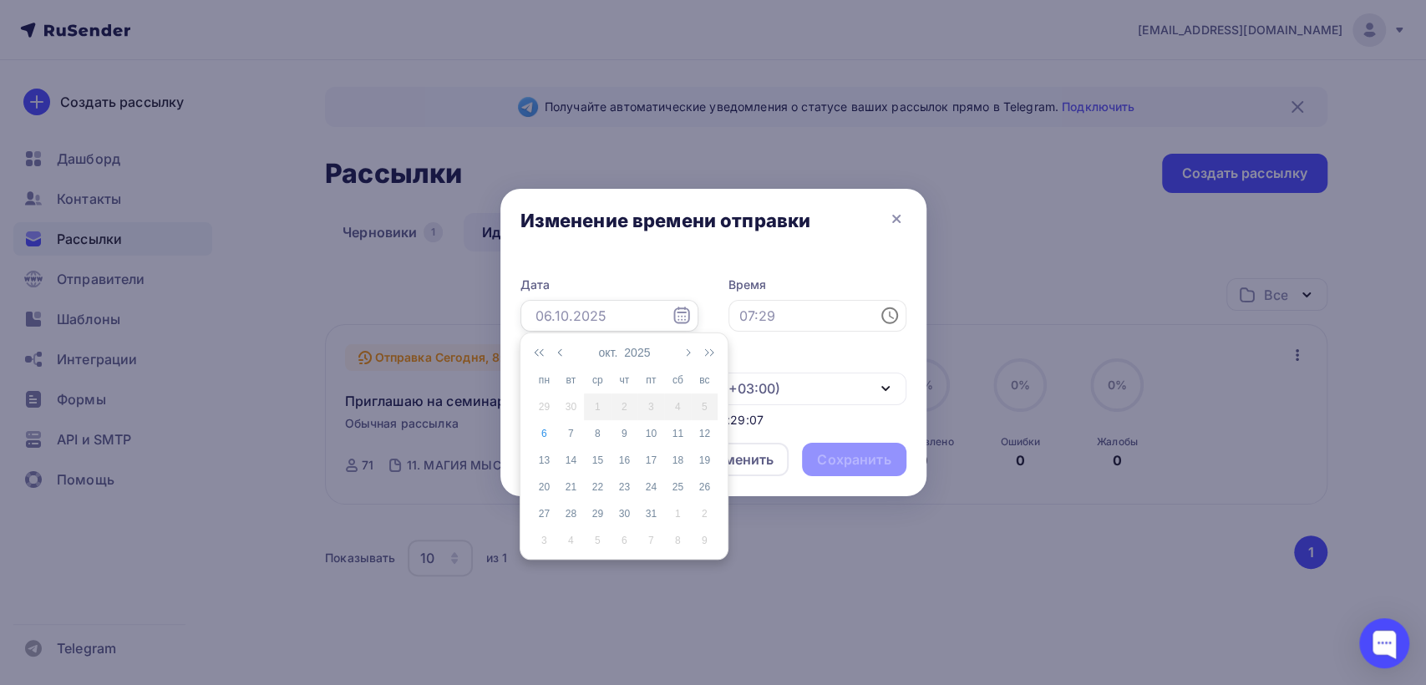
click at [596, 317] on input "text" at bounding box center [609, 316] width 178 height 32
click at [545, 436] on div "6" at bounding box center [543, 433] width 27 height 15
type input "[DATE]"
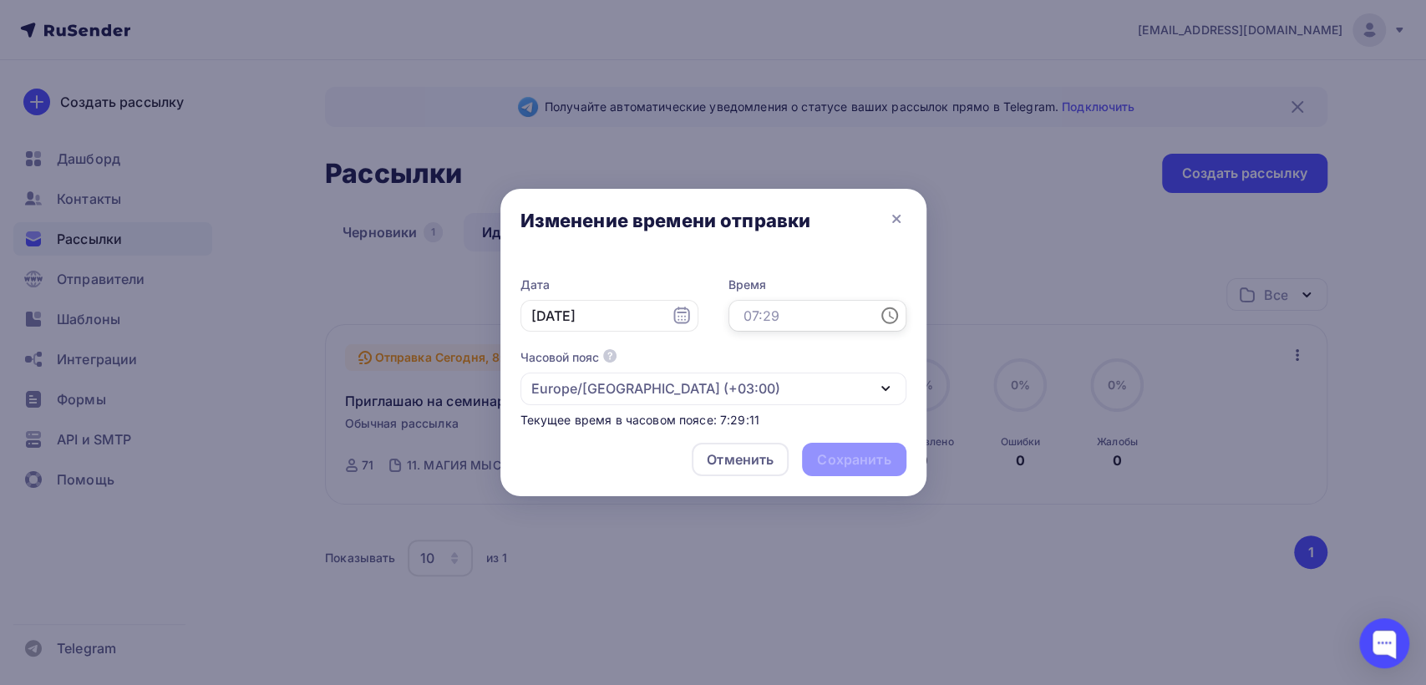
click at [842, 311] on input "text" at bounding box center [817, 316] width 178 height 32
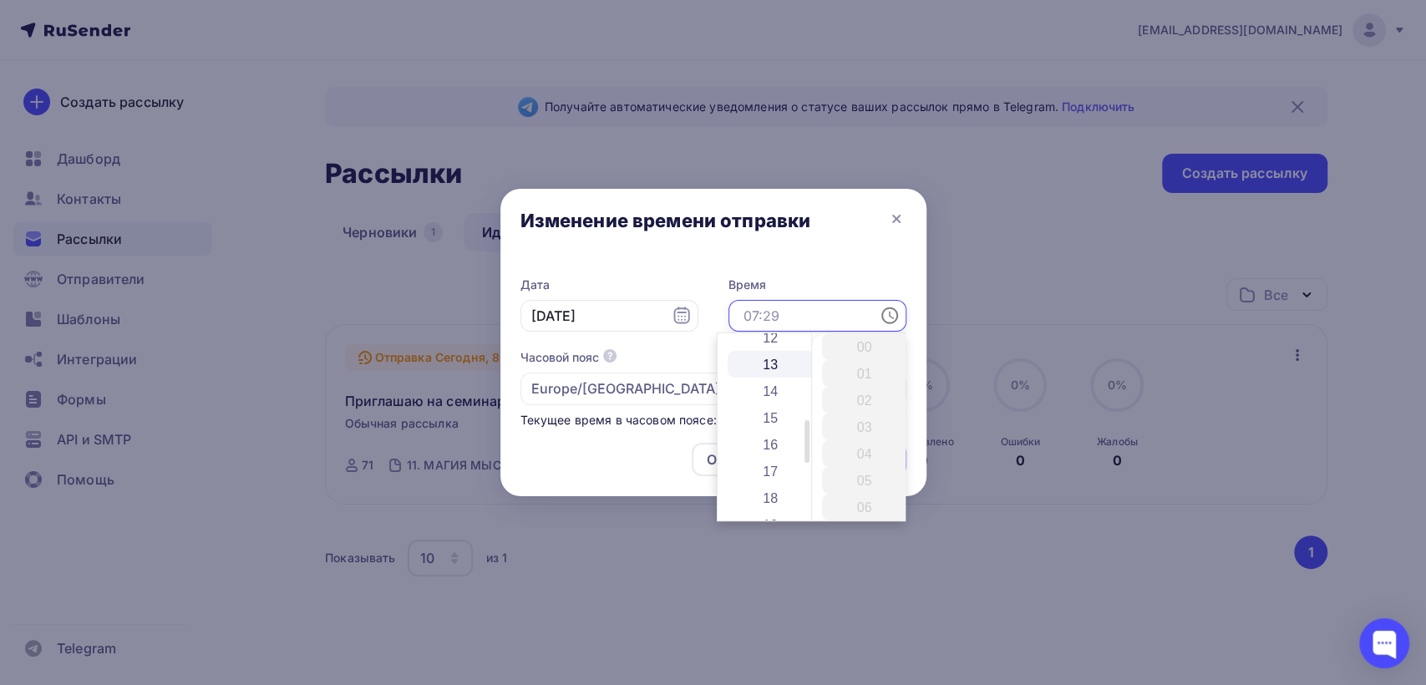
scroll to position [371, 0]
click at [762, 450] on li "18" at bounding box center [772, 457] width 88 height 27
click at [853, 504] on li "30" at bounding box center [866, 499] width 88 height 27
type input "18:30"
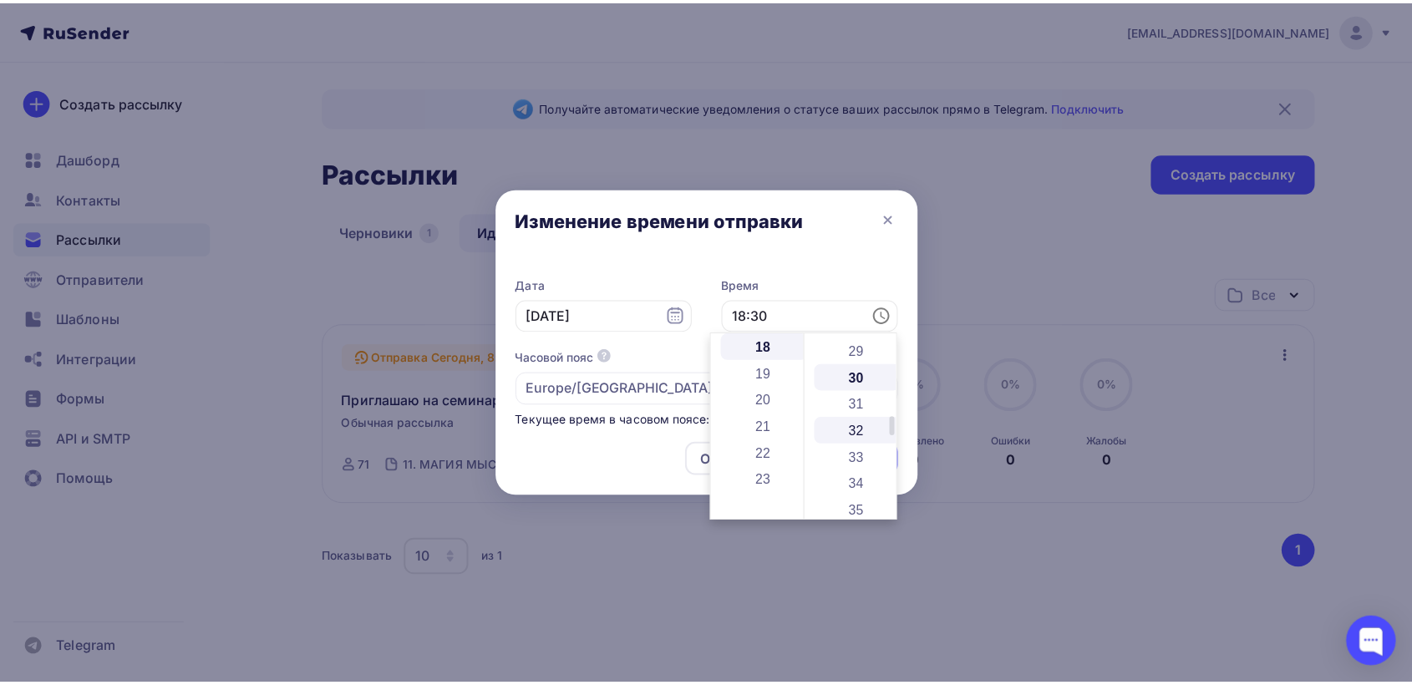
scroll to position [802, 0]
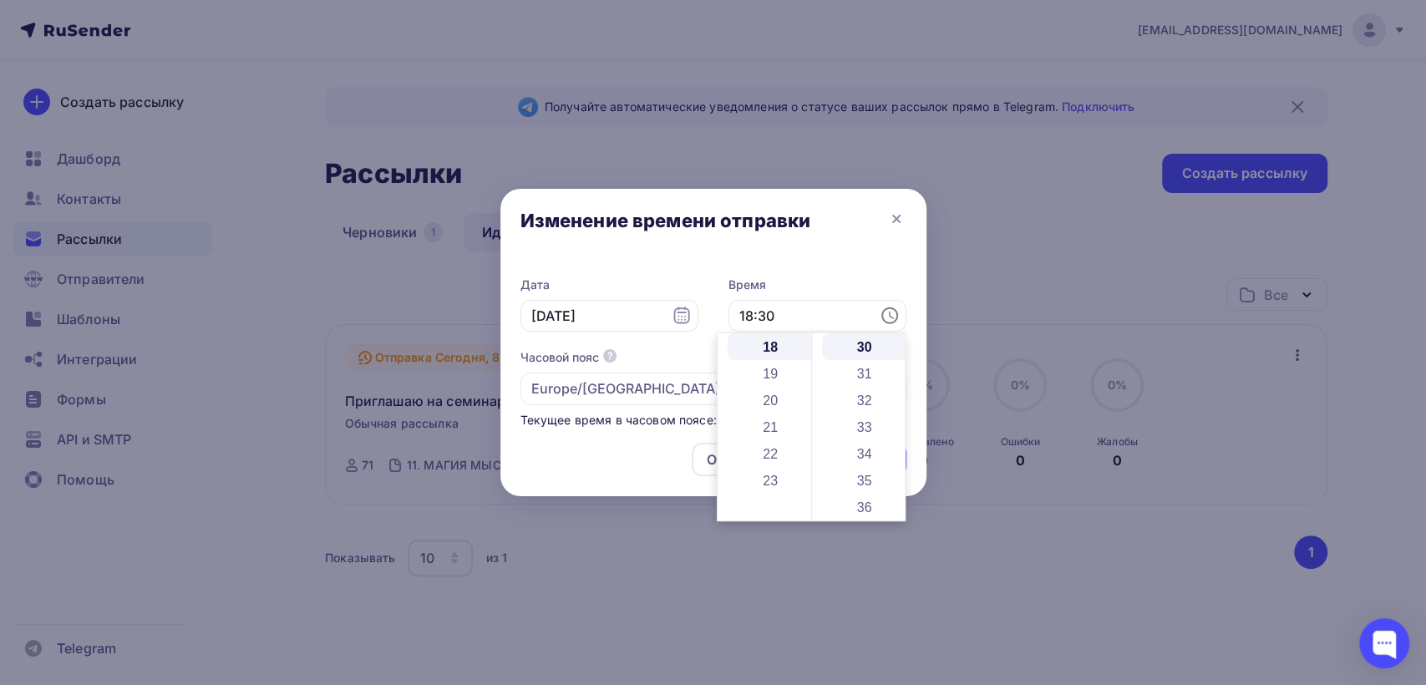
click at [829, 249] on div "Изменение времени отправки" at bounding box center [713, 224] width 426 height 70
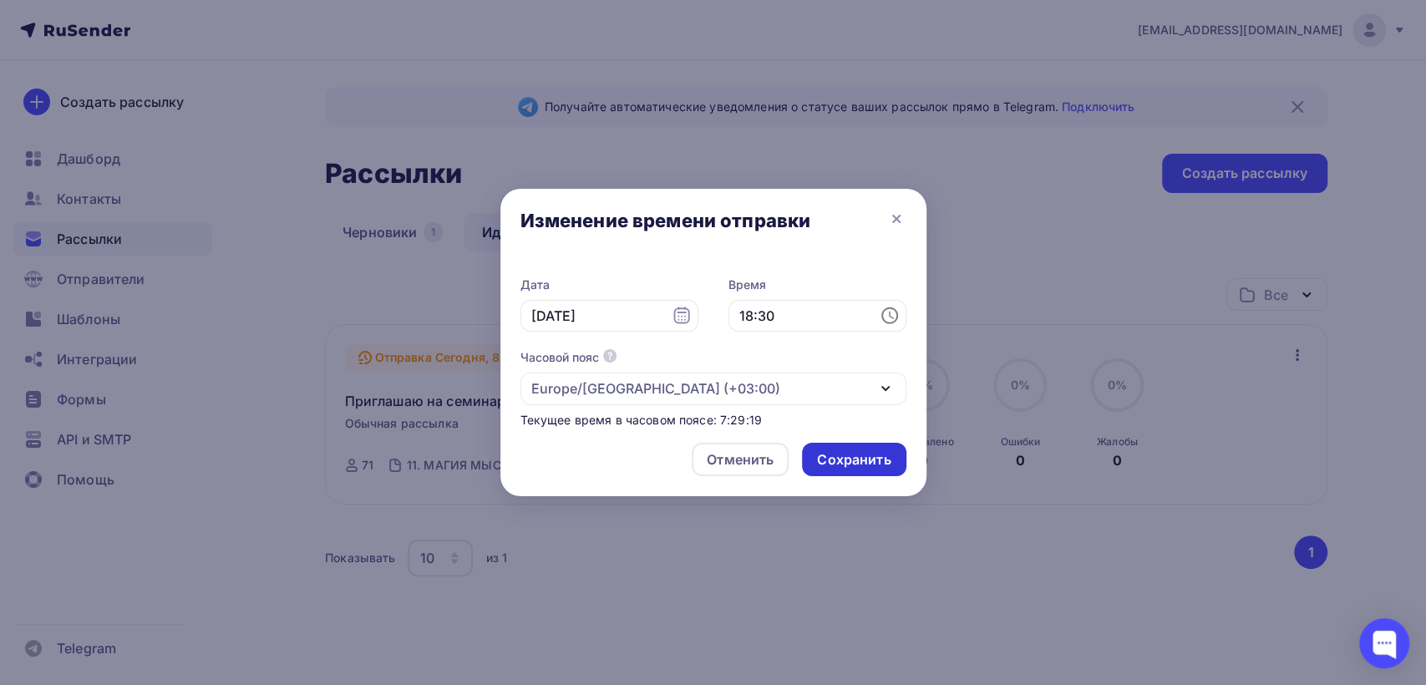
click at [852, 462] on div "Сохранить" at bounding box center [854, 459] width 74 height 19
